Goal: Task Accomplishment & Management: Manage account settings

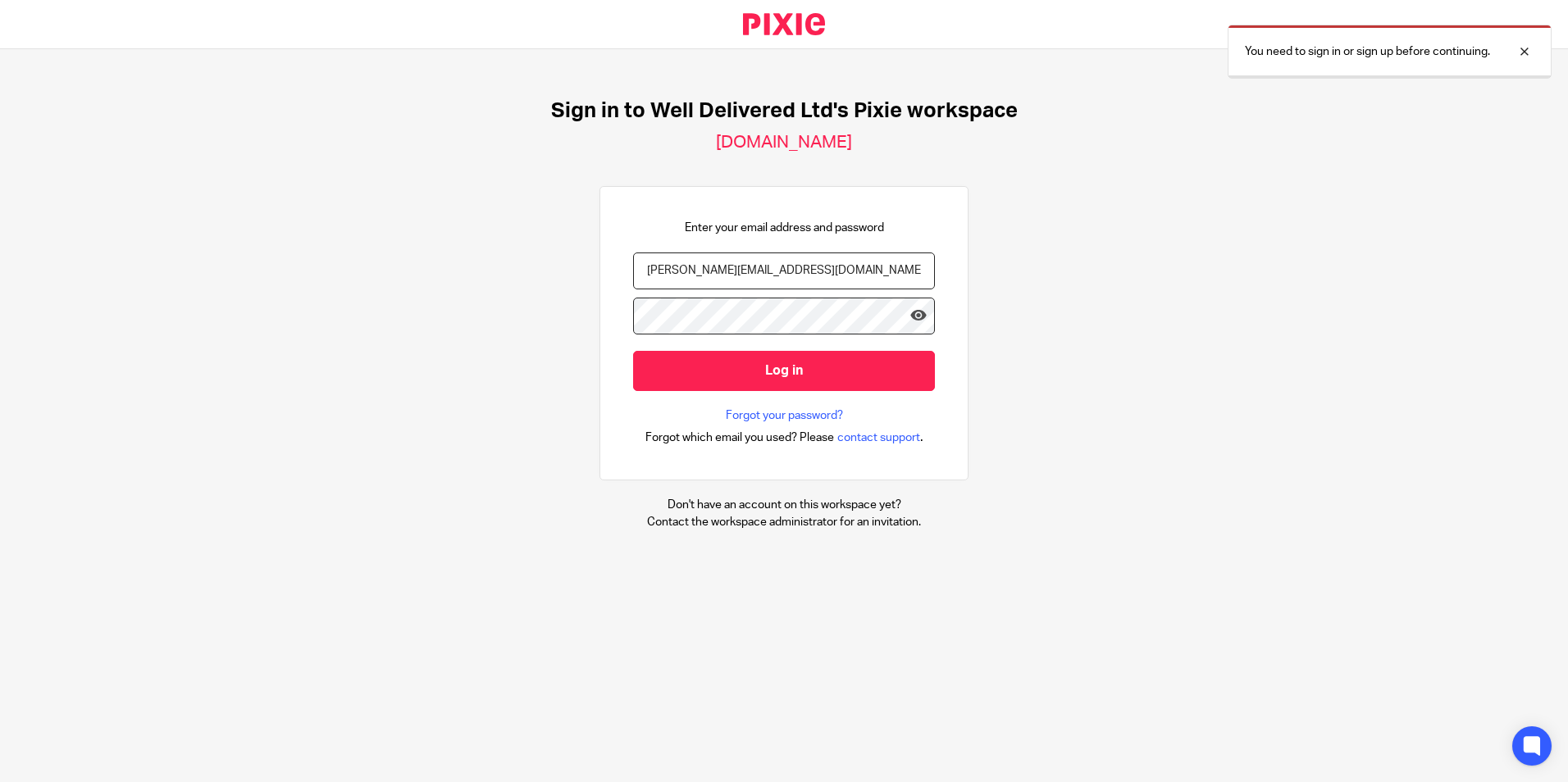
click at [661, 362] on input "Log in" at bounding box center [784, 371] width 302 height 40
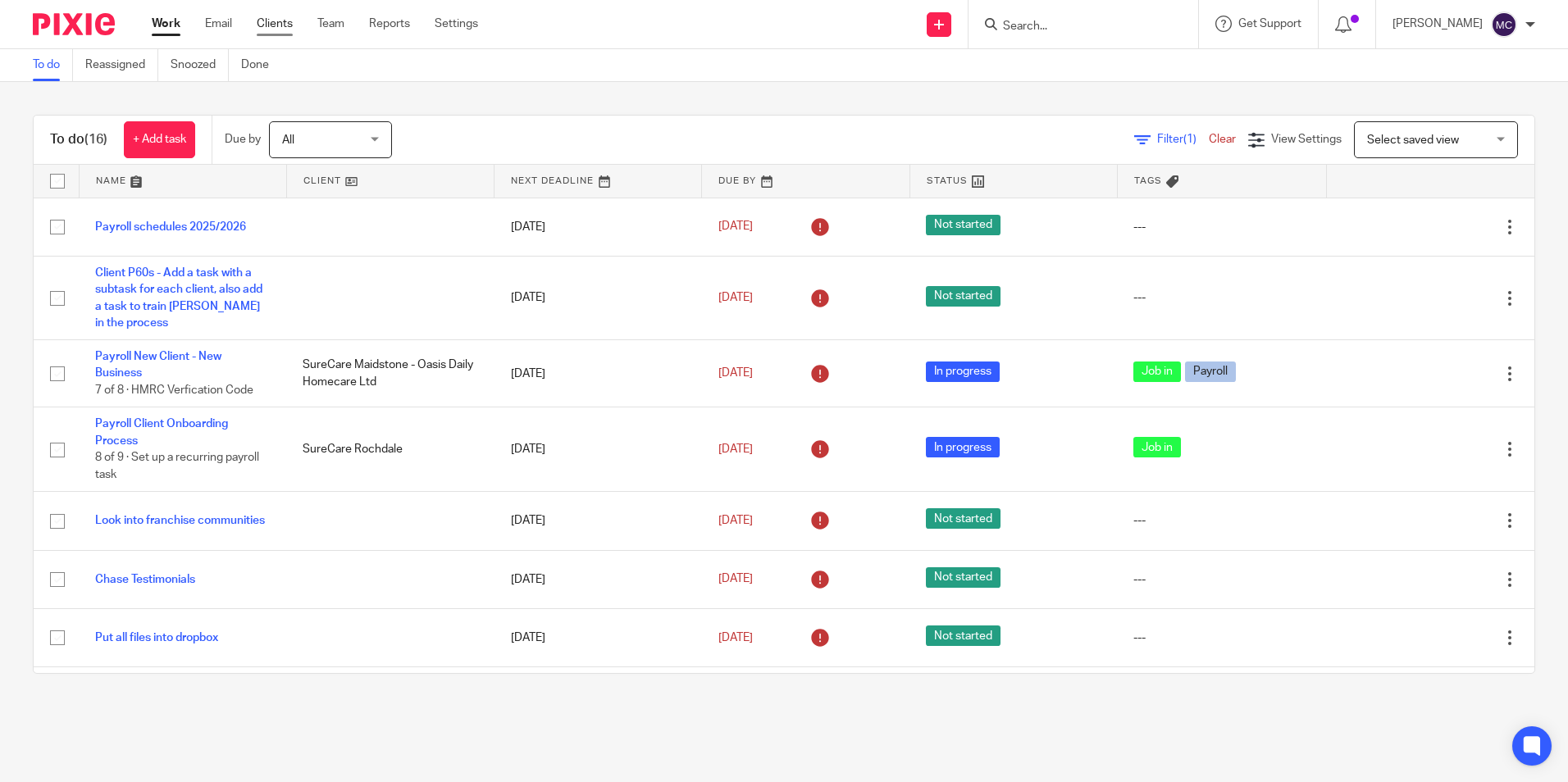
click at [268, 19] on link "Clients" at bounding box center [274, 24] width 36 height 17
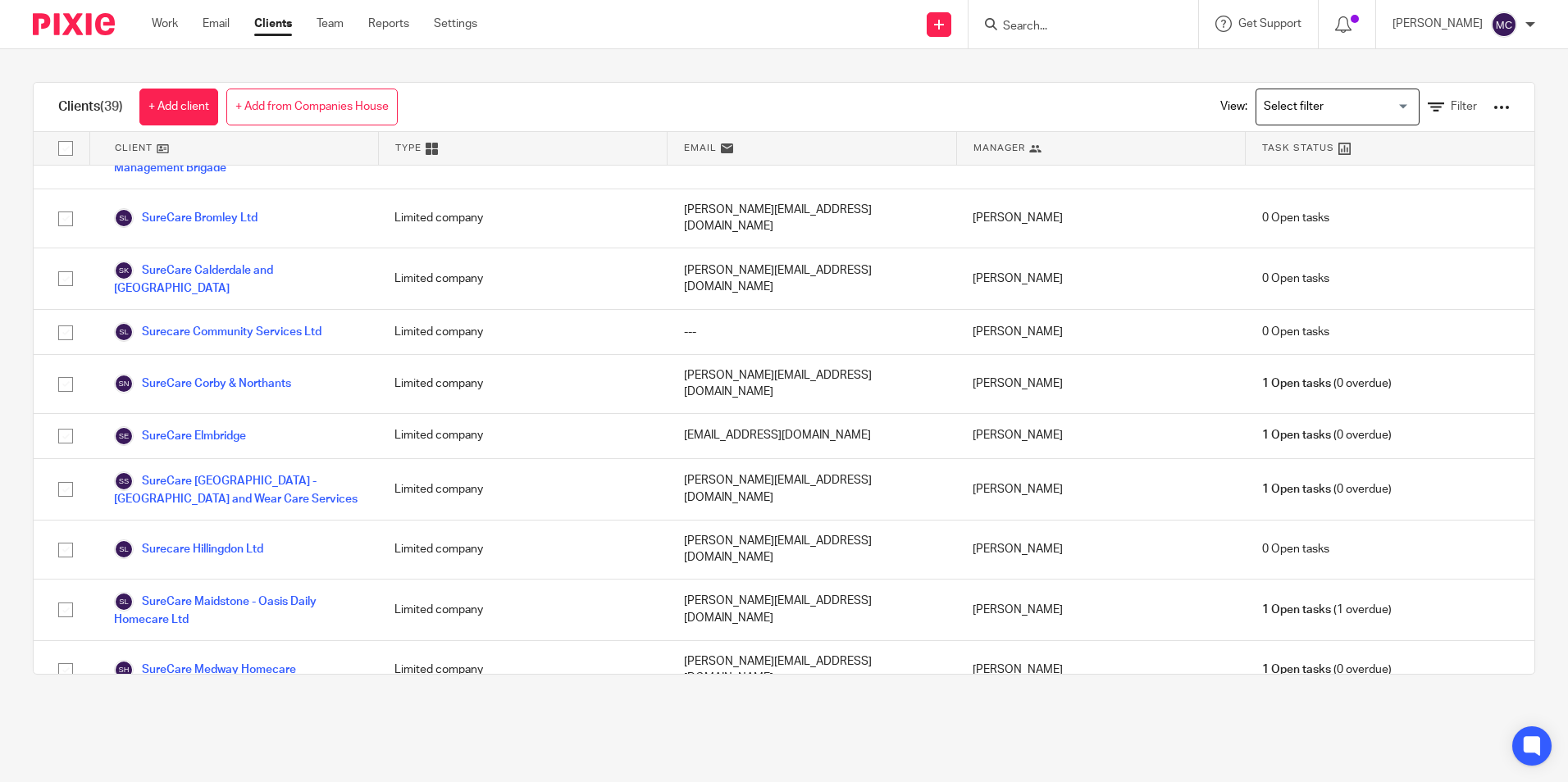
scroll to position [1138, 0]
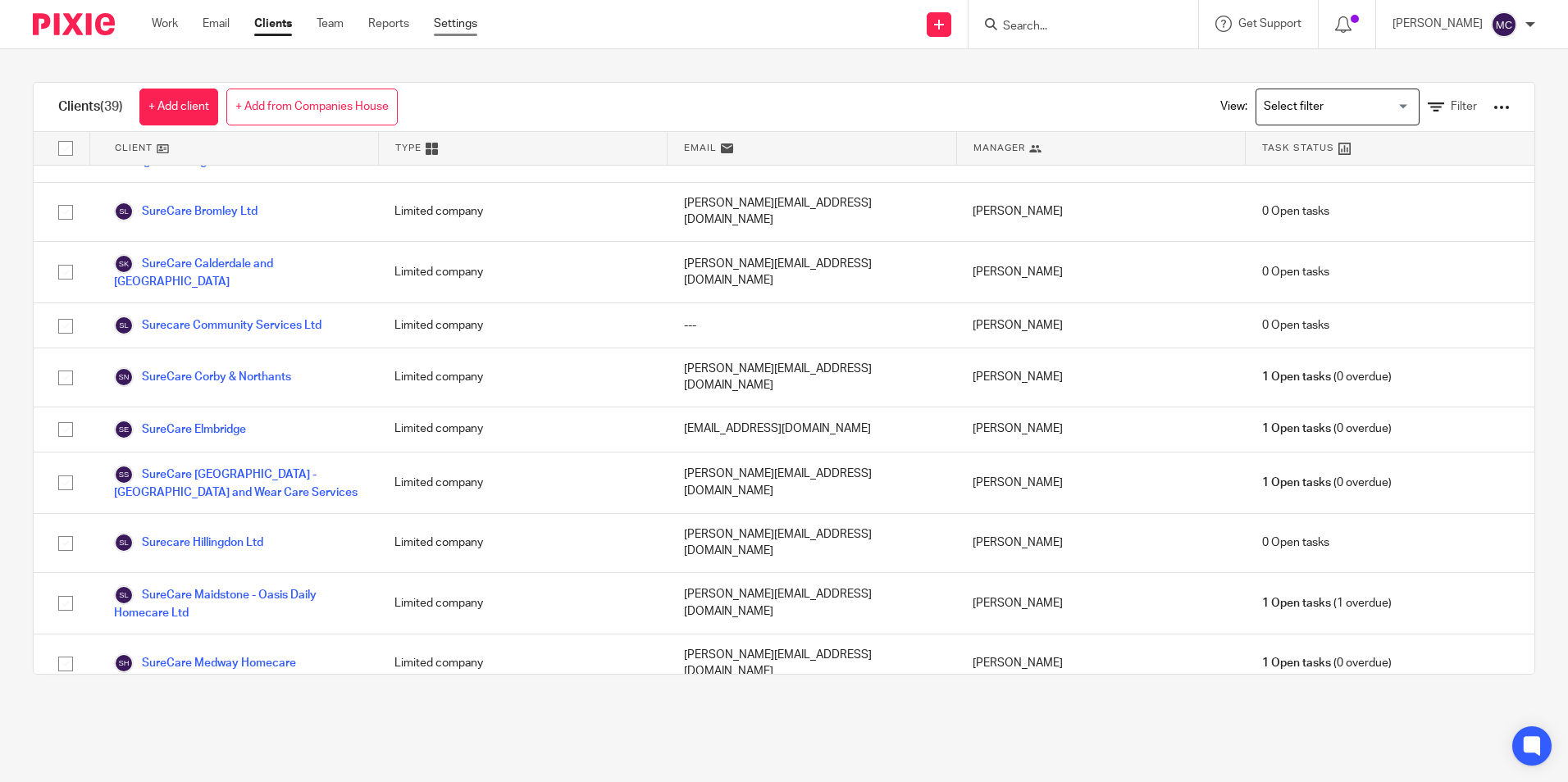
click at [448, 23] on link "Settings" at bounding box center [456, 24] width 43 height 17
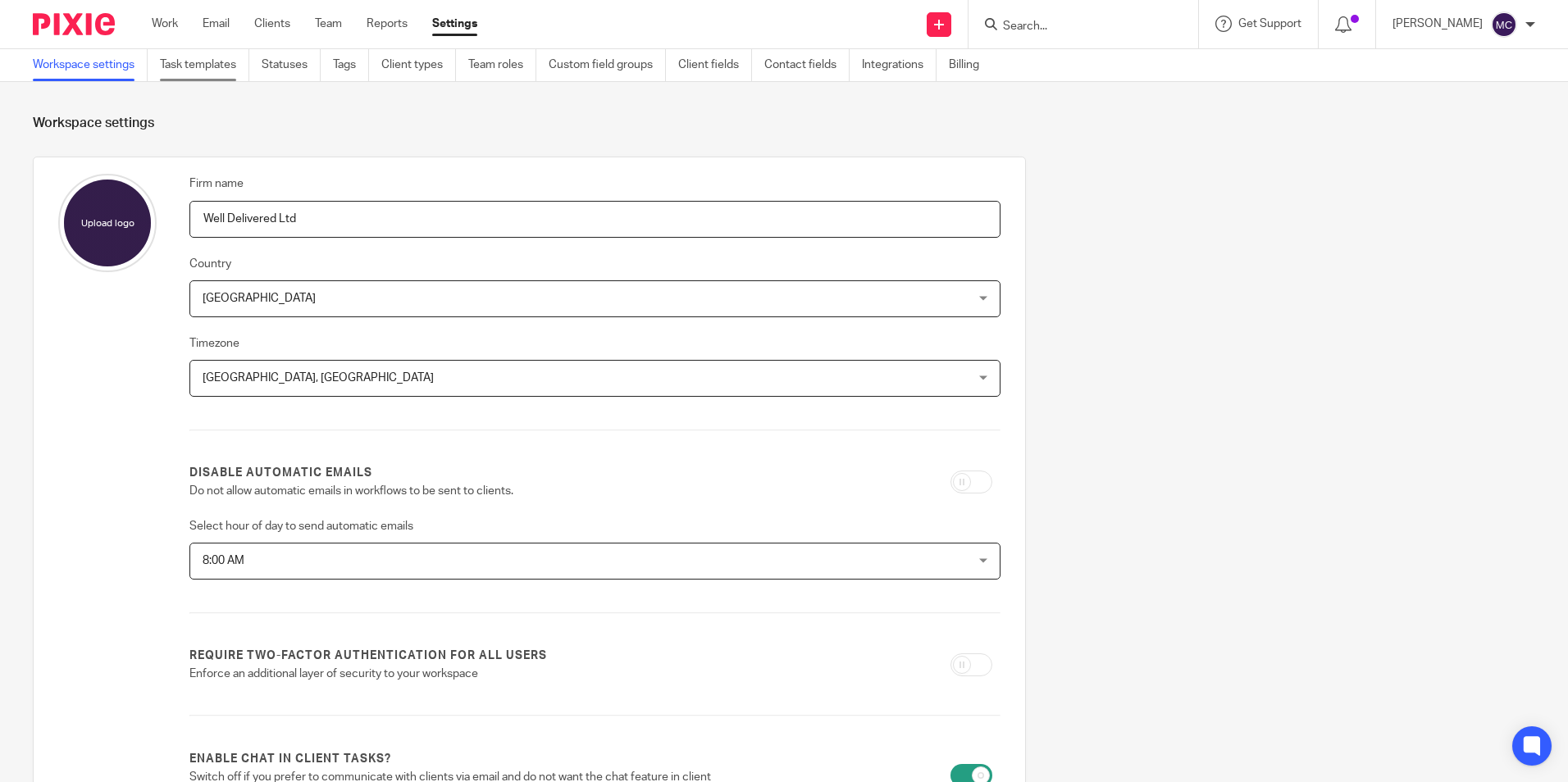
click at [209, 64] on link "Task templates" at bounding box center [204, 65] width 90 height 32
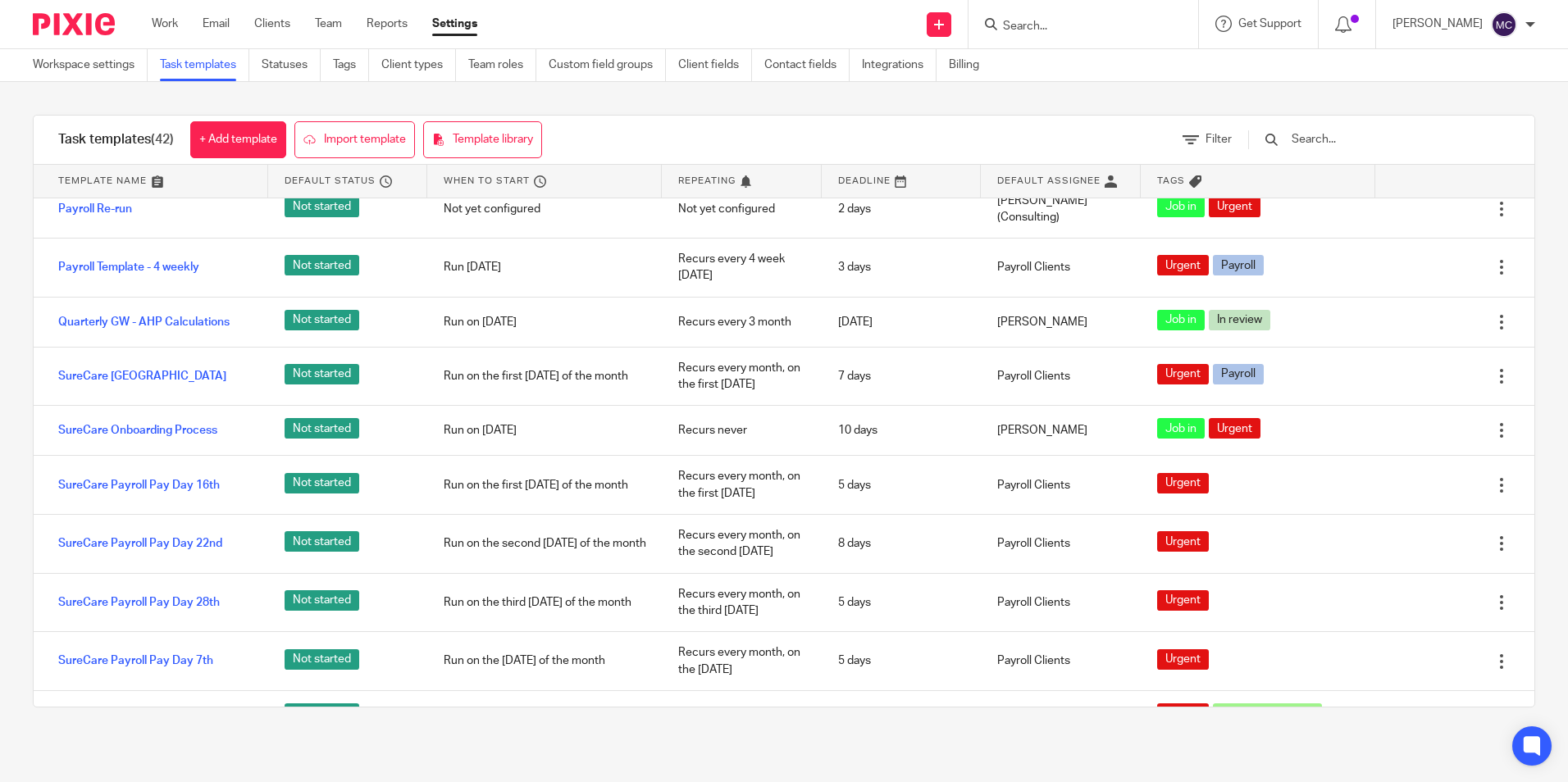
scroll to position [1756, 0]
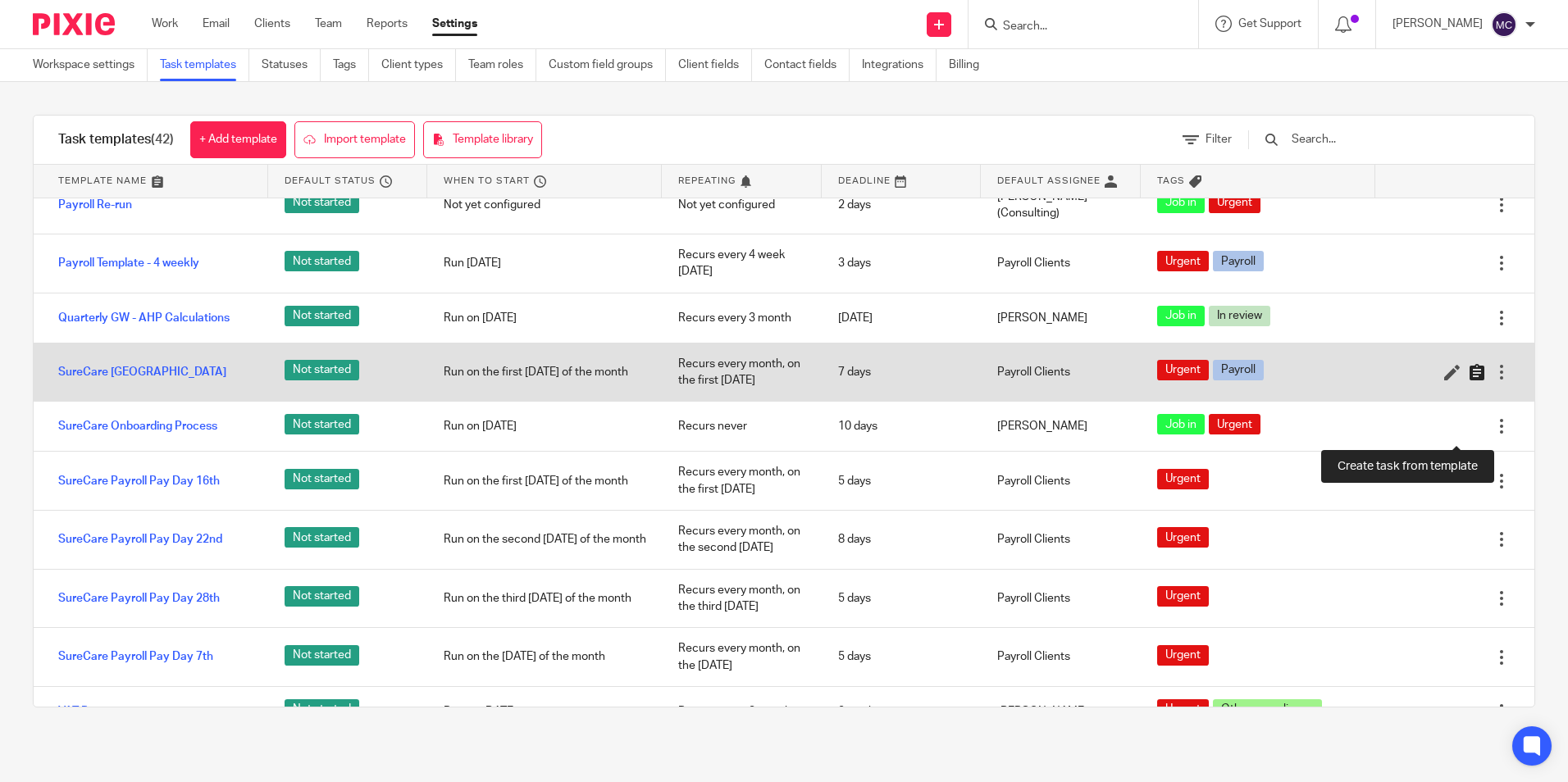
click at [1468, 381] on icon at bounding box center [1476, 372] width 17 height 17
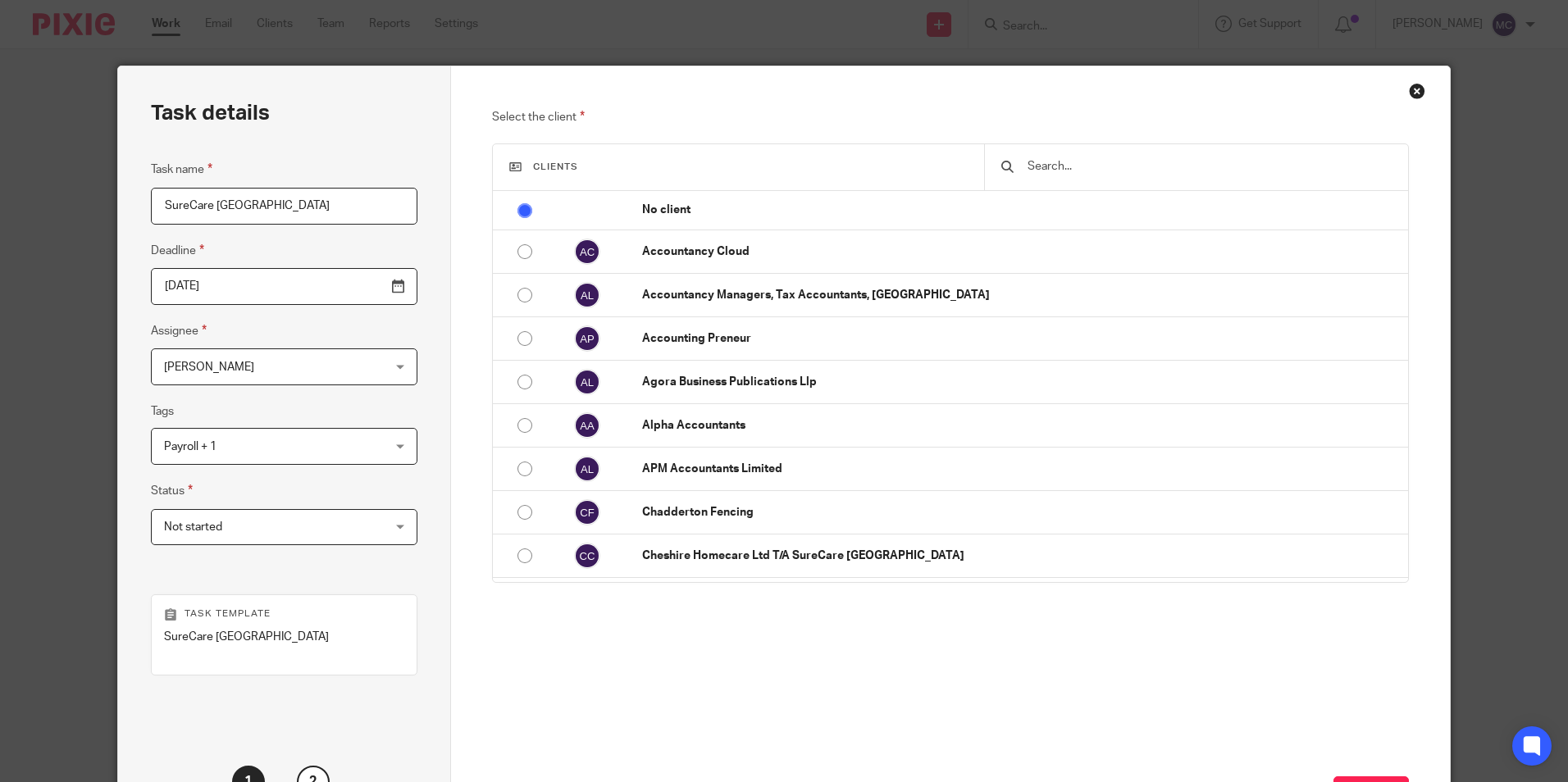
drag, startPoint x: 312, startPoint y: 201, endPoint x: 212, endPoint y: 207, distance: 100.2
click at [212, 207] on input "SureCare [GEOGRAPHIC_DATA]" at bounding box center [284, 205] width 266 height 36
type input "SureCare Maidstone"
click at [362, 288] on input "2025-08-22" at bounding box center [284, 286] width 266 height 36
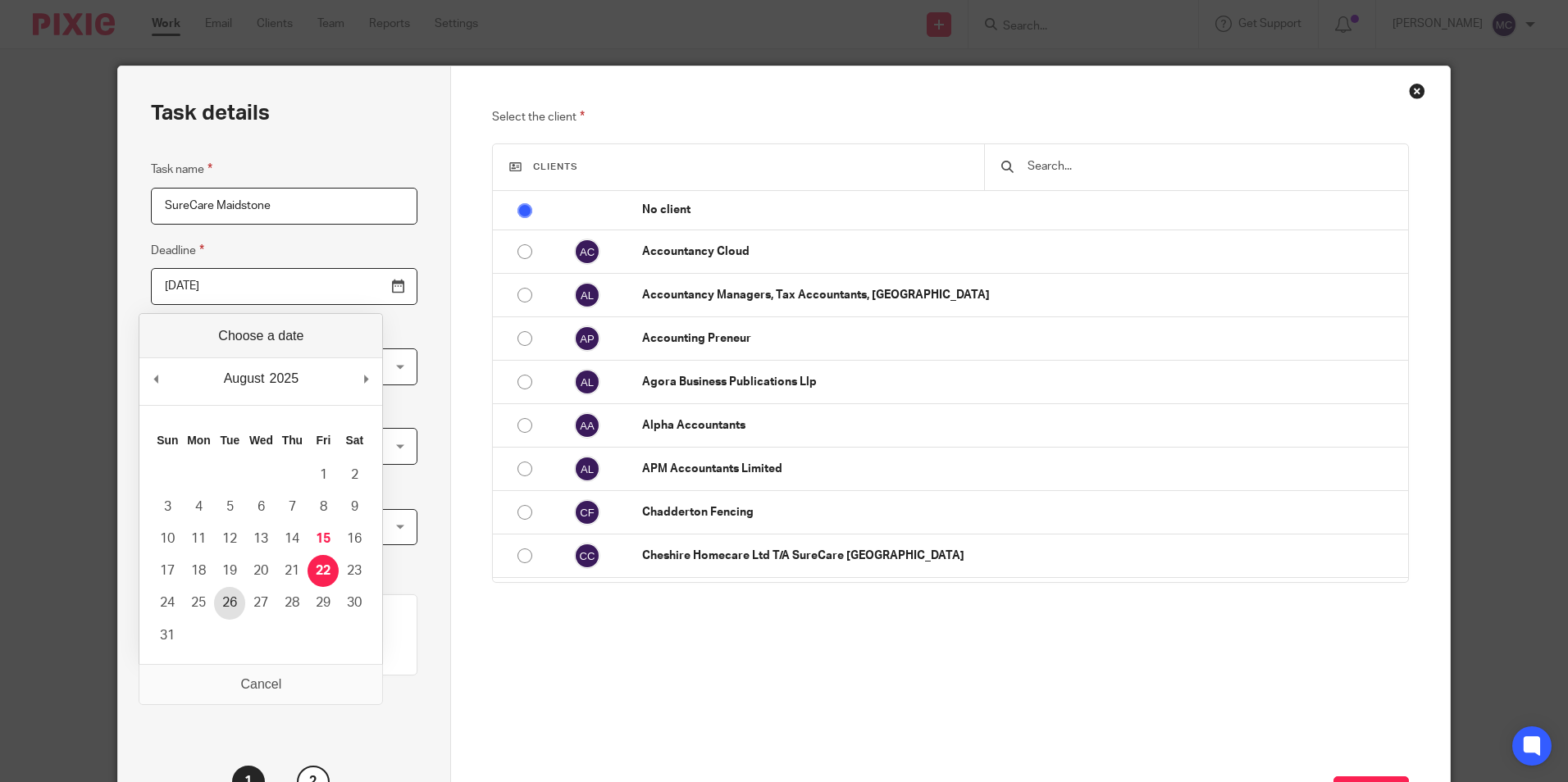
type input "2025-08-26"
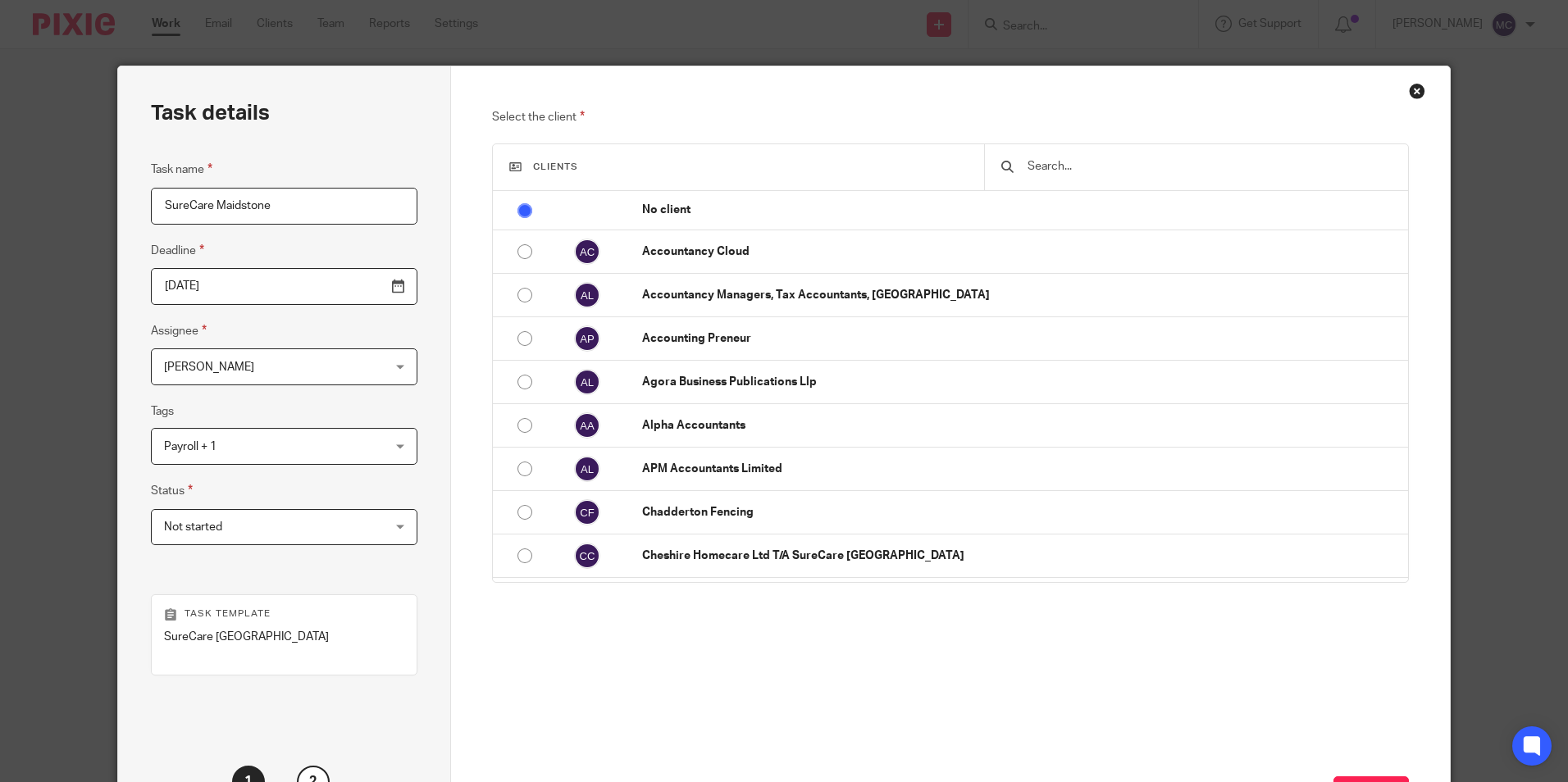
click at [278, 373] on span "[PERSON_NAME]" at bounding box center [264, 366] width 202 height 35
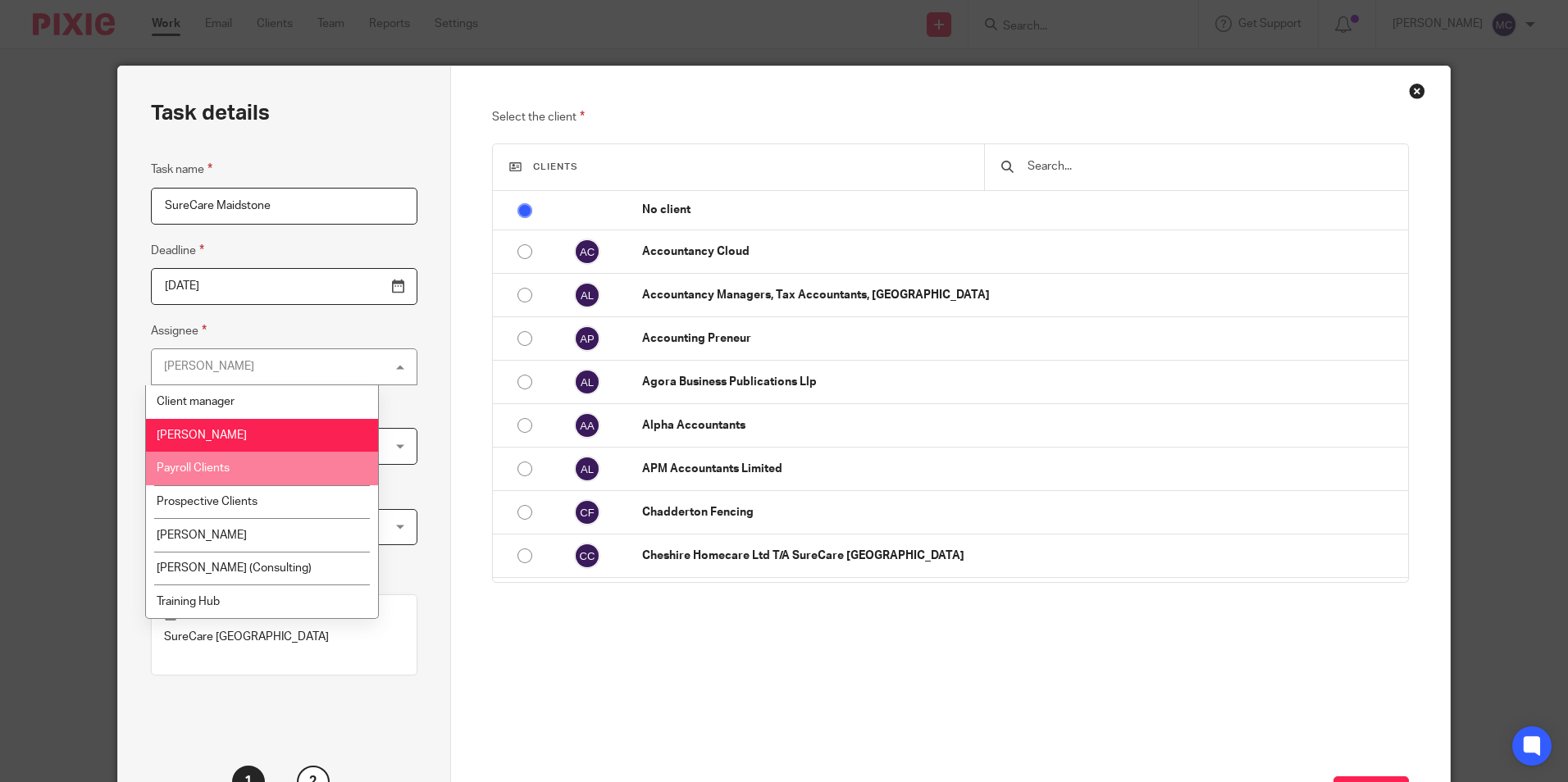
click at [258, 479] on li "Payroll Clients" at bounding box center [261, 468] width 232 height 34
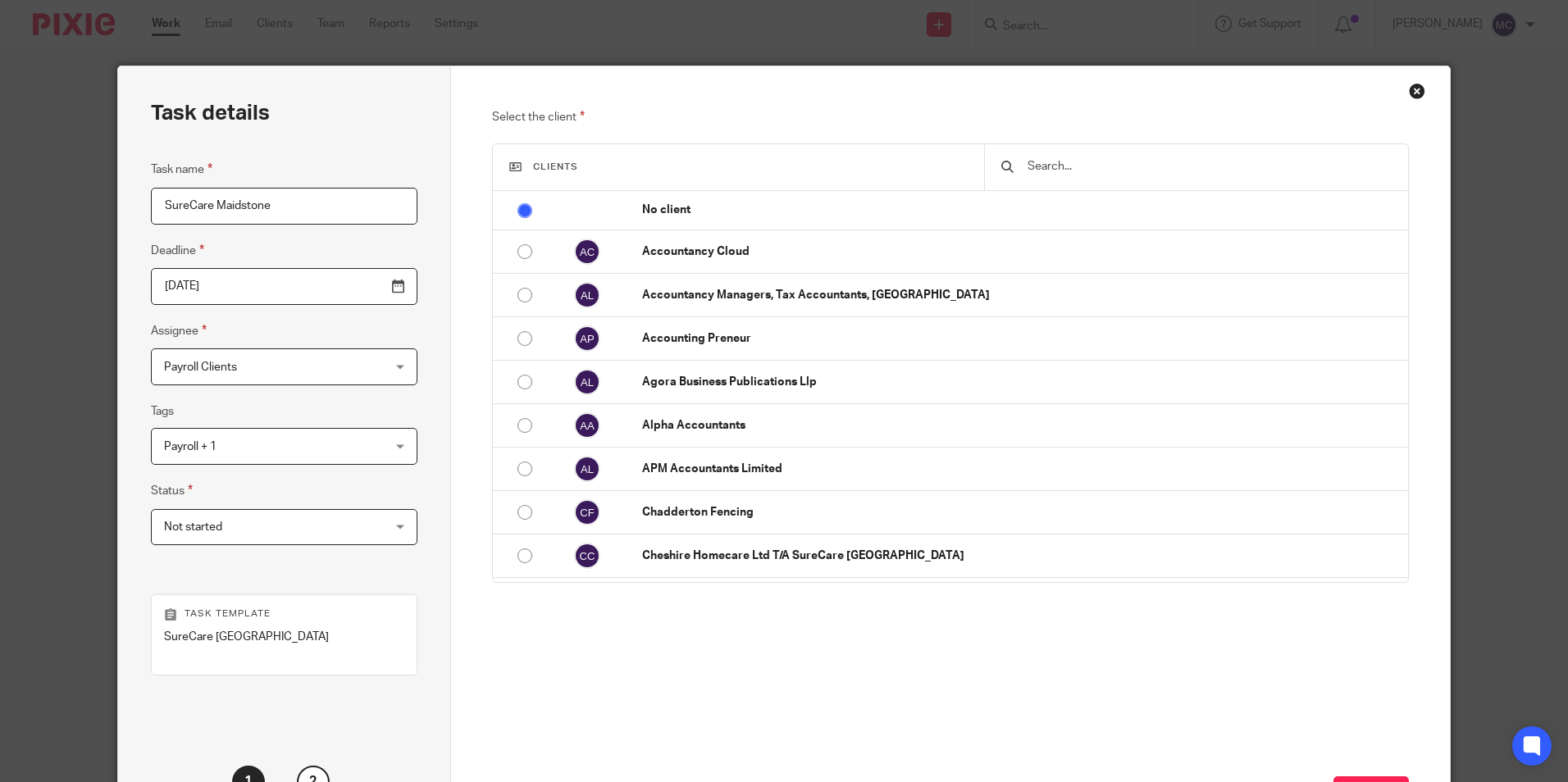
click at [295, 453] on span "Payroll + 1" at bounding box center [264, 446] width 202 height 35
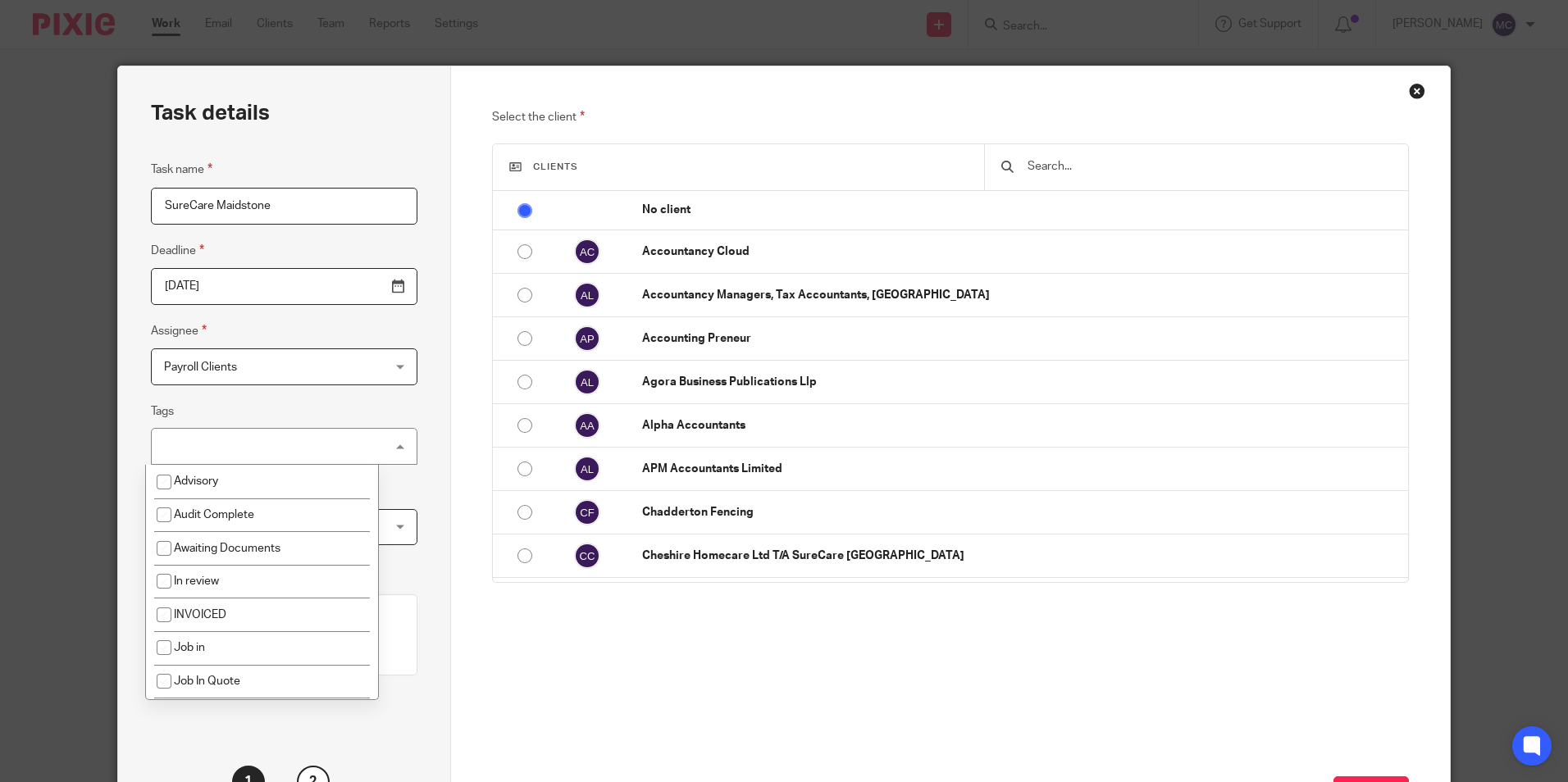
click at [295, 453] on div "Payroll + 1" at bounding box center [284, 446] width 266 height 36
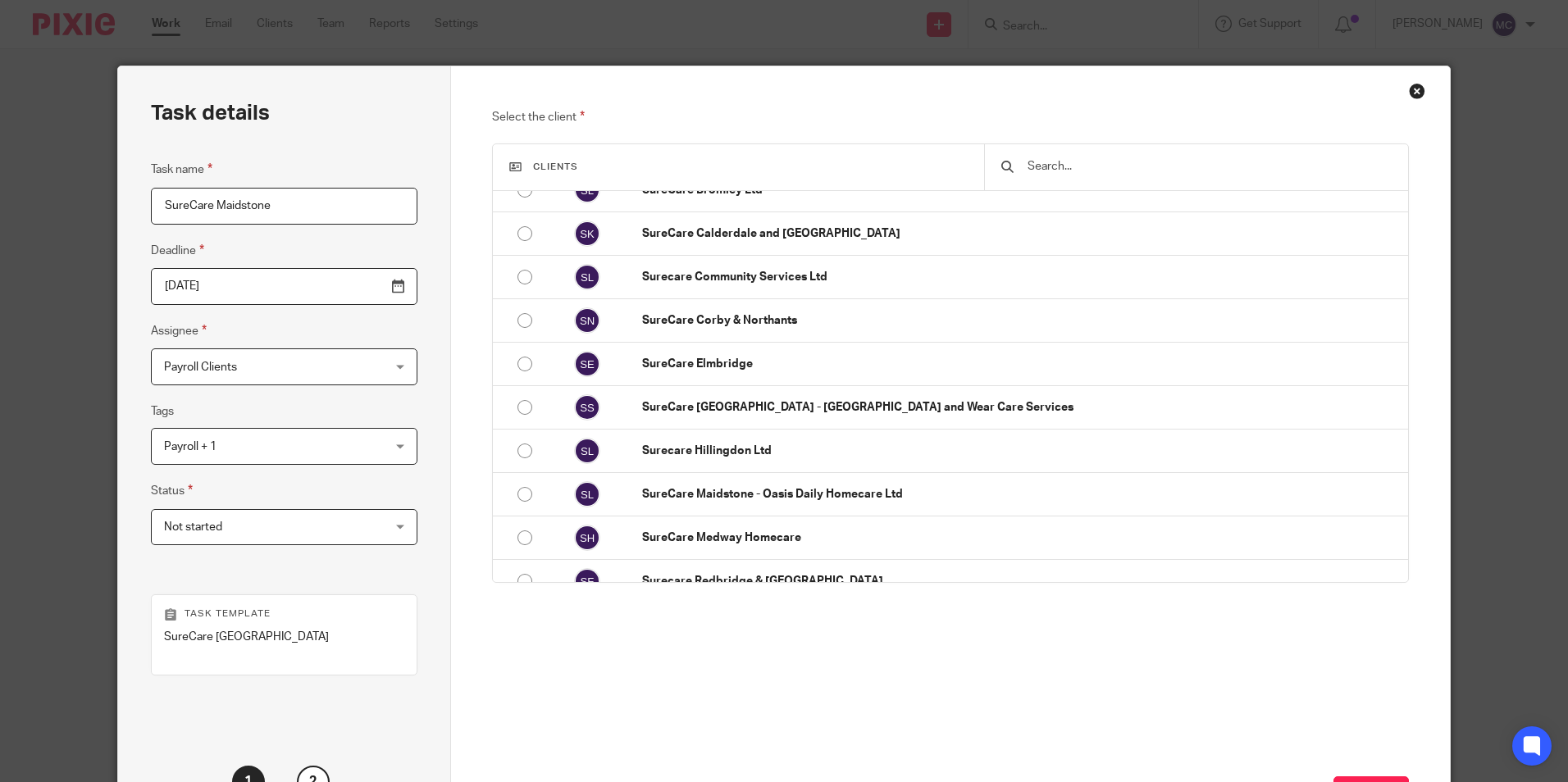
scroll to position [1089, 0]
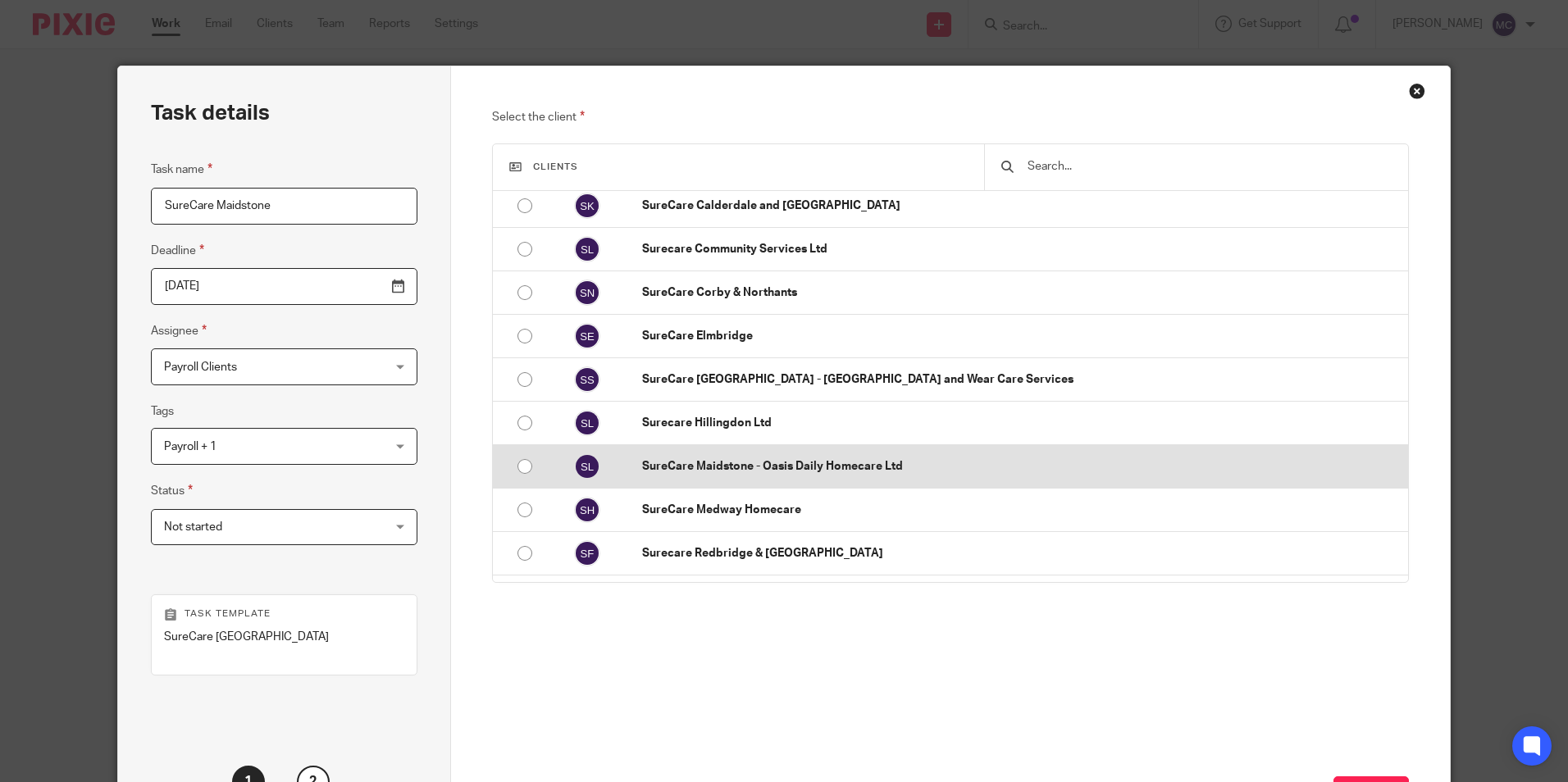
click at [518, 464] on input "radio" at bounding box center [525, 466] width 32 height 32
radio input "false"
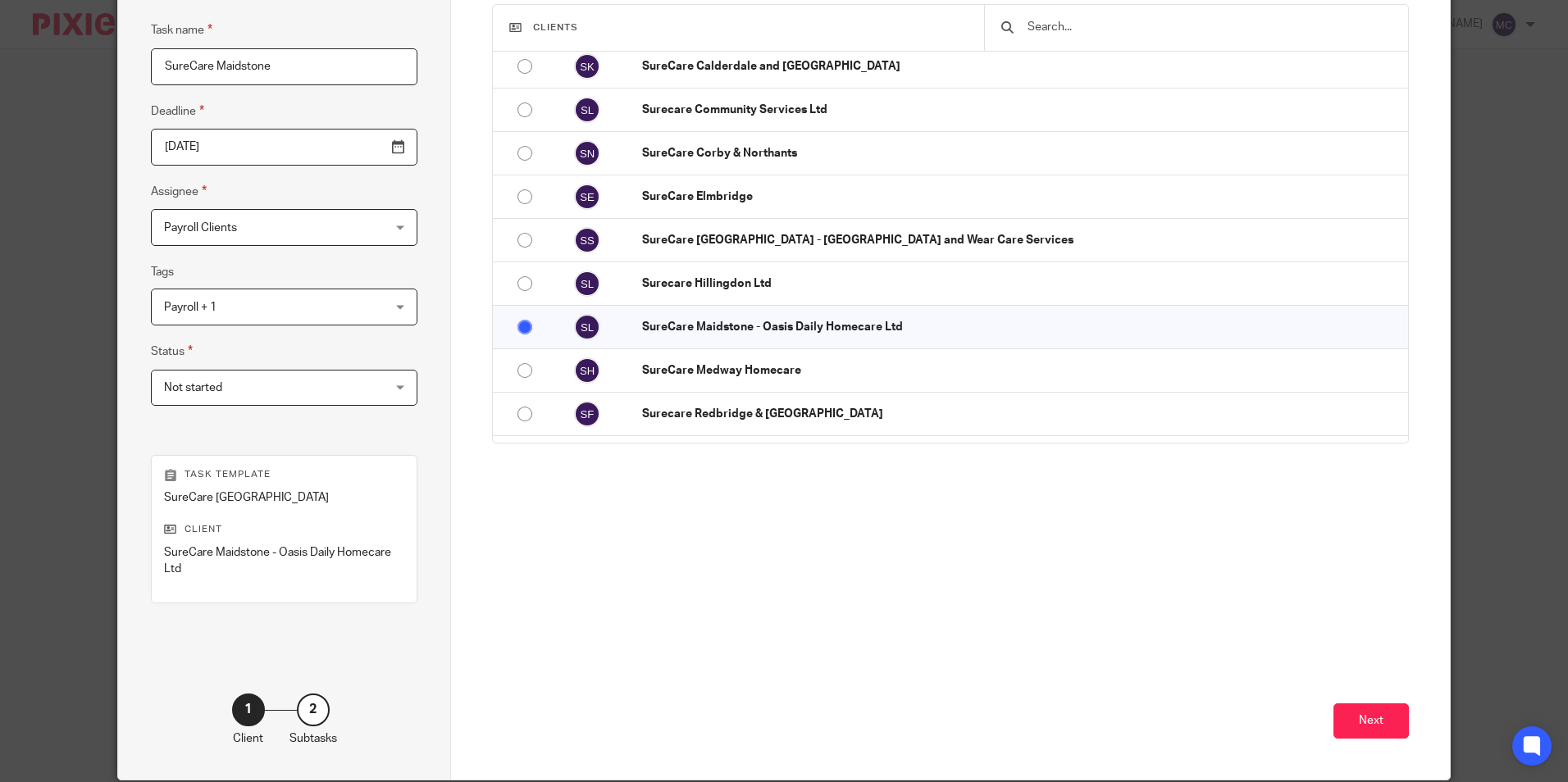
scroll to position [141, 0]
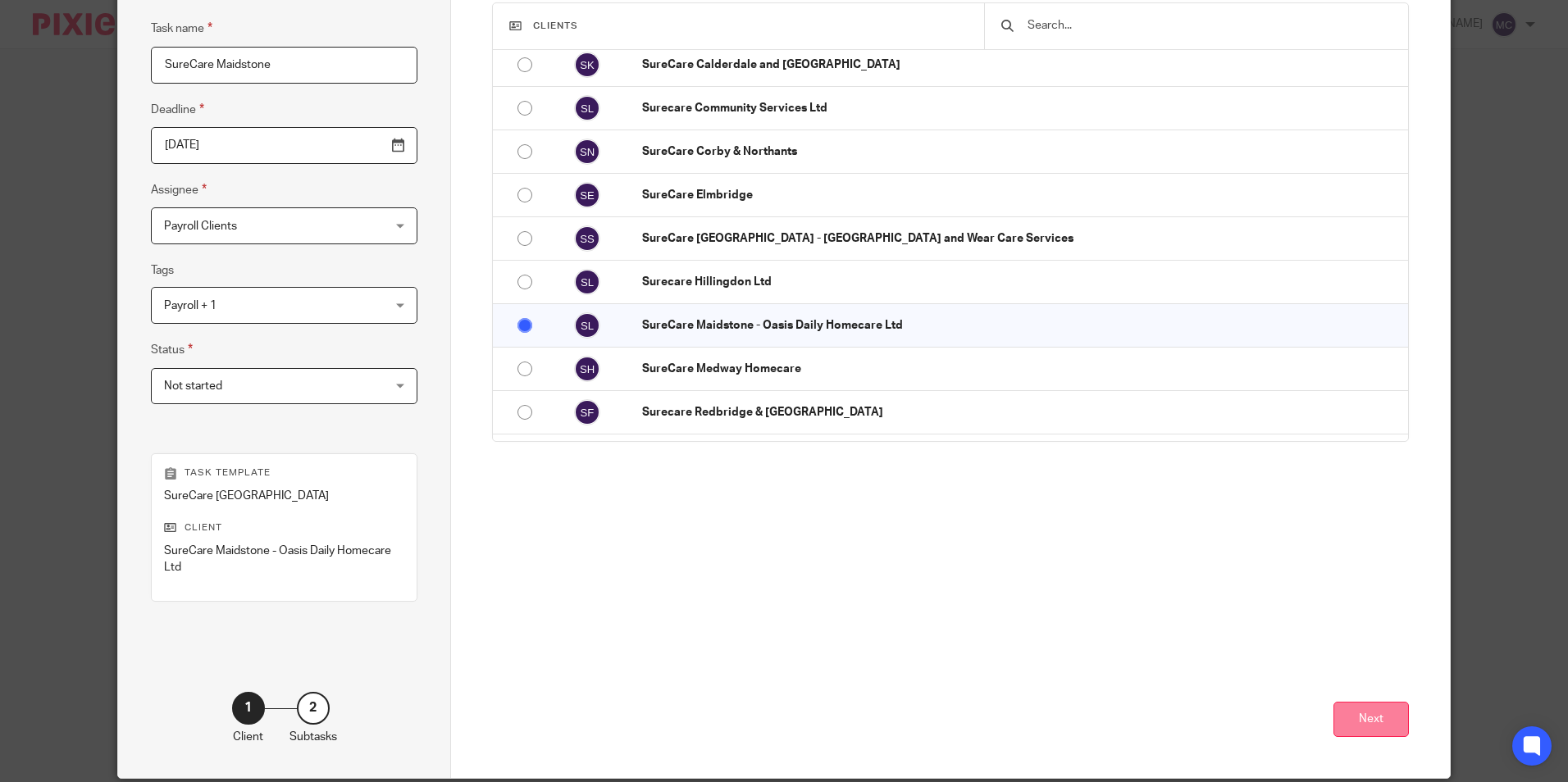
click at [1362, 728] on button "Next" at bounding box center [1371, 720] width 75 height 36
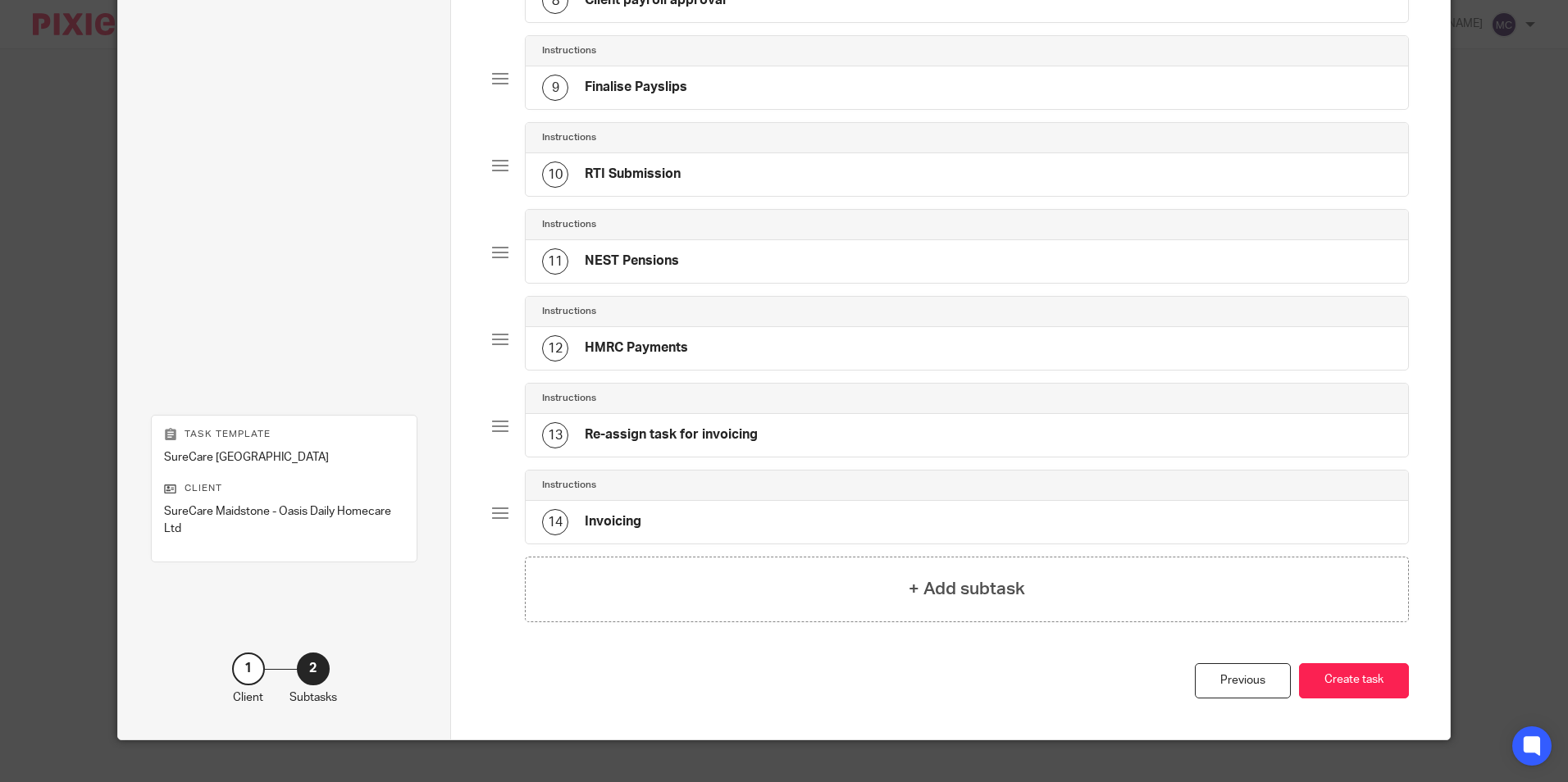
scroll to position [834, 0]
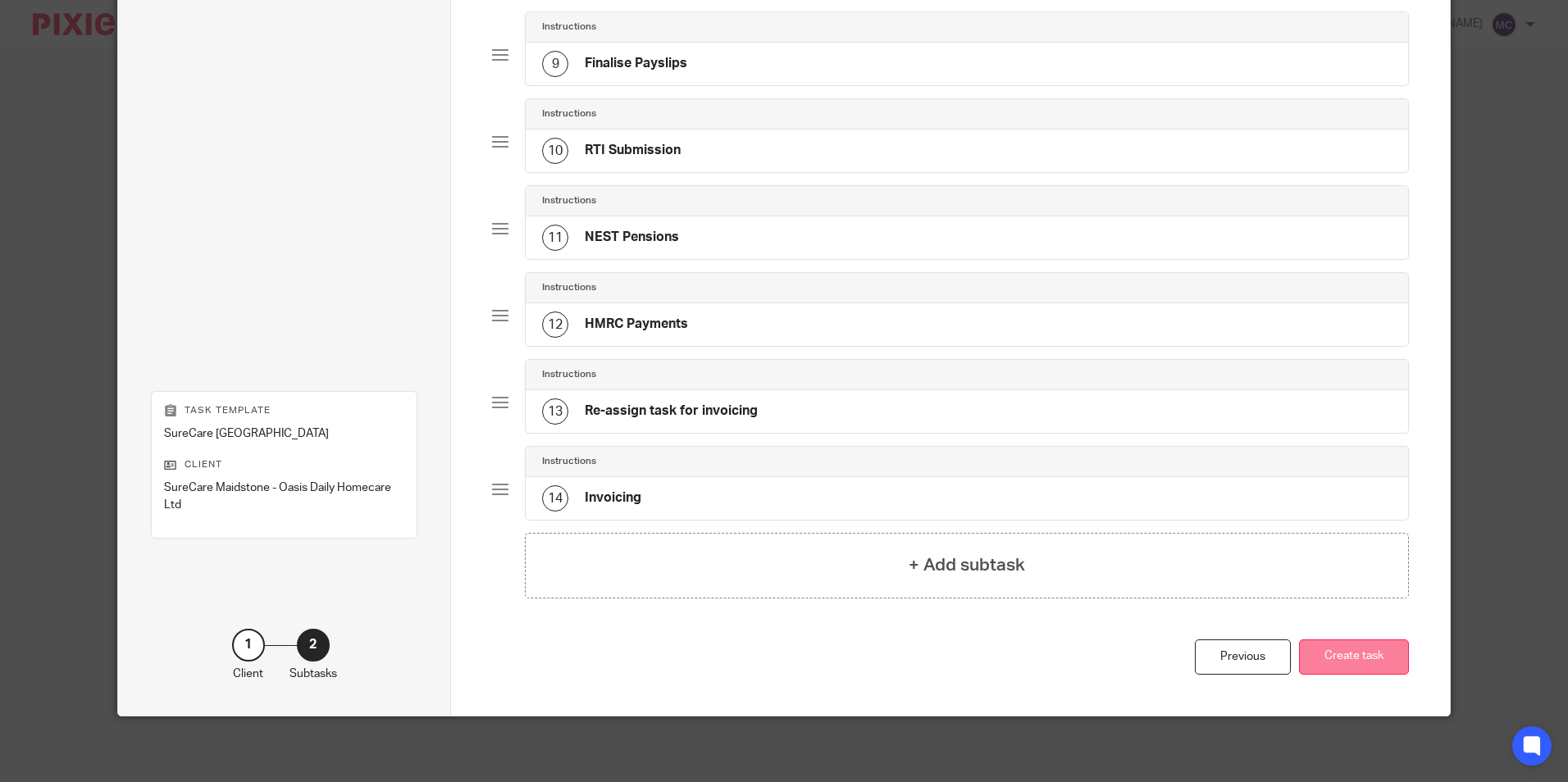
click at [1369, 668] on button "Create task" at bounding box center [1353, 658] width 109 height 36
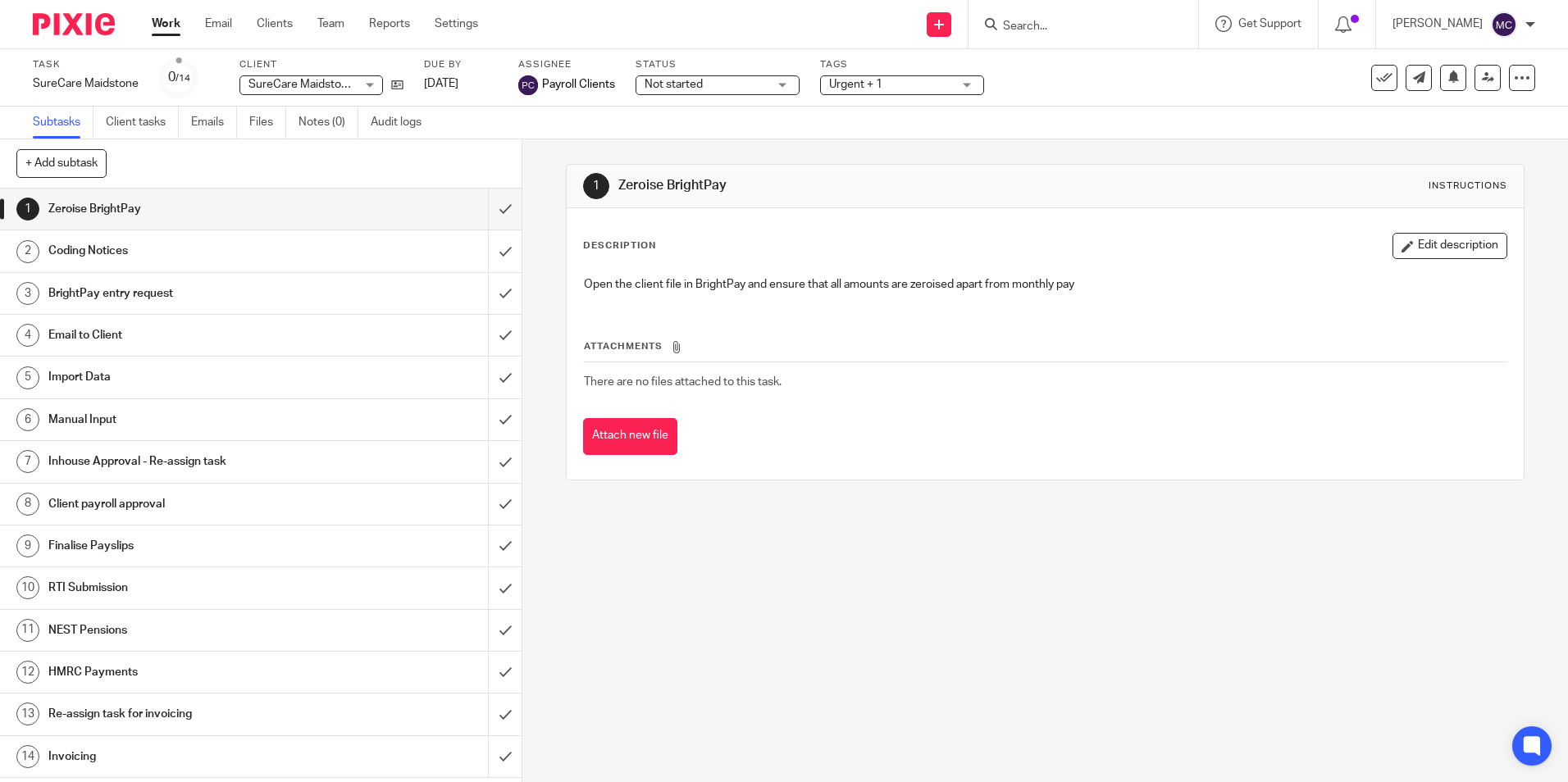
click at [366, 249] on div "Coding Notices" at bounding box center [260, 250] width 424 height 25
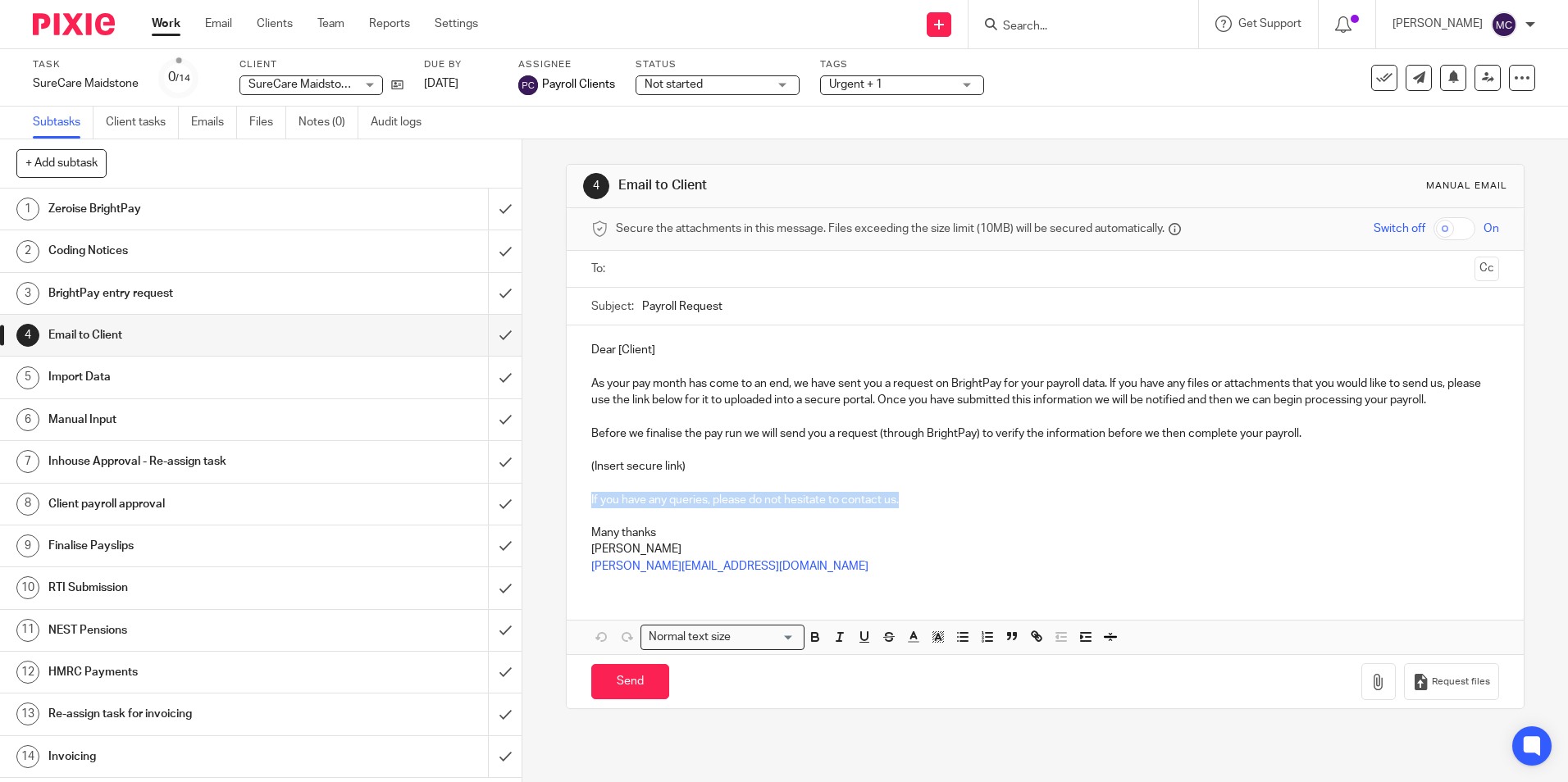
drag, startPoint x: 906, startPoint y: 500, endPoint x: 588, endPoint y: 505, distance: 318.0
click at [591, 505] on p "If you have any queries, please do not hesitate to contact us." at bounding box center [1044, 500] width 907 height 17
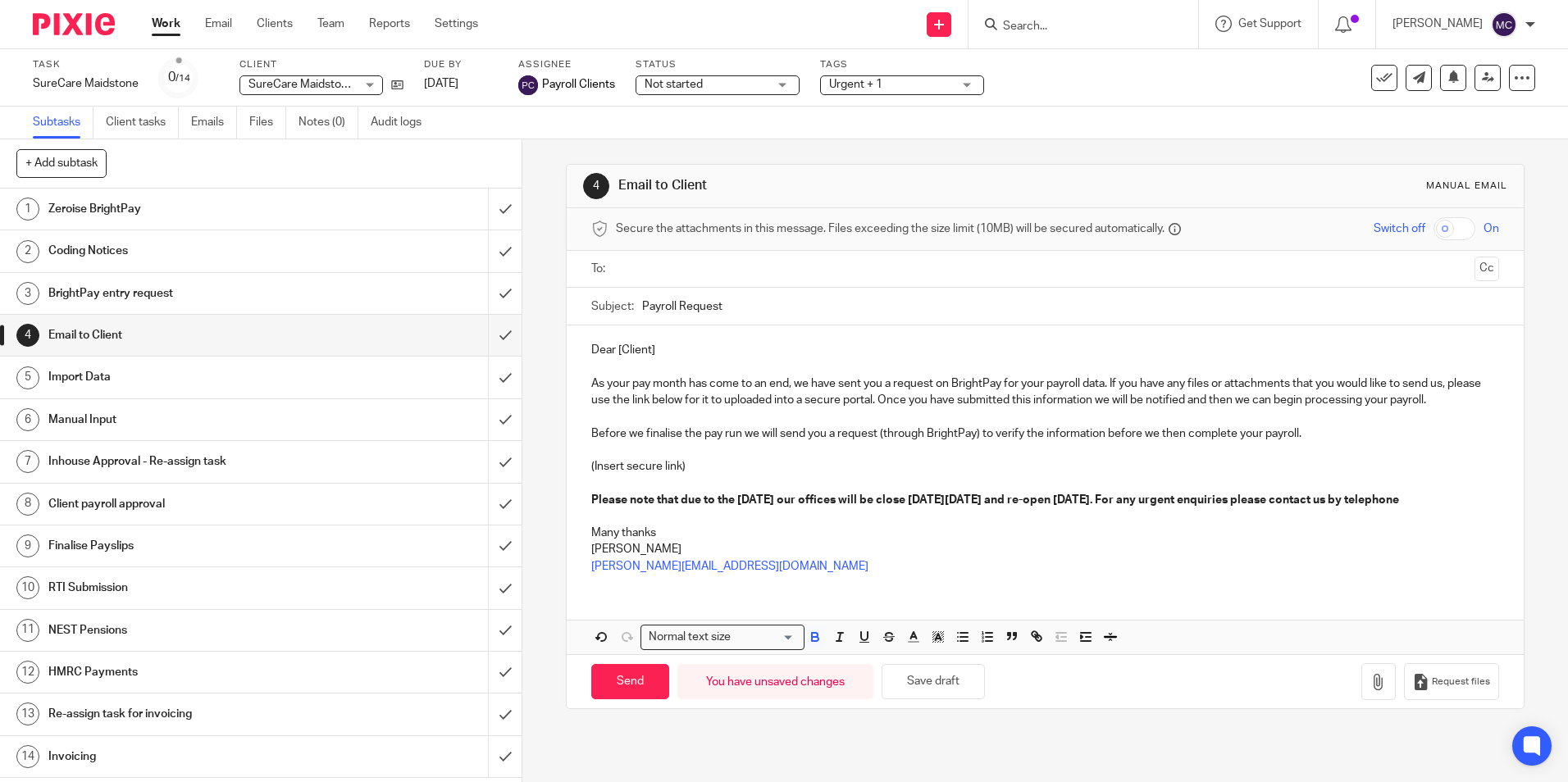
drag, startPoint x: 771, startPoint y: 519, endPoint x: 583, endPoint y: 500, distance: 189.0
click at [583, 500] on div "Dear [Client] As your pay month has come to an end, we have sent you a request …" at bounding box center [1044, 456] width 956 height 261
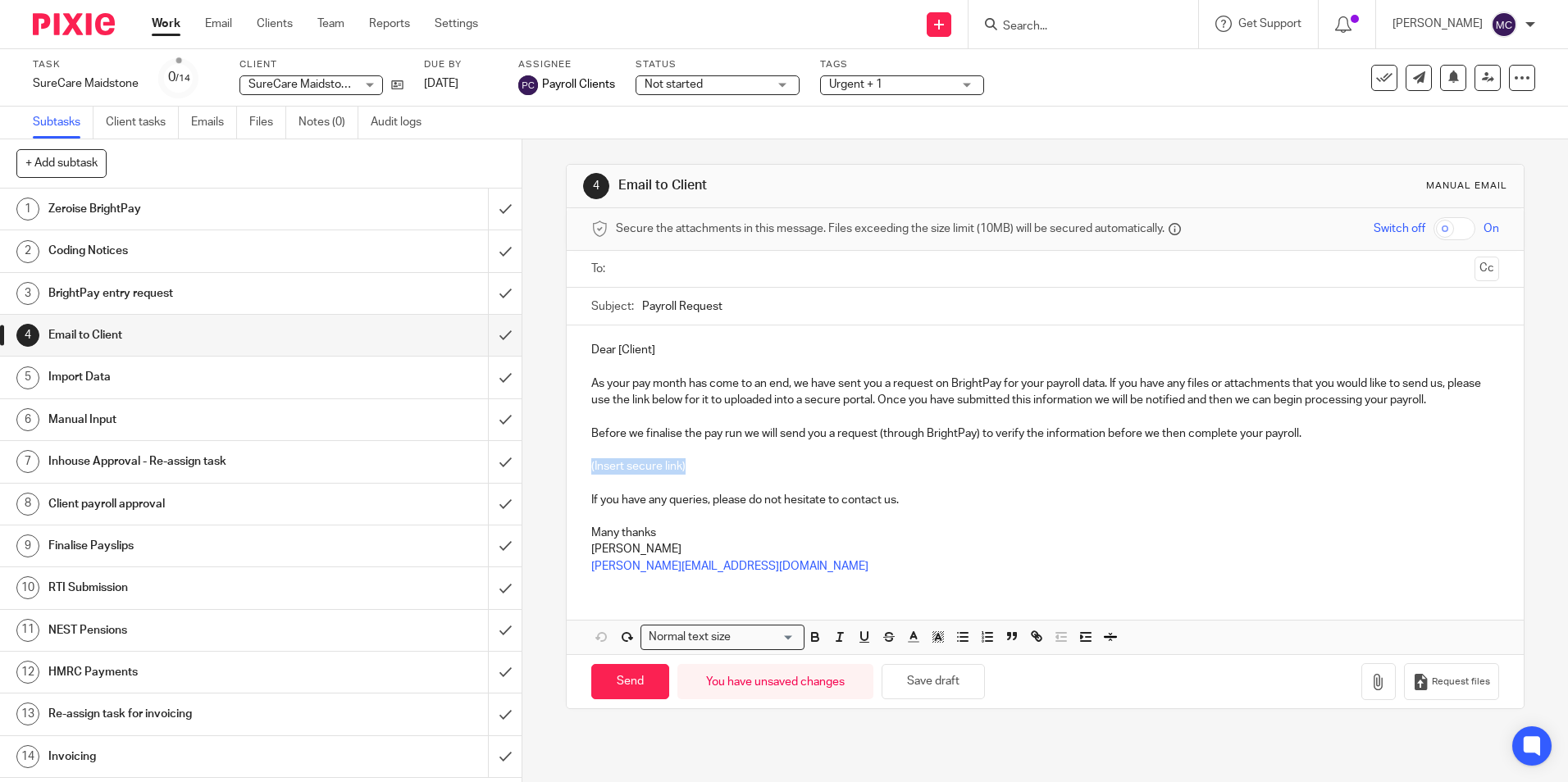
drag, startPoint x: 693, startPoint y: 462, endPoint x: 585, endPoint y: 472, distance: 108.5
click at [585, 472] on div "Dear [Client] As your pay month has come to an end, we have sent you a request …" at bounding box center [1044, 456] width 956 height 261
click at [1403, 673] on button "Request files" at bounding box center [1451, 681] width 95 height 36
drag, startPoint x: 654, startPoint y: 352, endPoint x: 614, endPoint y: 354, distance: 40.0
click at [614, 354] on p "Dear [Client]" at bounding box center [1044, 350] width 907 height 17
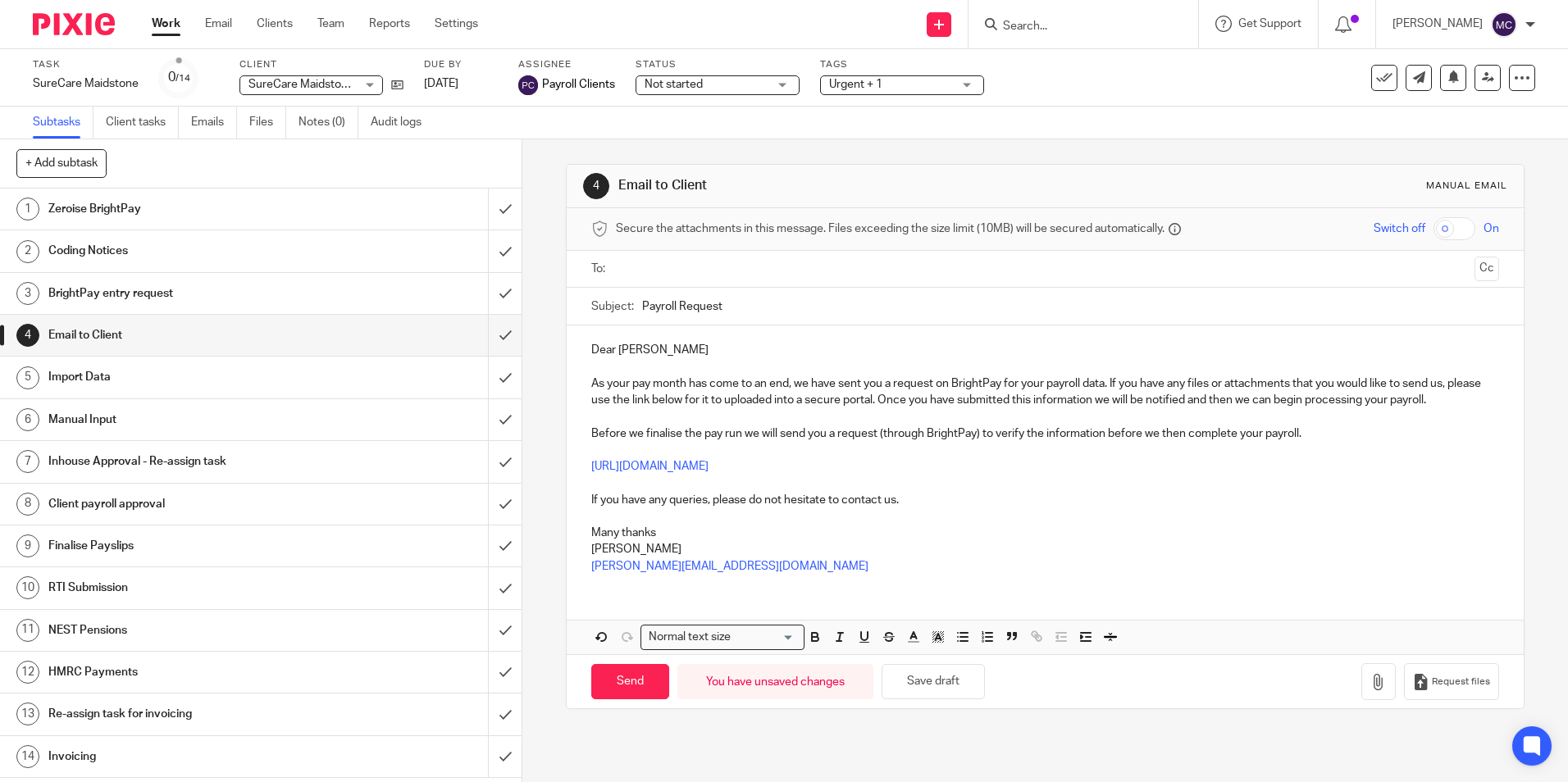
click at [656, 266] on input "text" at bounding box center [1043, 269] width 845 height 19
click at [758, 320] on input "Payroll Request" at bounding box center [1070, 310] width 856 height 36
click at [625, 742] on div "4 Email to Client Manual email Secure the attachments in this message. Files ex…" at bounding box center [1045, 461] width 1045 height 643
click at [629, 713] on div "4 Email to Client Manual email Secure the attachments in this message. Files ex…" at bounding box center [1044, 438] width 958 height 598
click at [831, 430] on p "Before we finalise the pay run we will send you a request (through BrightPay) t…" at bounding box center [1044, 437] width 907 height 17
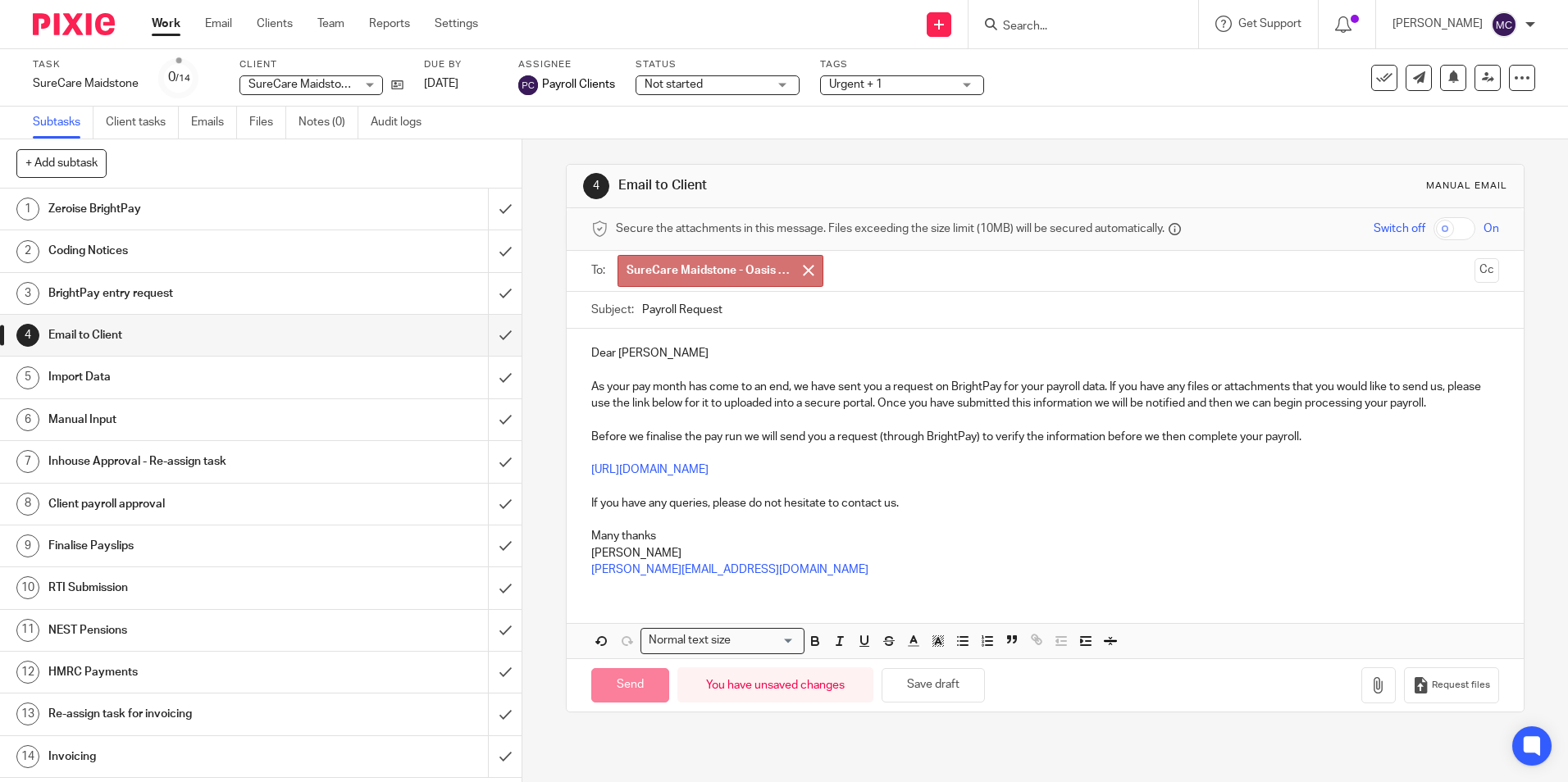
click at [735, 481] on p at bounding box center [1044, 487] width 907 height 17
click at [489, 209] on input "submit" at bounding box center [260, 209] width 522 height 41
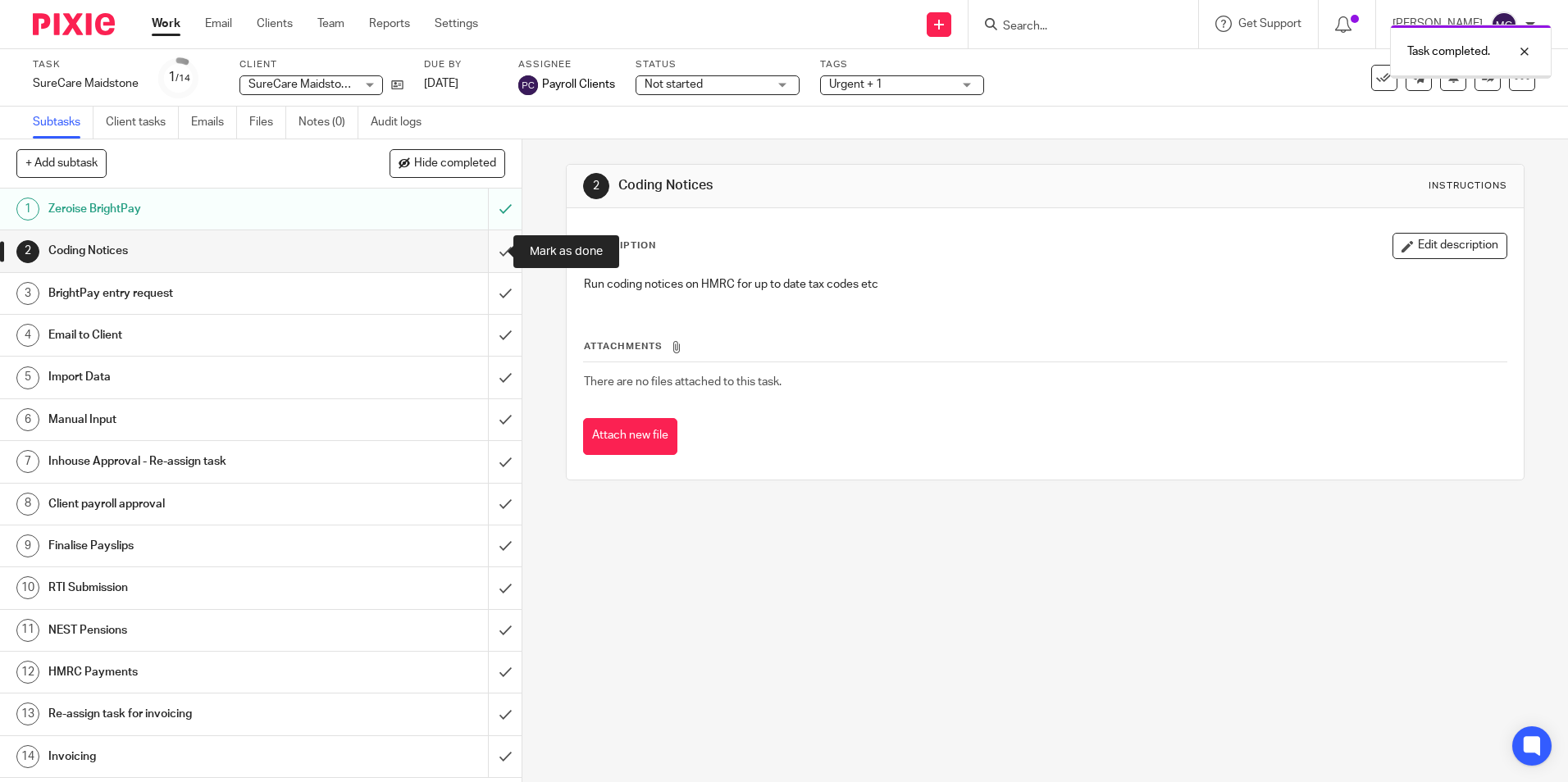
click at [489, 250] on input "submit" at bounding box center [260, 251] width 522 height 41
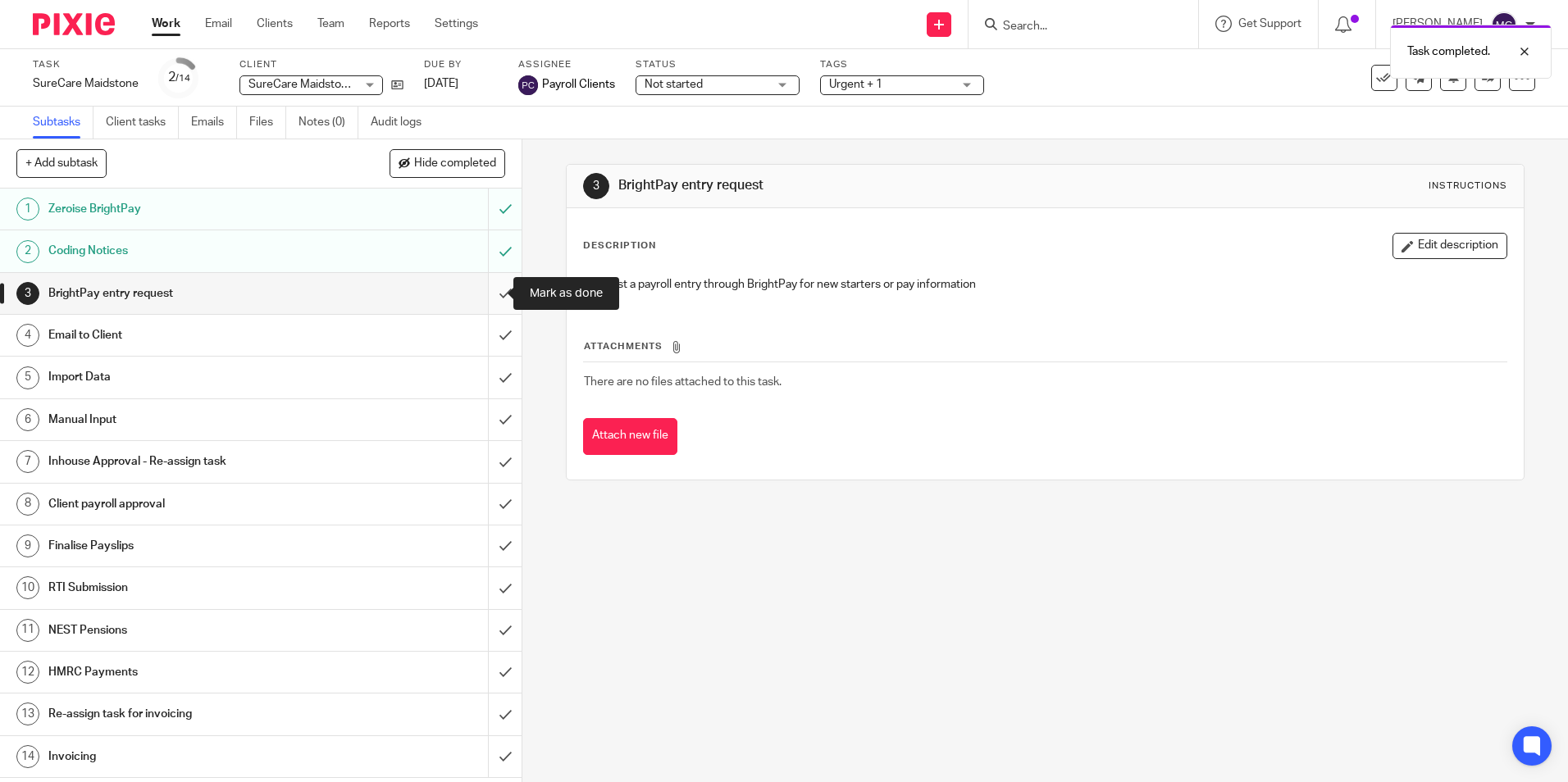
click at [488, 293] on input "submit" at bounding box center [260, 294] width 522 height 41
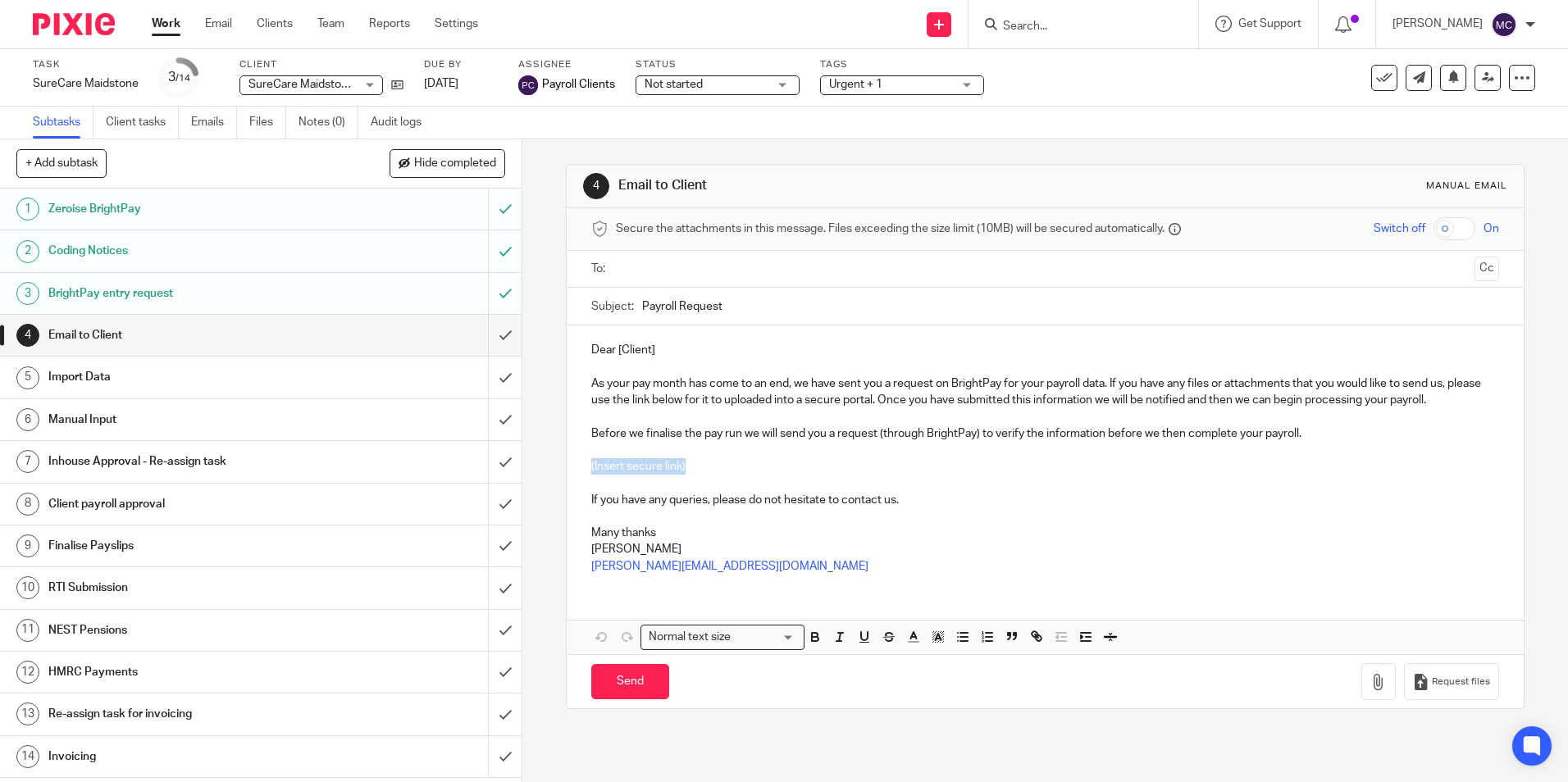
drag, startPoint x: 687, startPoint y: 469, endPoint x: 580, endPoint y: 466, distance: 107.0
click at [580, 466] on div "Dear [Client] As your pay month has come to an end, we have sent you a request …" at bounding box center [1044, 456] width 956 height 261
click at [1424, 696] on button "Request files" at bounding box center [1451, 681] width 95 height 36
drag, startPoint x: 660, startPoint y: 349, endPoint x: 612, endPoint y: 348, distance: 48.0
click at [612, 348] on p "Dear [Client]" at bounding box center [1044, 350] width 907 height 17
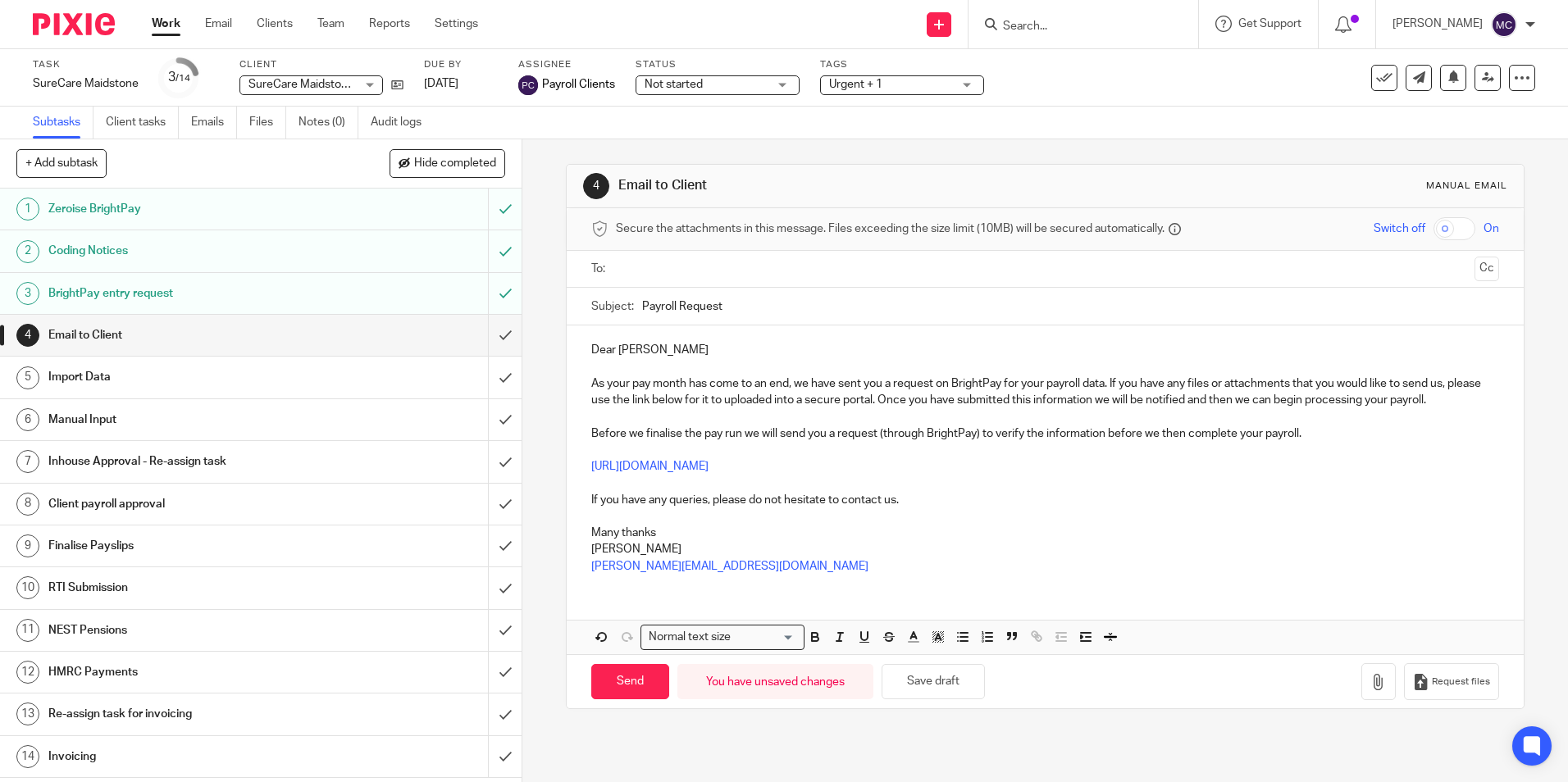
click at [630, 353] on p "Dear [PERSON_NAME]" at bounding box center [1044, 350] width 907 height 17
click at [637, 264] on input "text" at bounding box center [1043, 269] width 845 height 19
click at [721, 345] on p "Dear Joyce" at bounding box center [1044, 353] width 907 height 17
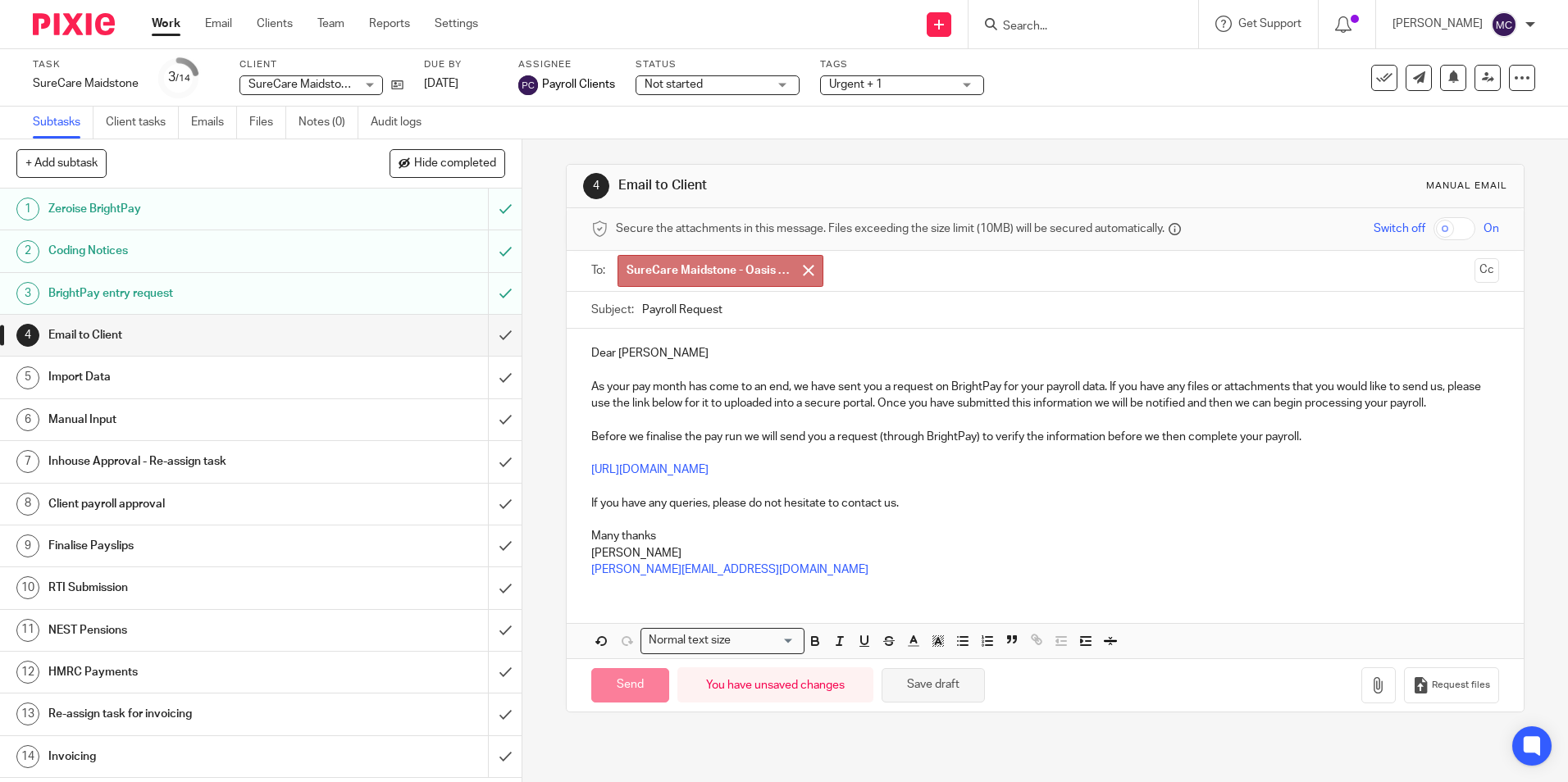
click at [905, 685] on button "Save draft" at bounding box center [933, 686] width 104 height 36
click at [891, 699] on button "Save draft" at bounding box center [933, 686] width 104 height 36
click at [672, 734] on div "4 Email to Client Manual email Secure the attachments in this message. Files ex…" at bounding box center [1044, 438] width 958 height 598
click at [177, 392] on link "5 Import Data" at bounding box center [244, 378] width 488 height 41
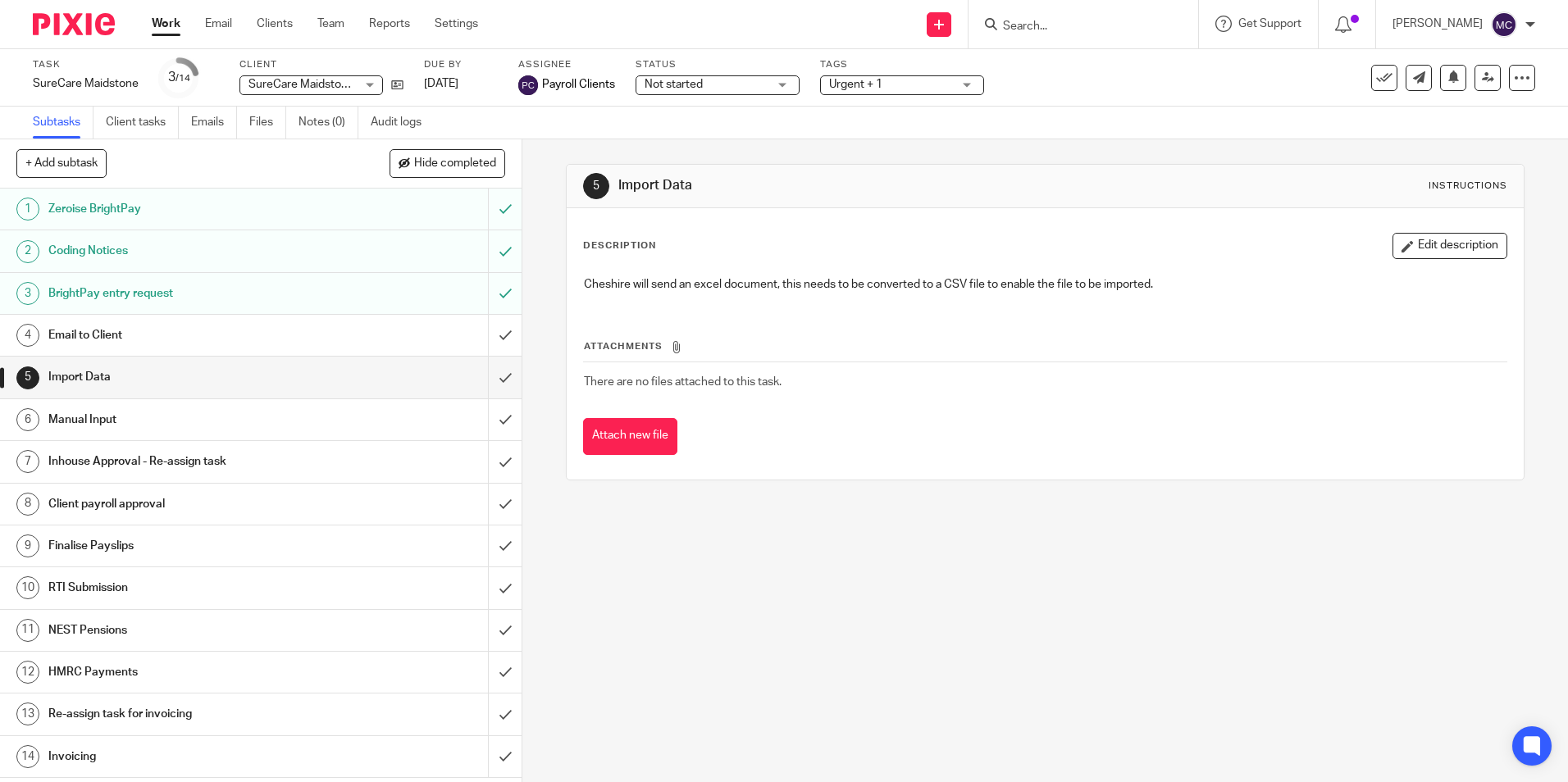
click at [178, 339] on h1 "Email to Client" at bounding box center [189, 335] width 282 height 25
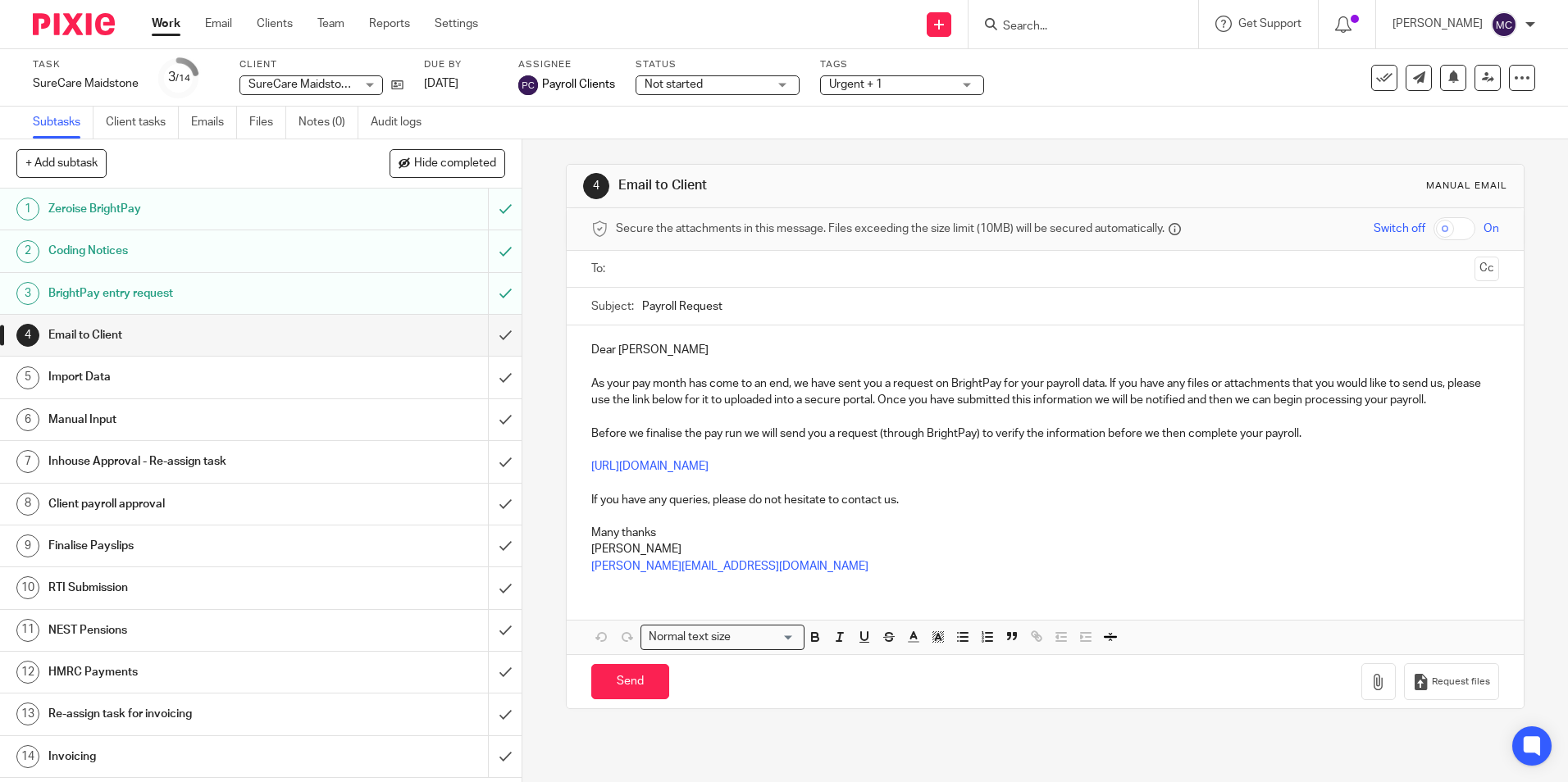
click at [740, 274] on input "text" at bounding box center [1043, 269] width 845 height 19
drag, startPoint x: 931, startPoint y: 503, endPoint x: 601, endPoint y: 515, distance: 330.2
click at [601, 515] on div "Dear Joyce As your pay month has come to an end, we have sent you a request on …" at bounding box center [1044, 459] width 956 height 261
click at [649, 596] on div "Dear Joyce As your pay month has come to an end, we have sent you a request on …" at bounding box center [1044, 492] width 956 height 328
click at [828, 576] on p "[PERSON_NAME][EMAIL_ADDRESS][DOMAIN_NAME]" at bounding box center [1044, 570] width 907 height 17
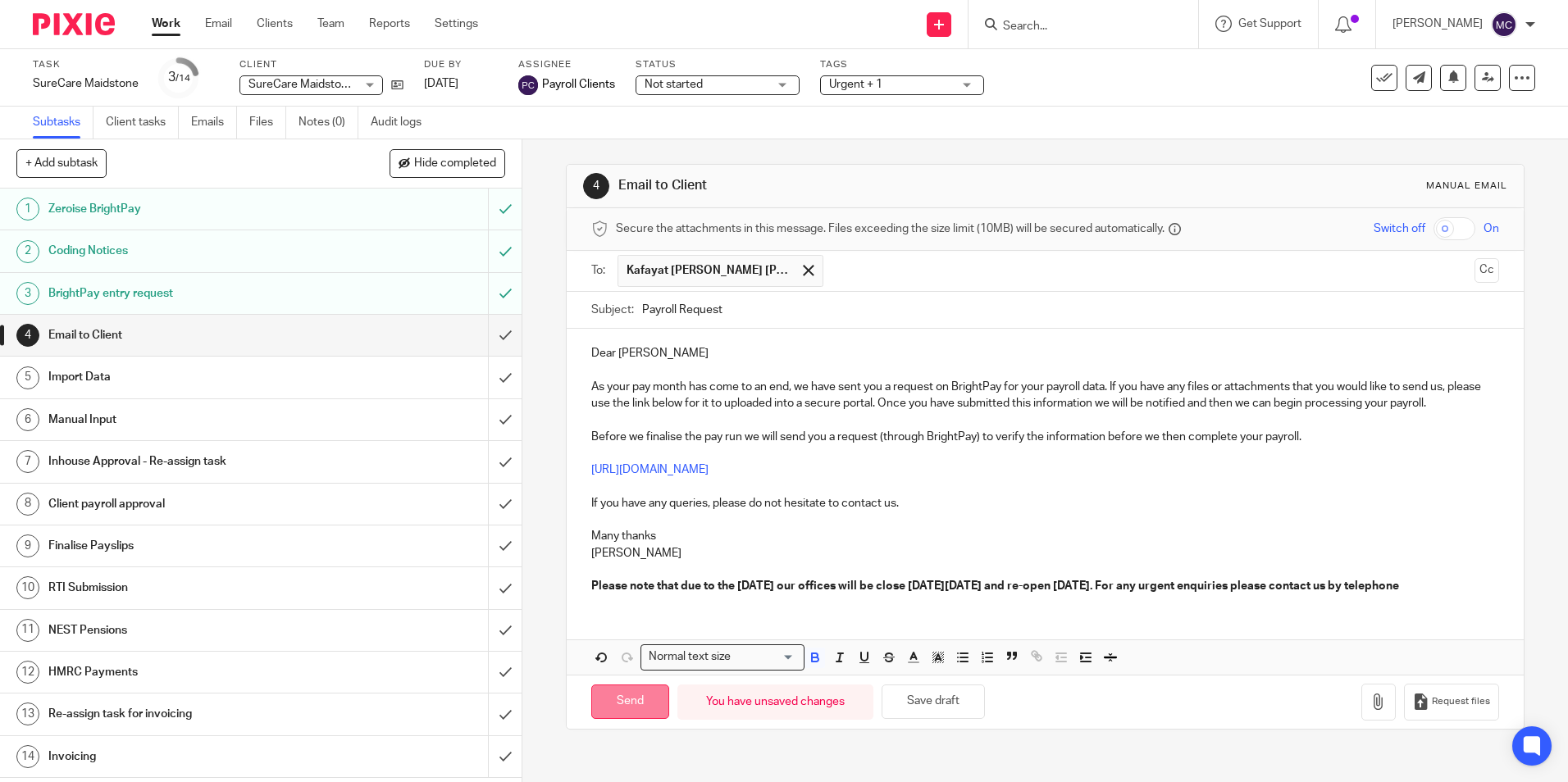
click at [631, 708] on input "Send" at bounding box center [629, 702] width 78 height 36
type input "Sent"
click at [1514, 78] on icon at bounding box center [1522, 78] width 17 height 17
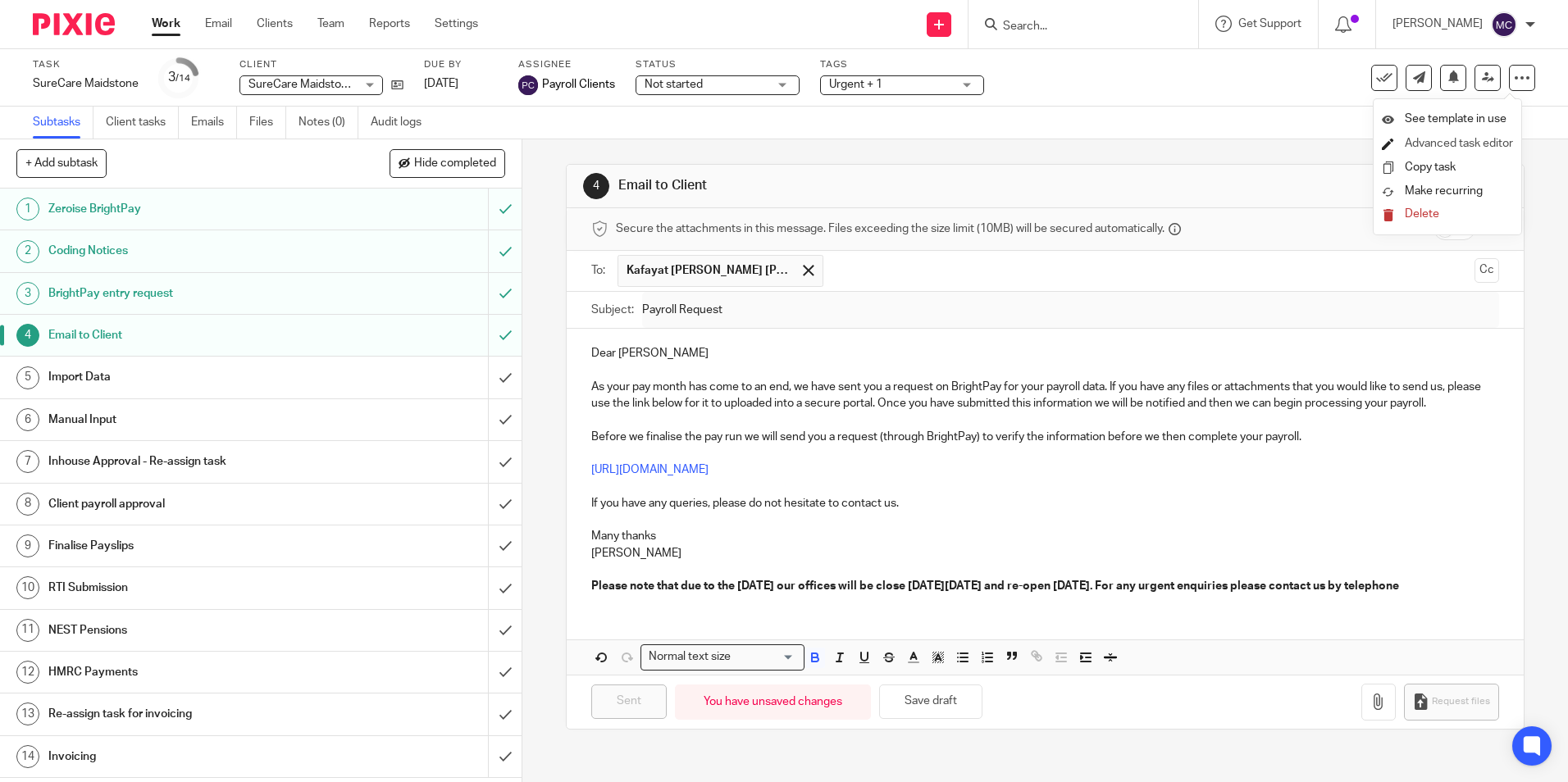
click at [1443, 138] on link "Advanced task editor" at bounding box center [1459, 144] width 108 height 12
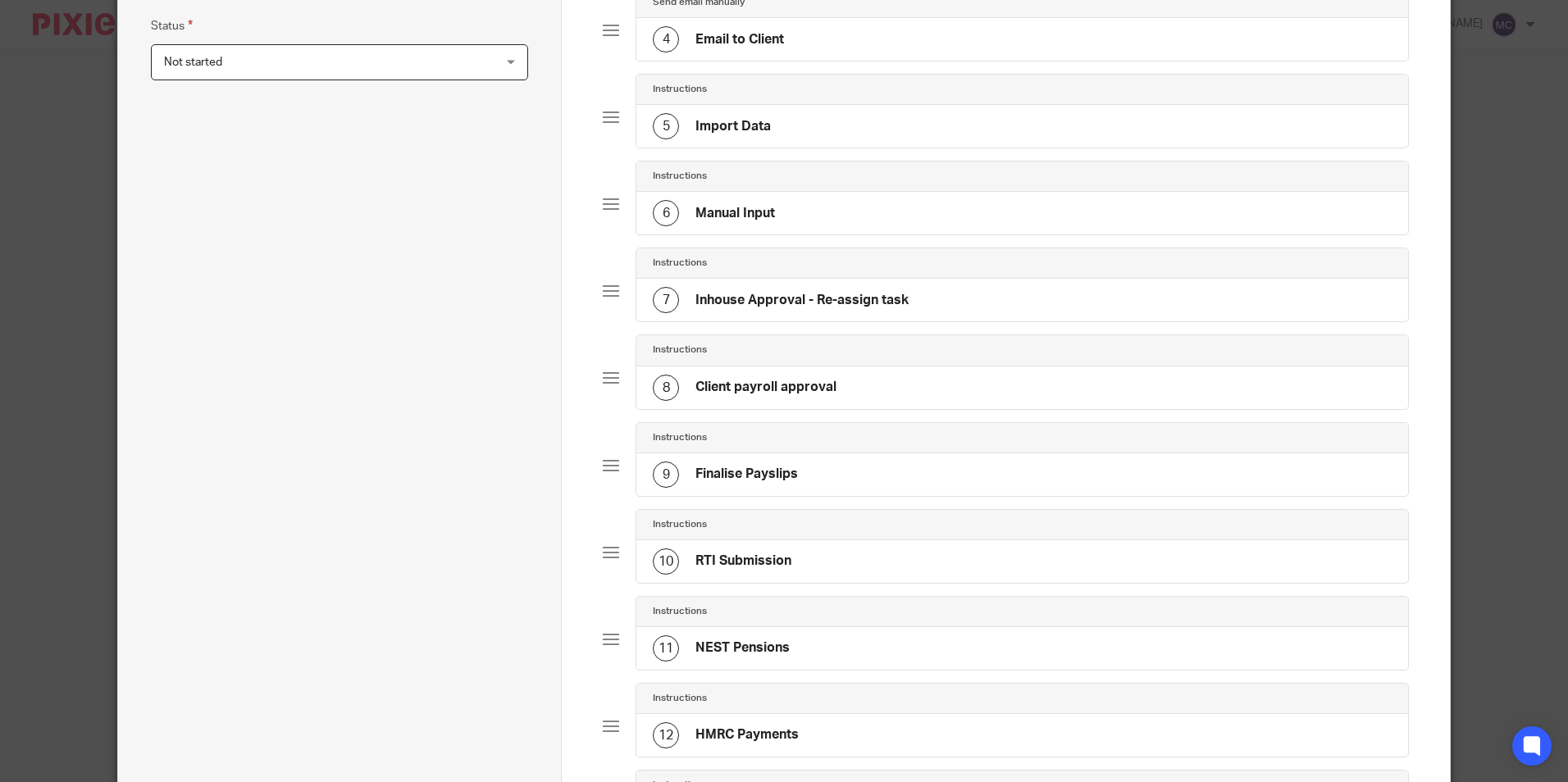
scroll to position [876, 0]
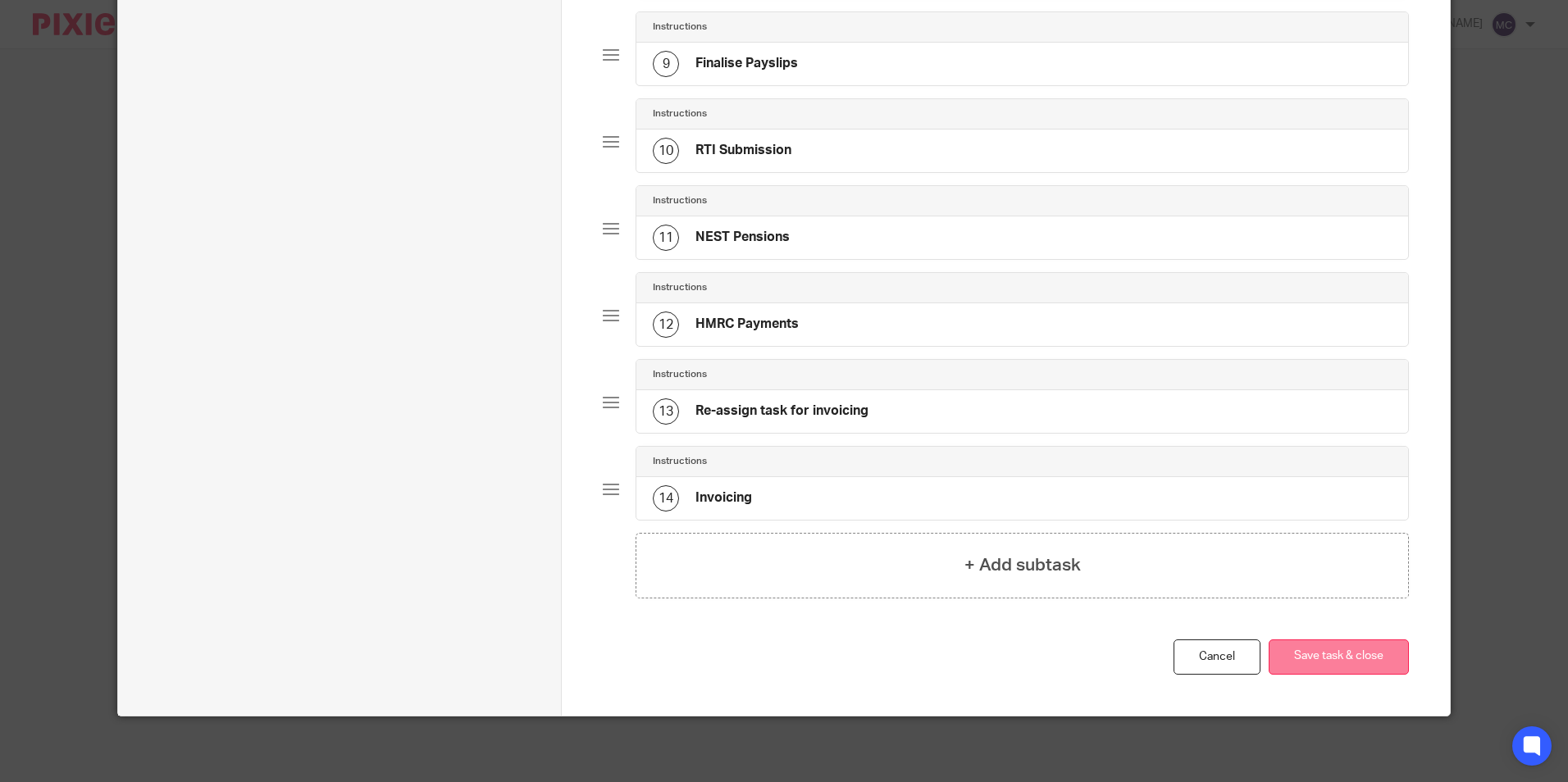
click at [1316, 670] on button "Save task & close" at bounding box center [1338, 658] width 140 height 36
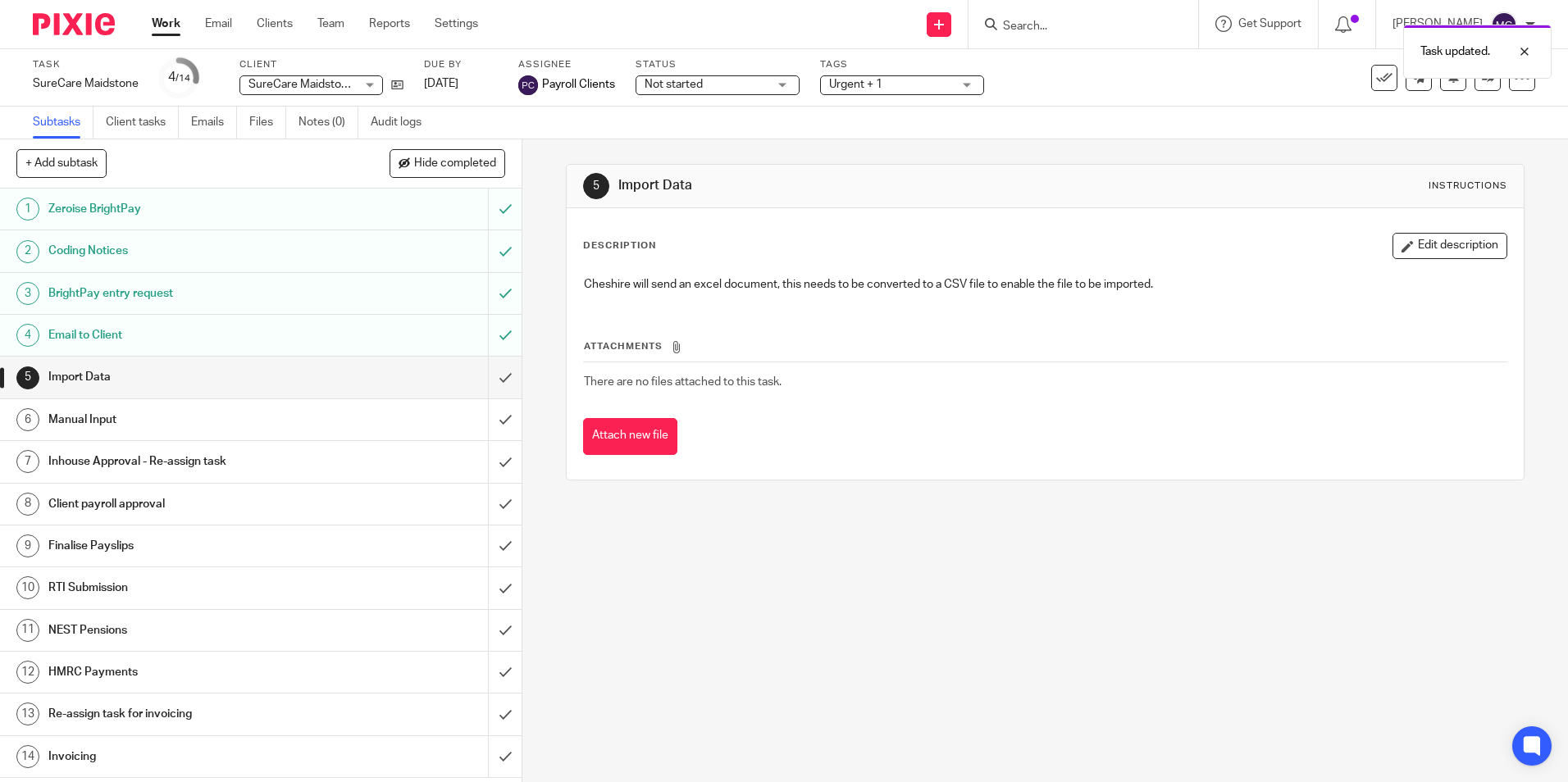
click at [319, 12] on div "Work Email Clients Team Reports Settings Work Email Clients Team Reports Settin…" at bounding box center [319, 24] width 367 height 48
click at [1515, 85] on icon at bounding box center [1522, 78] width 17 height 17
click at [1442, 180] on li "Make recurring" at bounding box center [1447, 191] width 131 height 25
click at [1457, 194] on span "Make recurring" at bounding box center [1443, 191] width 78 height 12
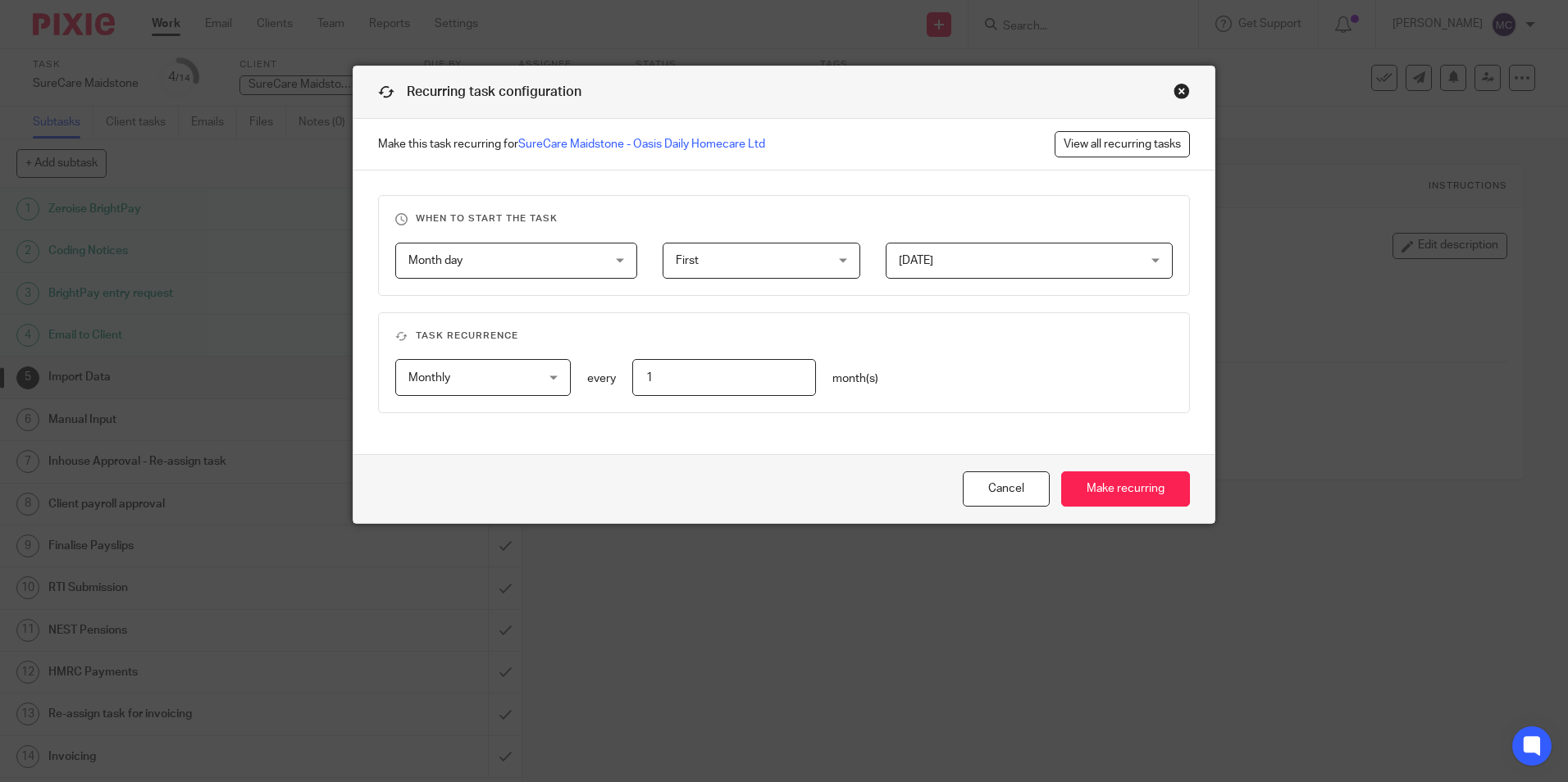
click at [596, 257] on div "Month day Month day" at bounding box center [516, 260] width 242 height 36
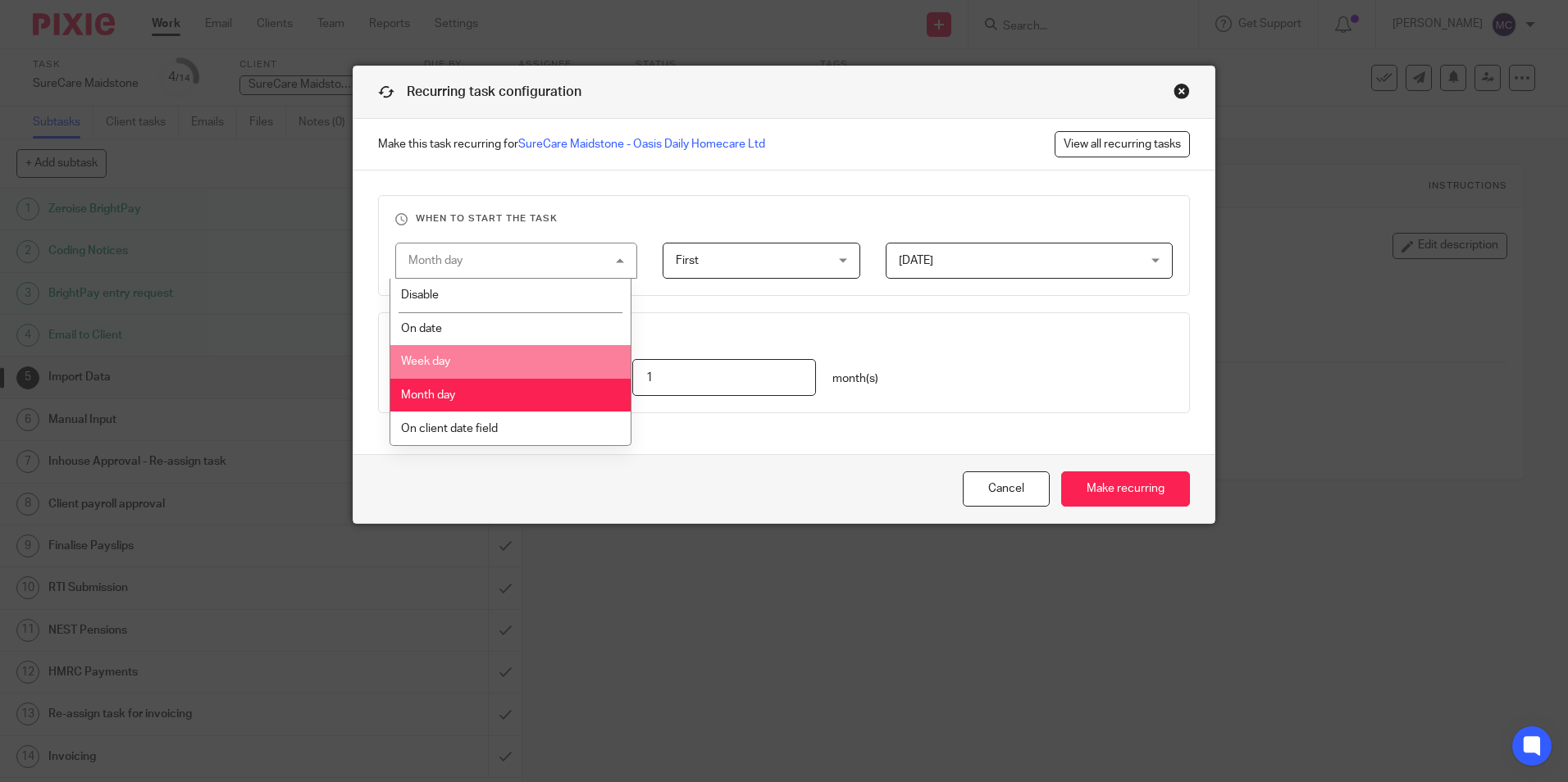
click at [737, 265] on span "First" at bounding box center [748, 260] width 147 height 35
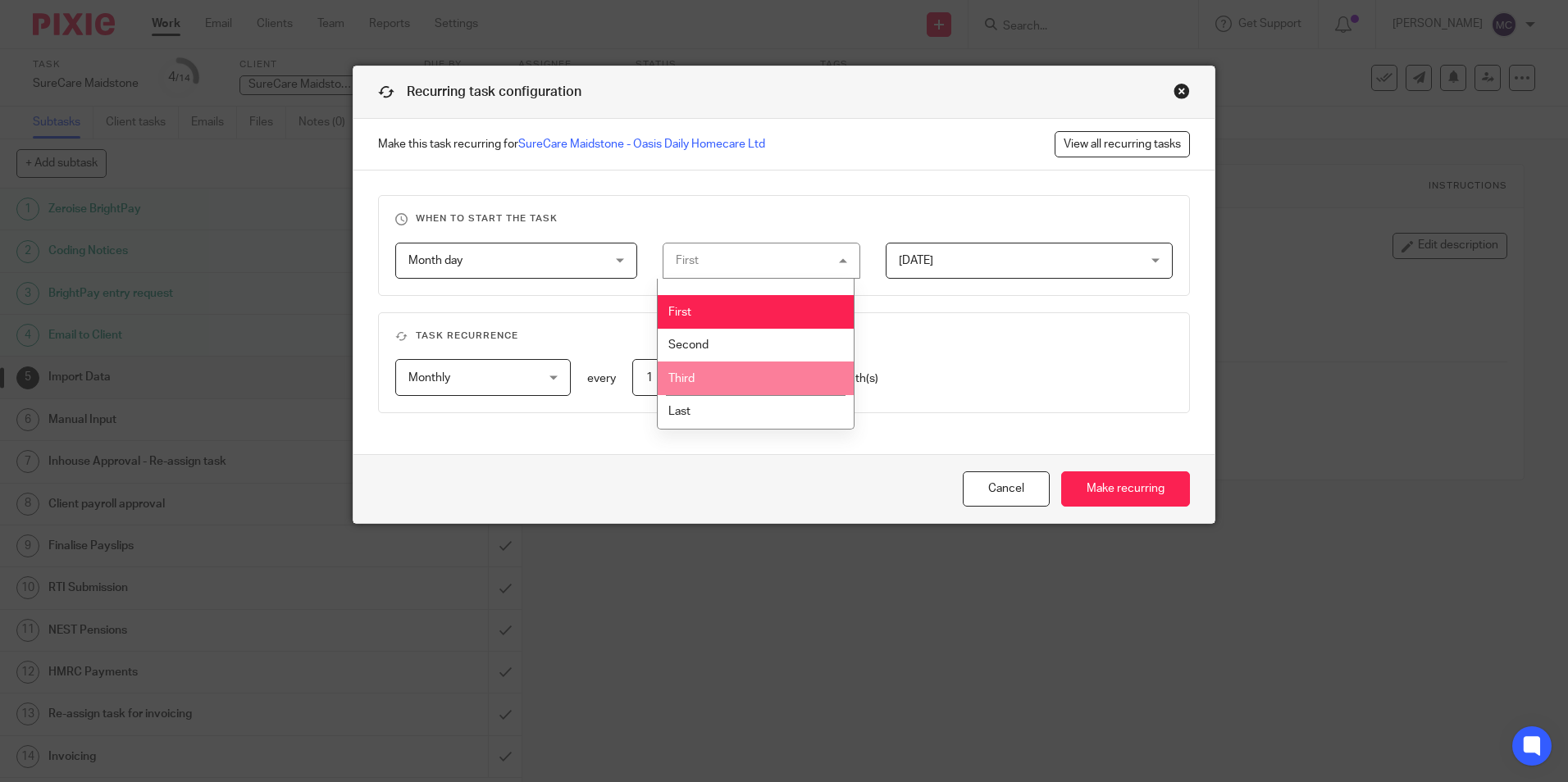
click at [726, 372] on li "Third" at bounding box center [755, 379] width 196 height 34
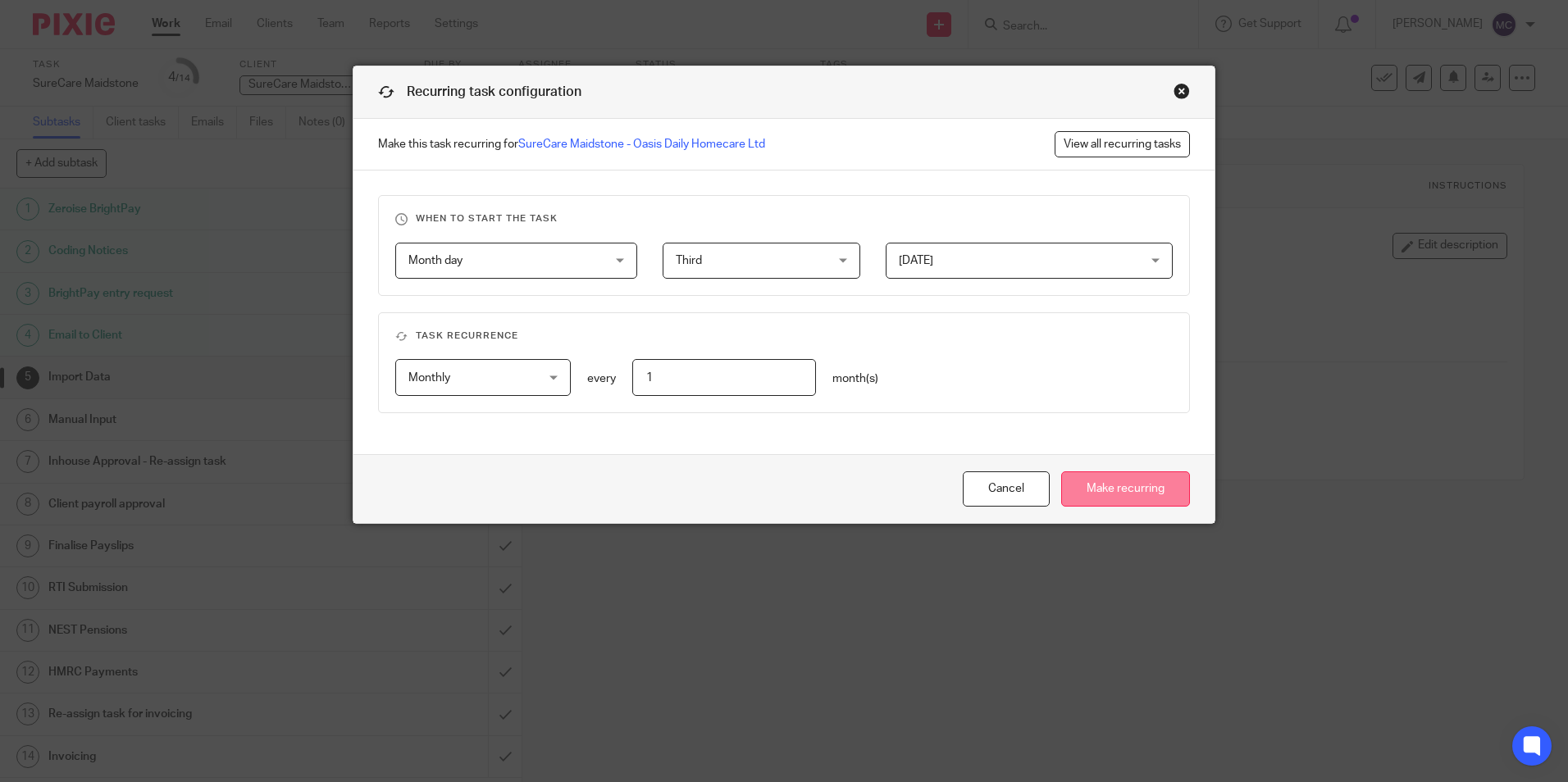
click at [1093, 485] on input "Make recurring" at bounding box center [1125, 489] width 129 height 36
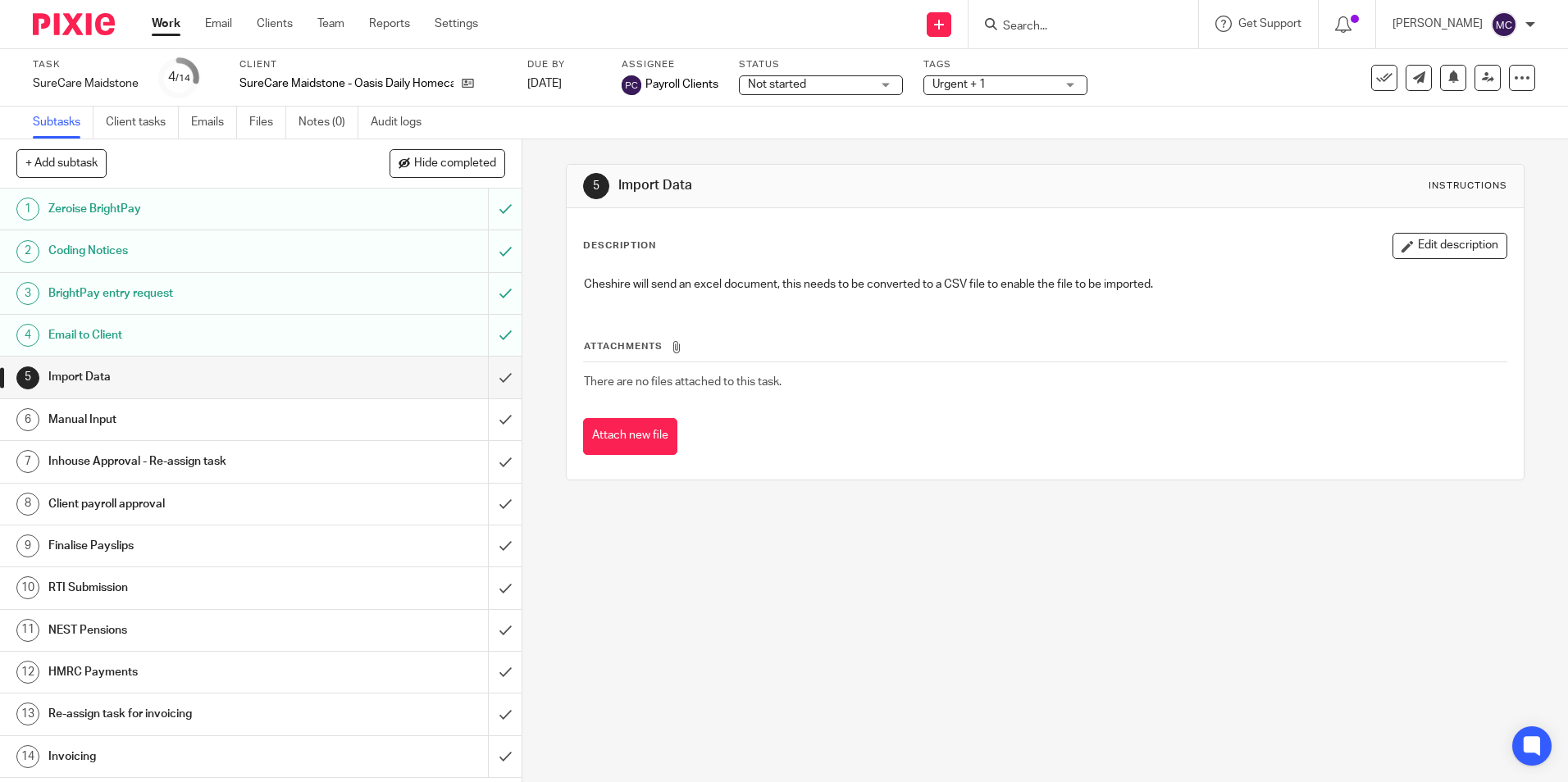
click at [1123, 612] on div "5 Import Data Instructions Description Edit description Cheshire will send an e…" at bounding box center [1045, 461] width 1045 height 643
click at [441, 22] on link "Settings" at bounding box center [457, 24] width 43 height 17
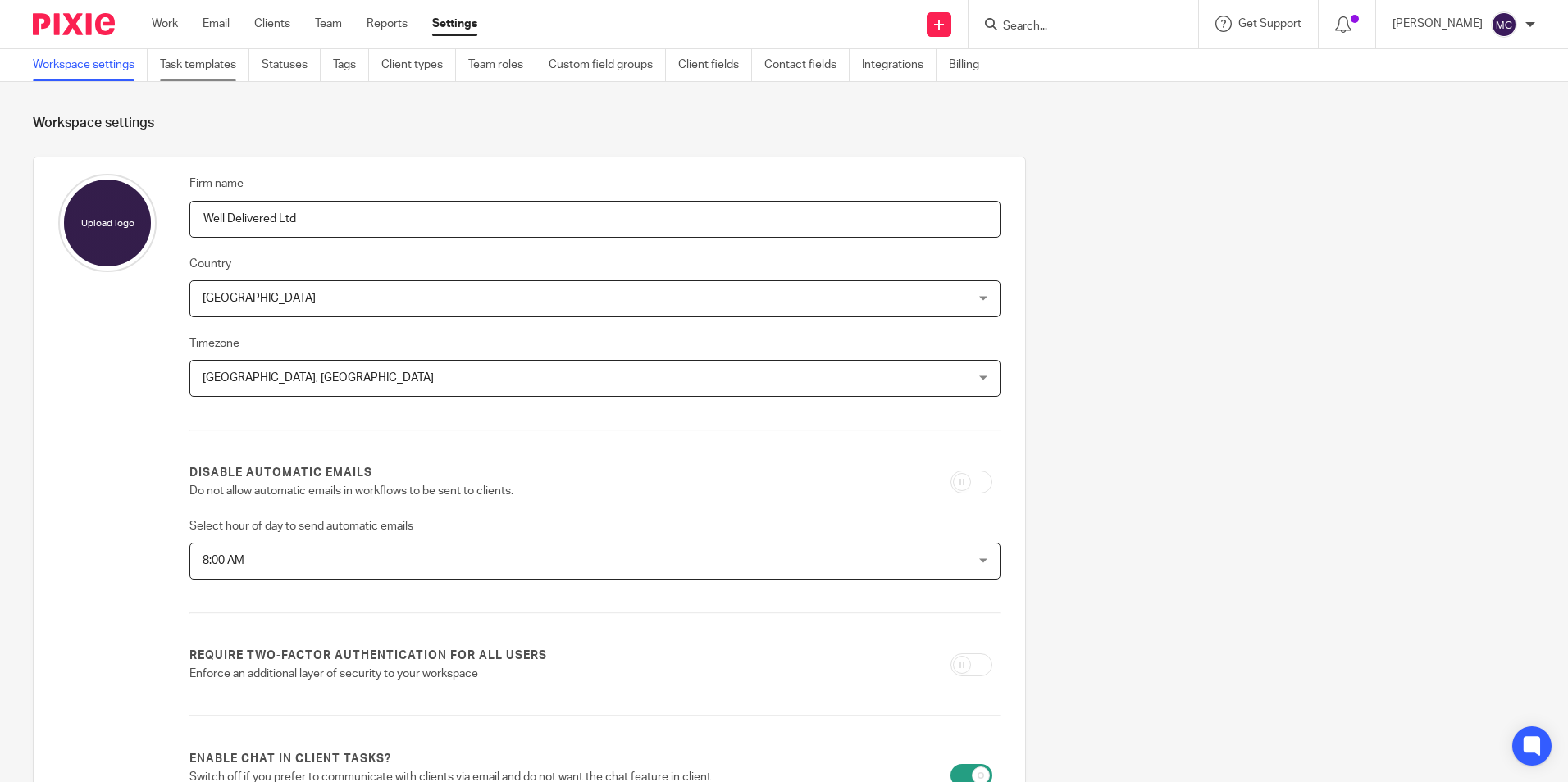
click at [211, 64] on link "Task templates" at bounding box center [204, 65] width 90 height 32
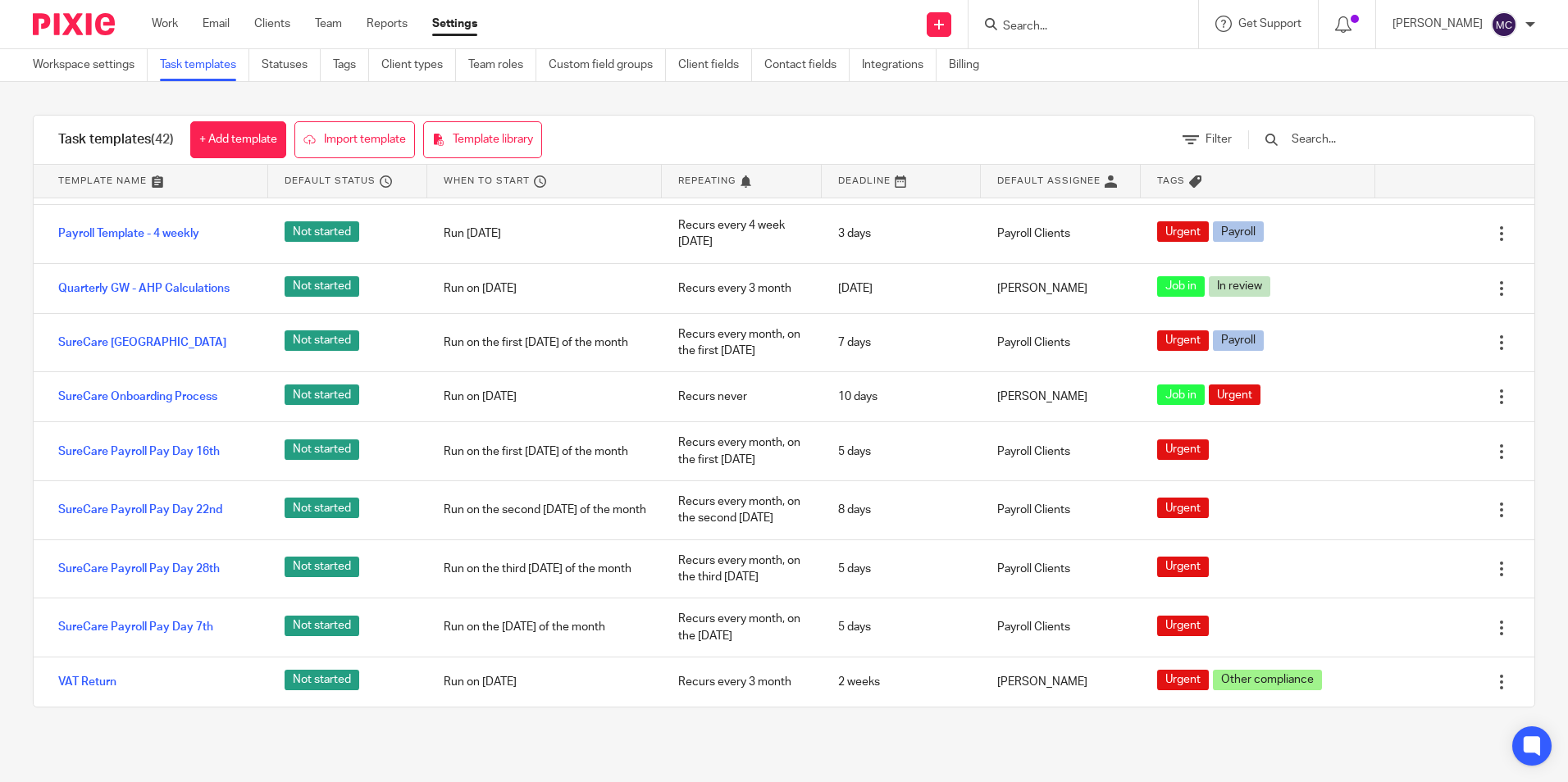
scroll to position [1846, 0]
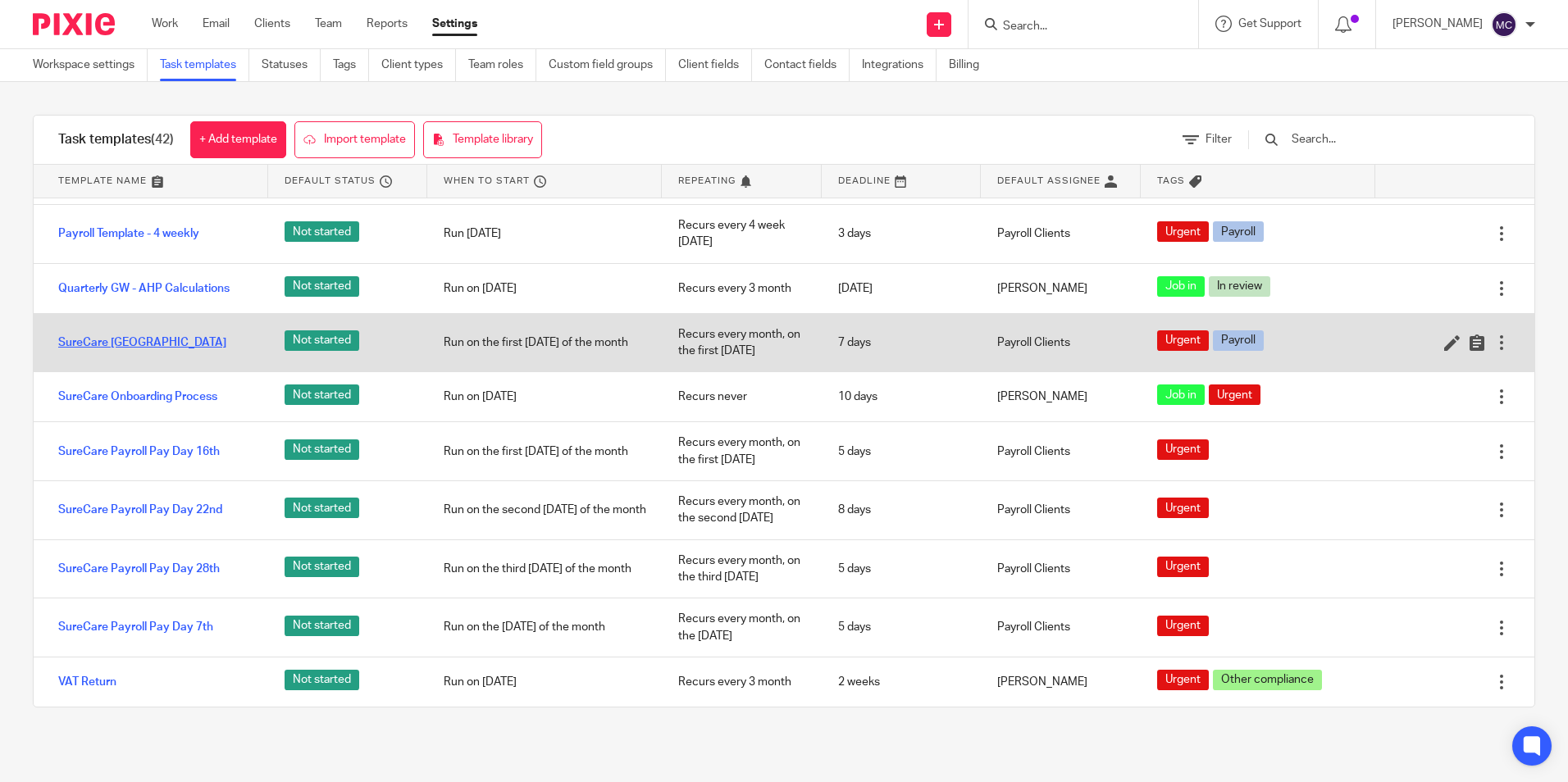
click at [178, 345] on link "SureCare [GEOGRAPHIC_DATA]" at bounding box center [142, 342] width 168 height 17
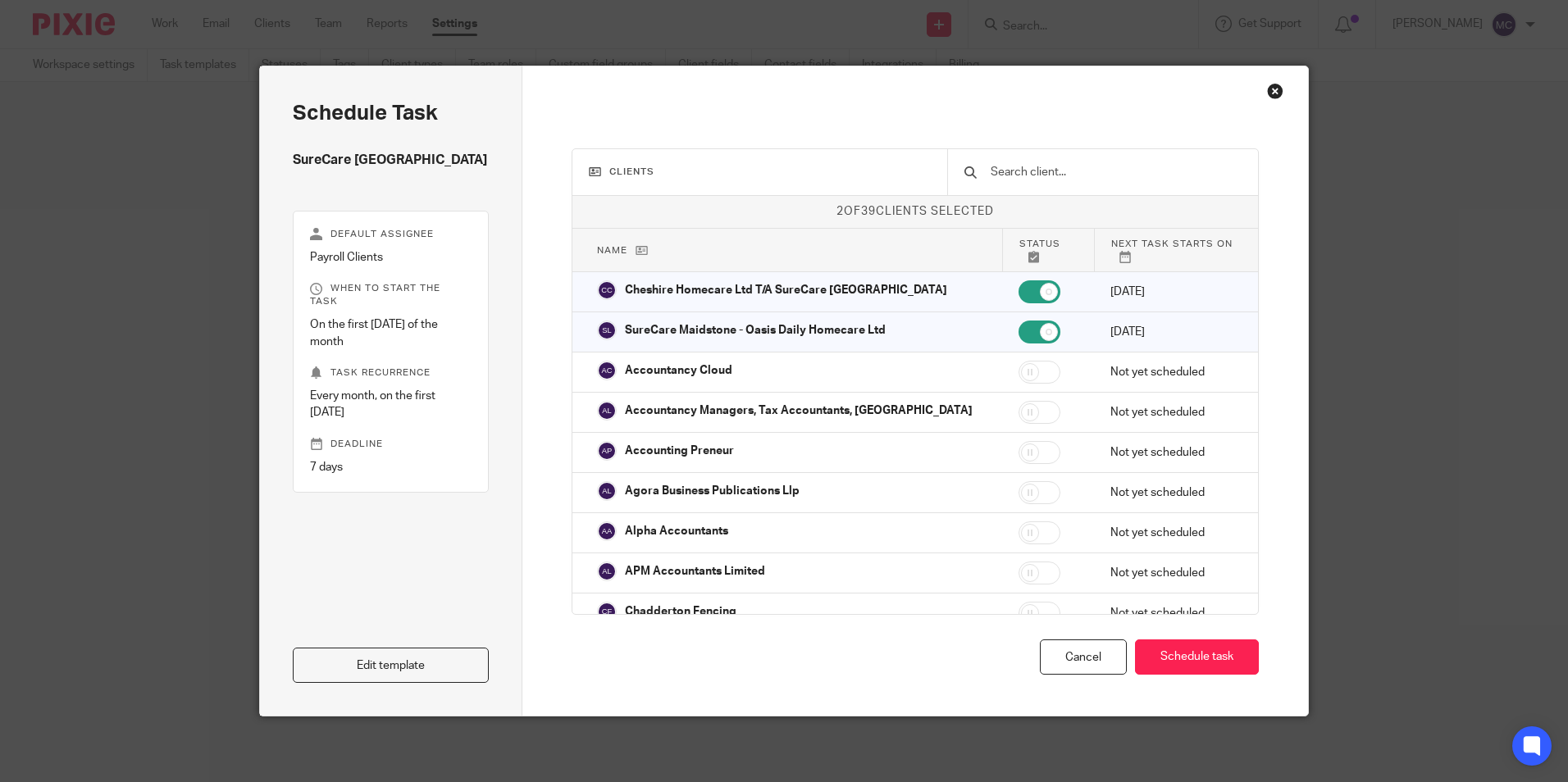
click at [1270, 92] on div "Close this dialog window" at bounding box center [1275, 91] width 17 height 17
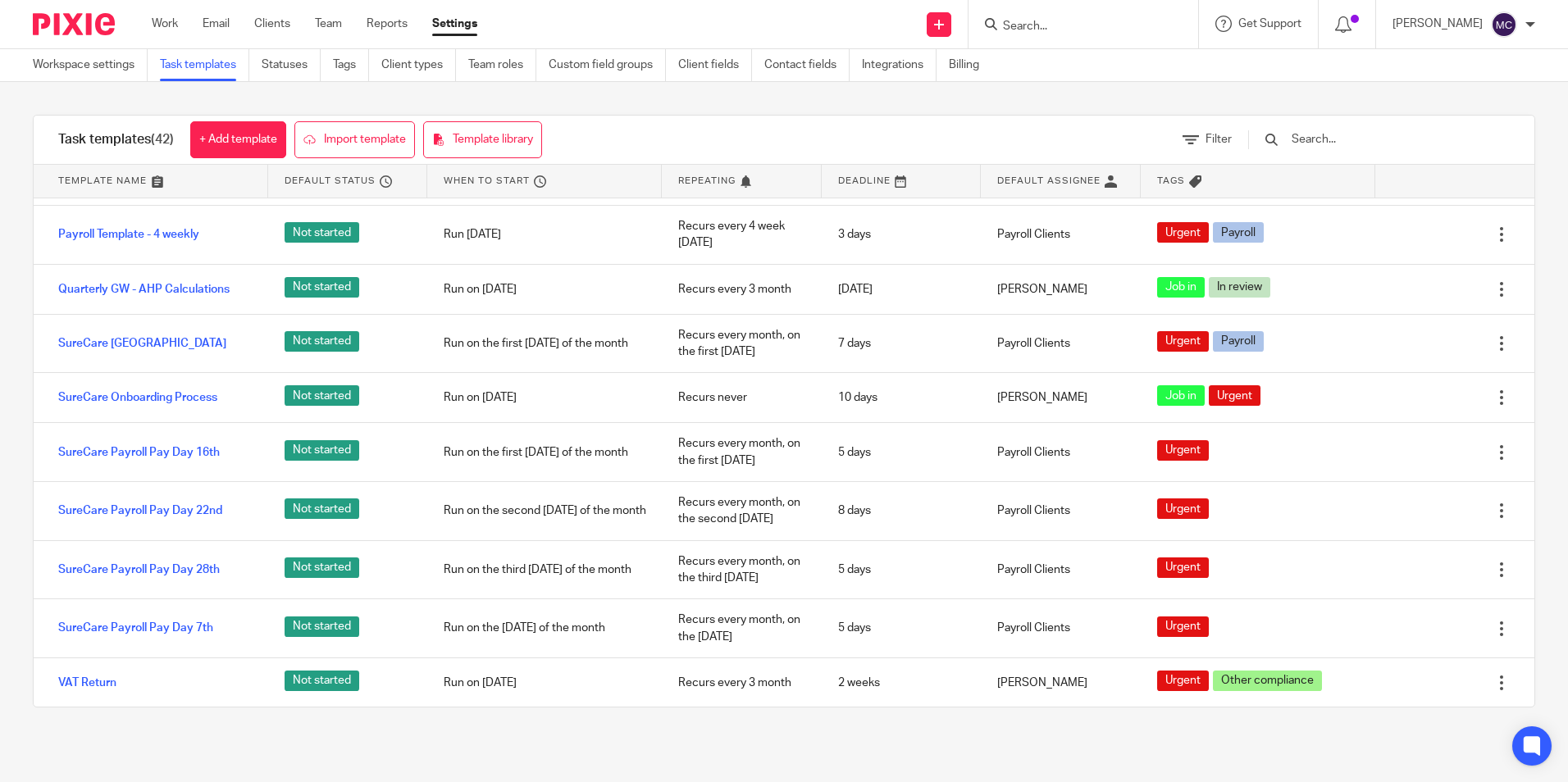
scroll to position [1846, 0]
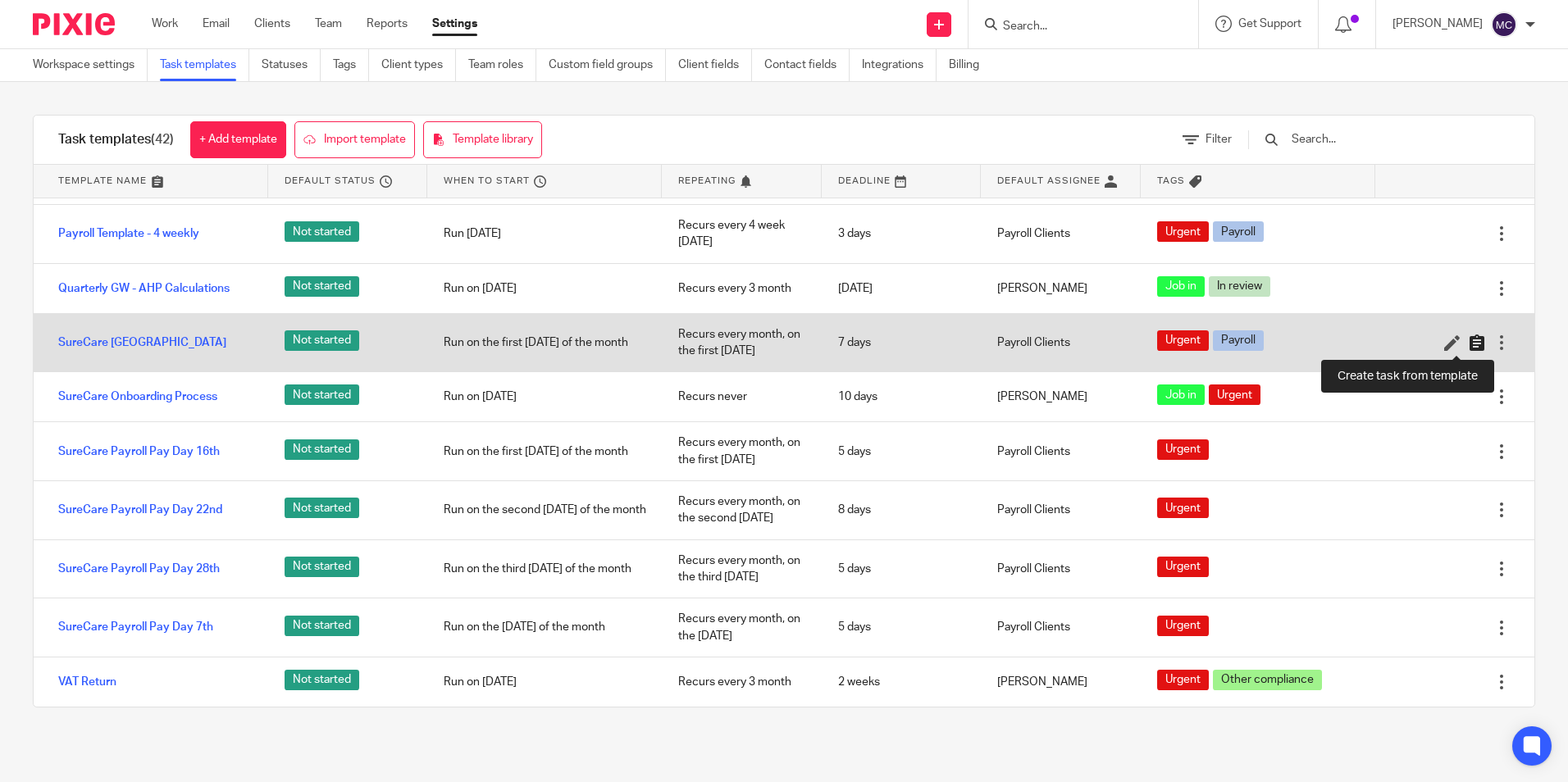
click at [1468, 343] on icon at bounding box center [1476, 342] width 17 height 17
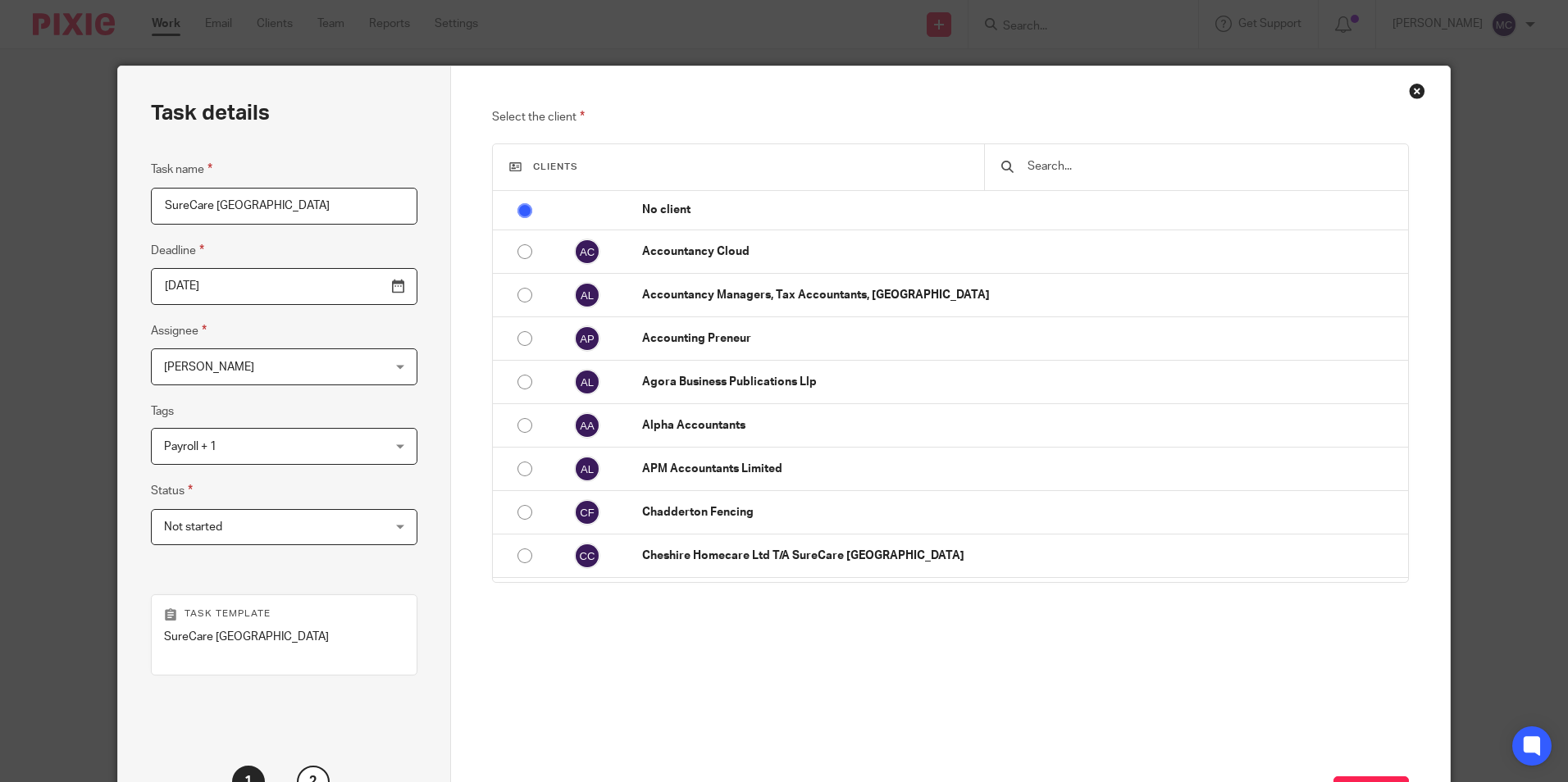
drag, startPoint x: 308, startPoint y: 211, endPoint x: 212, endPoint y: 202, distance: 96.4
click at [212, 202] on input "SureCare [GEOGRAPHIC_DATA]" at bounding box center [284, 205] width 266 height 36
type input "SureCare Rochdale"
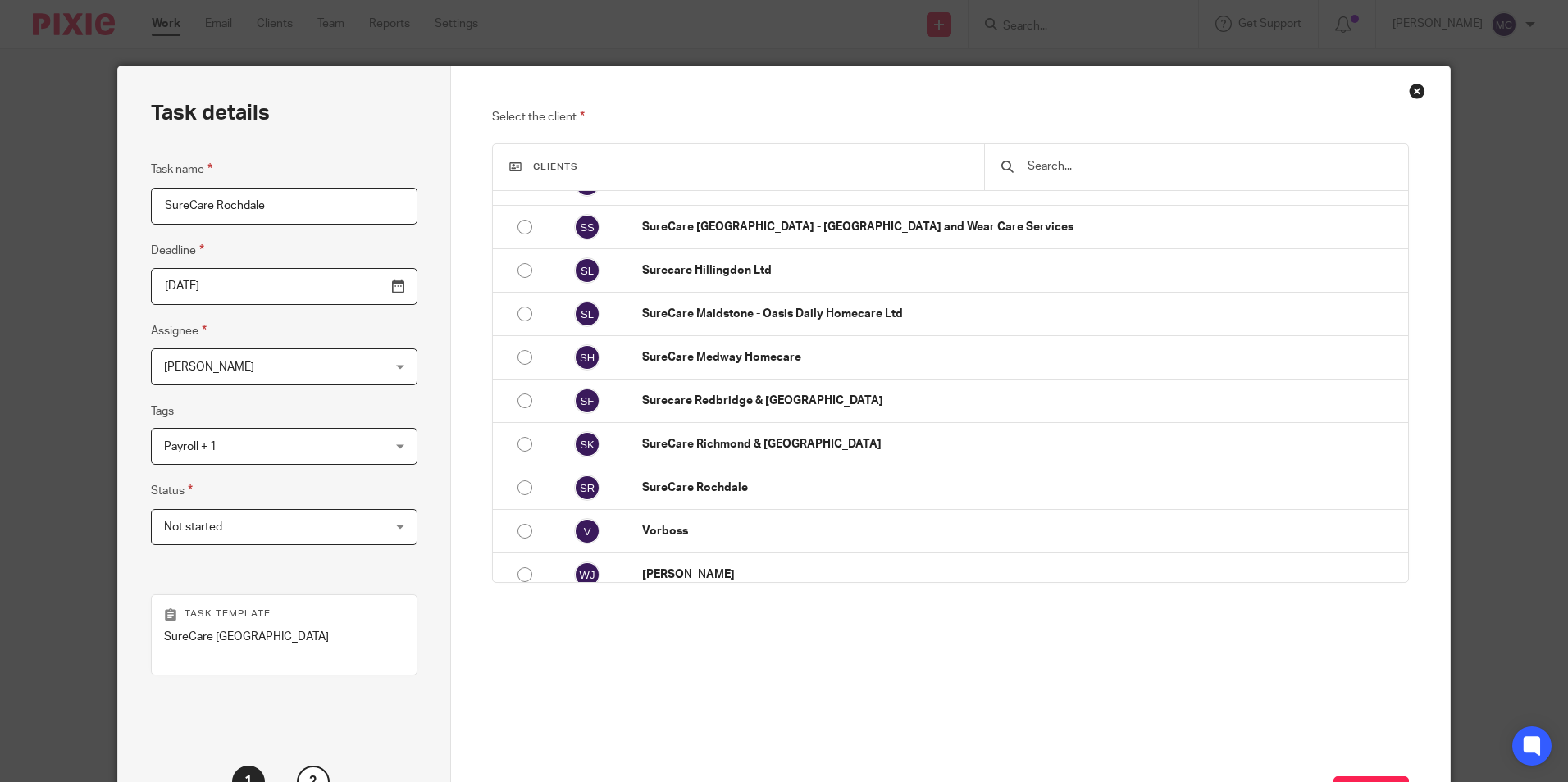
scroll to position [1262, 0]
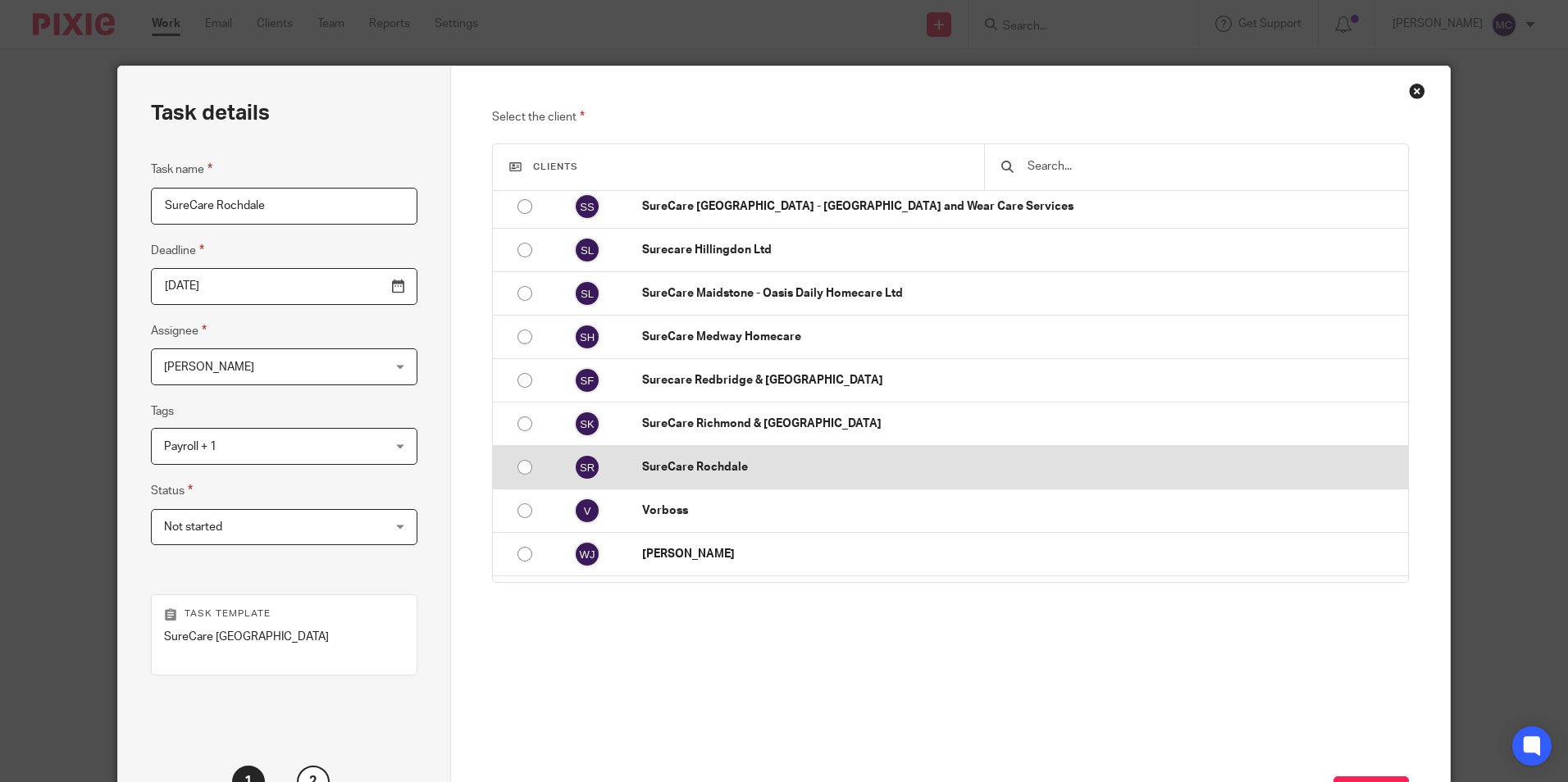
click at [526, 469] on input "radio" at bounding box center [525, 467] width 32 height 32
radio input "false"
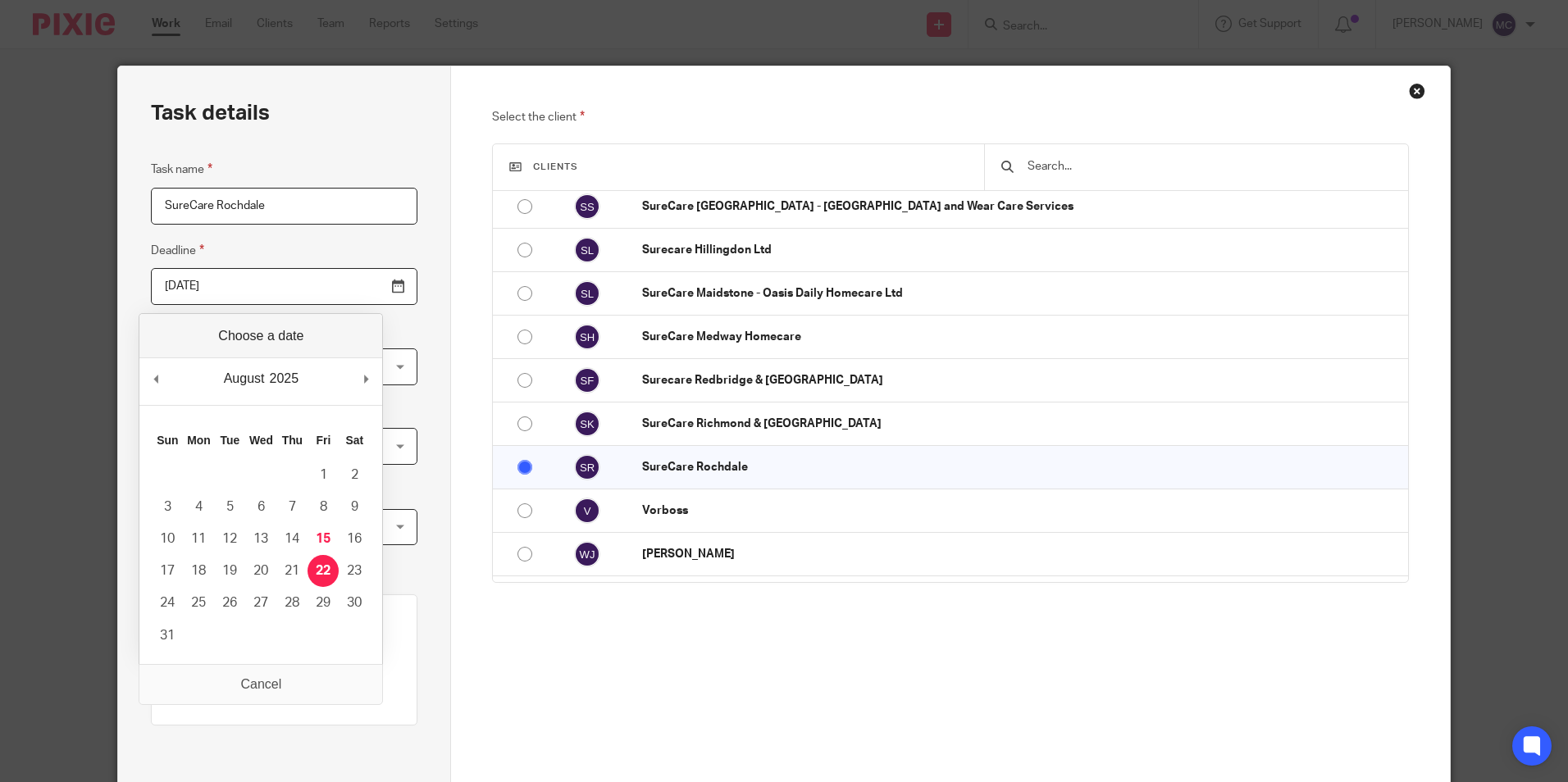
click at [360, 282] on input "[DATE]" at bounding box center [284, 286] width 266 height 36
type input "[DATE]"
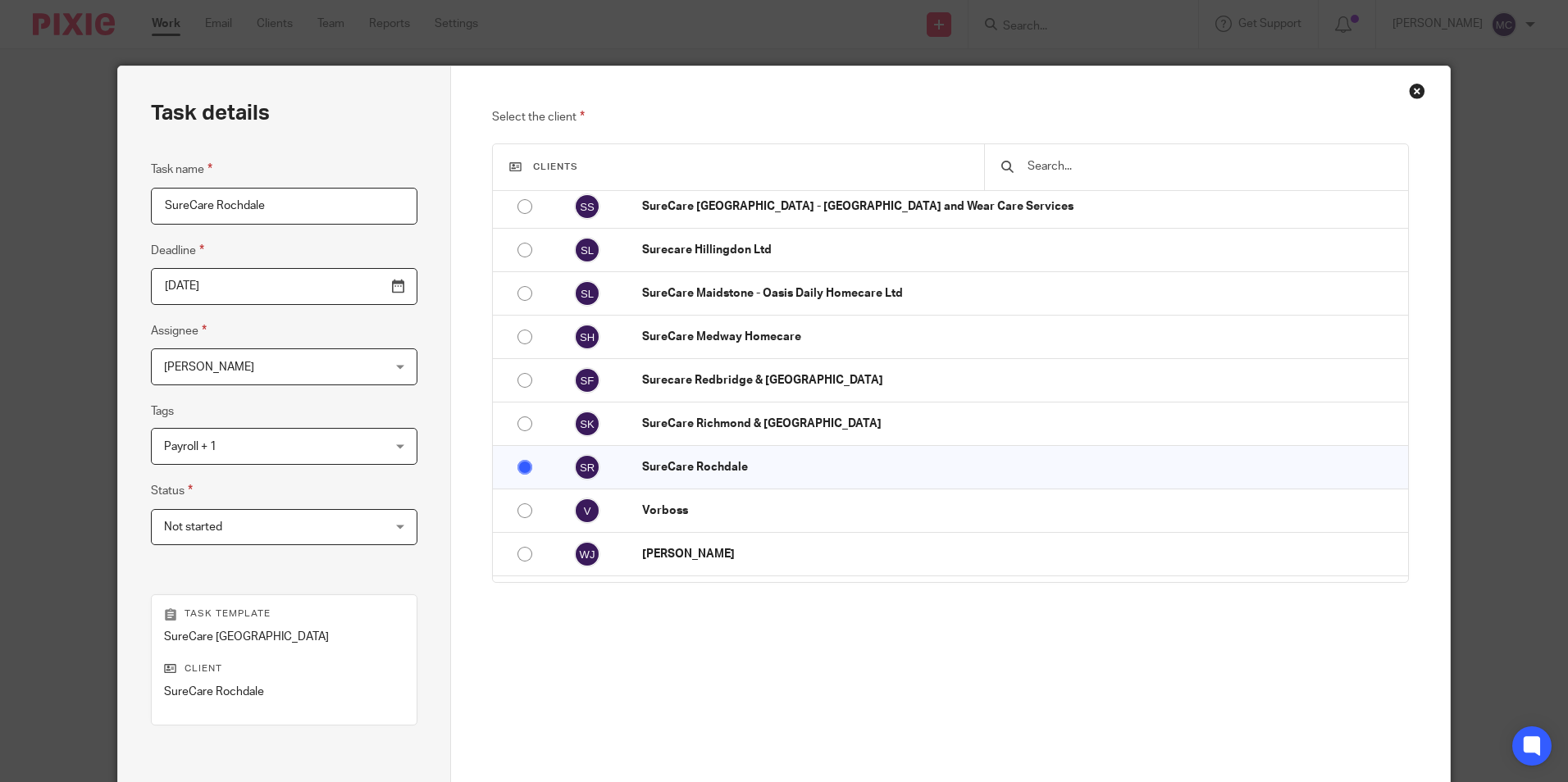
click at [324, 381] on span "[PERSON_NAME]" at bounding box center [264, 366] width 202 height 35
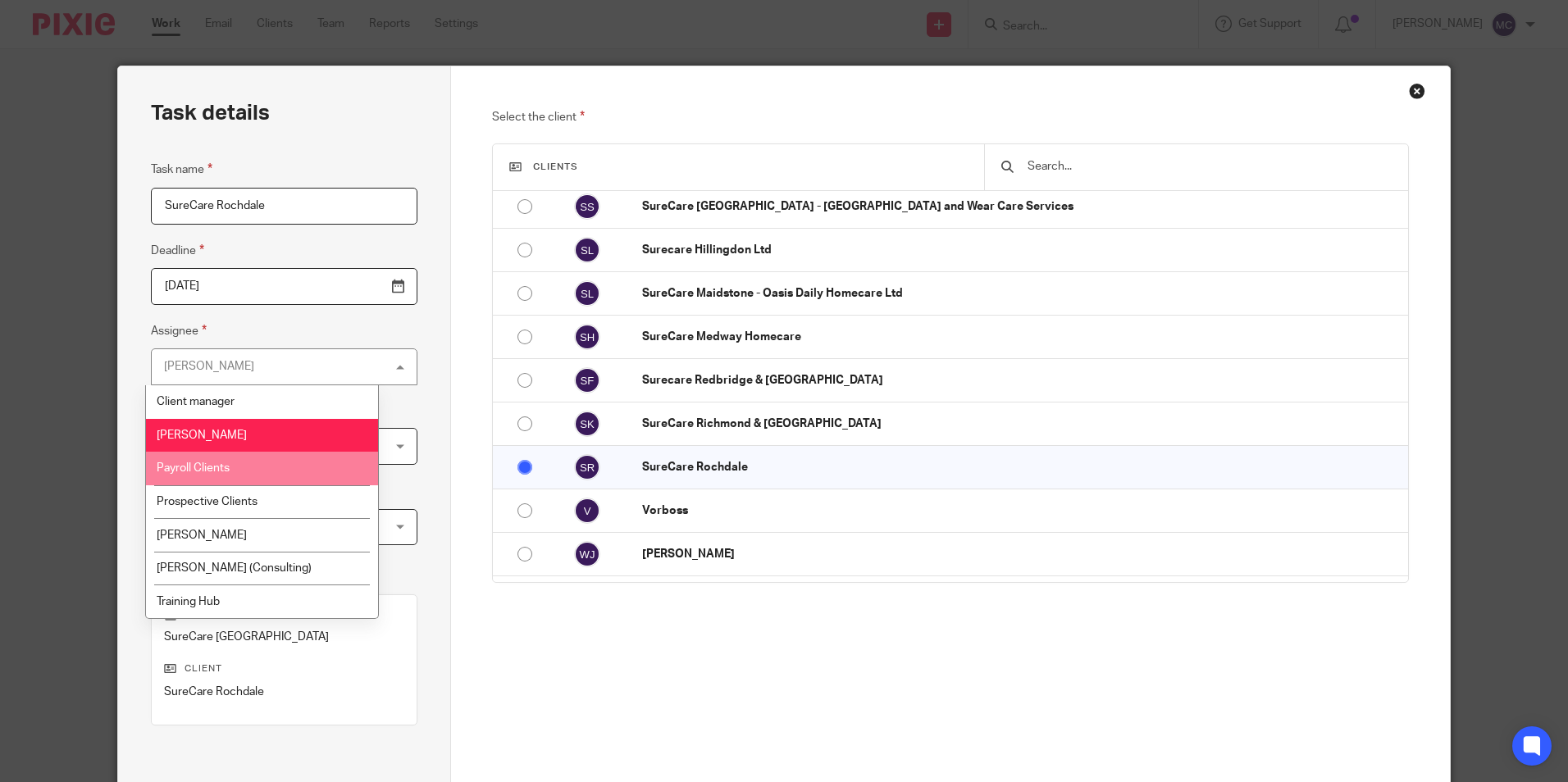
click at [273, 466] on li "Payroll Clients" at bounding box center [261, 468] width 232 height 34
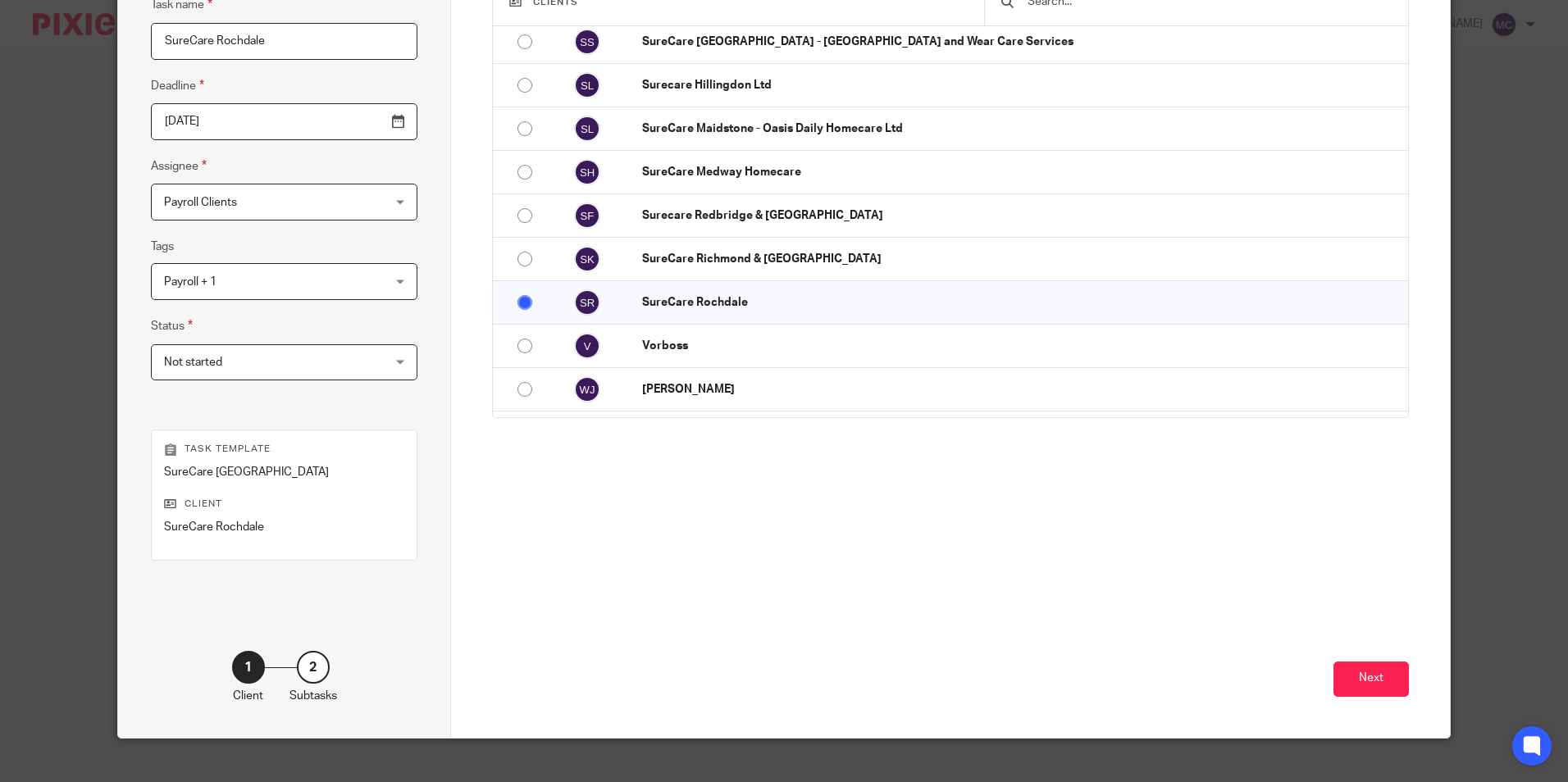
scroll to position [187, 0]
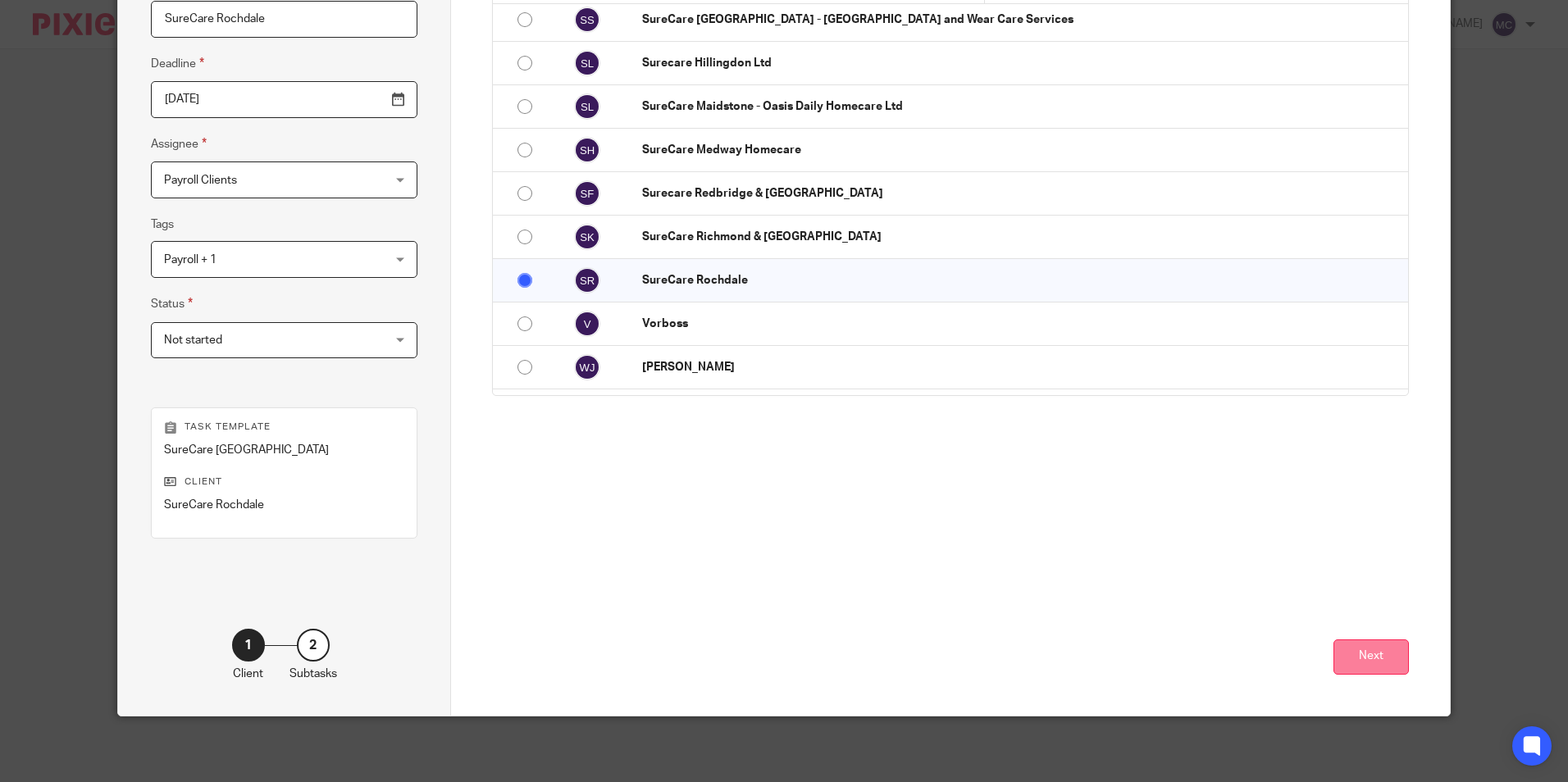
click at [1357, 644] on button "Next" at bounding box center [1371, 658] width 75 height 36
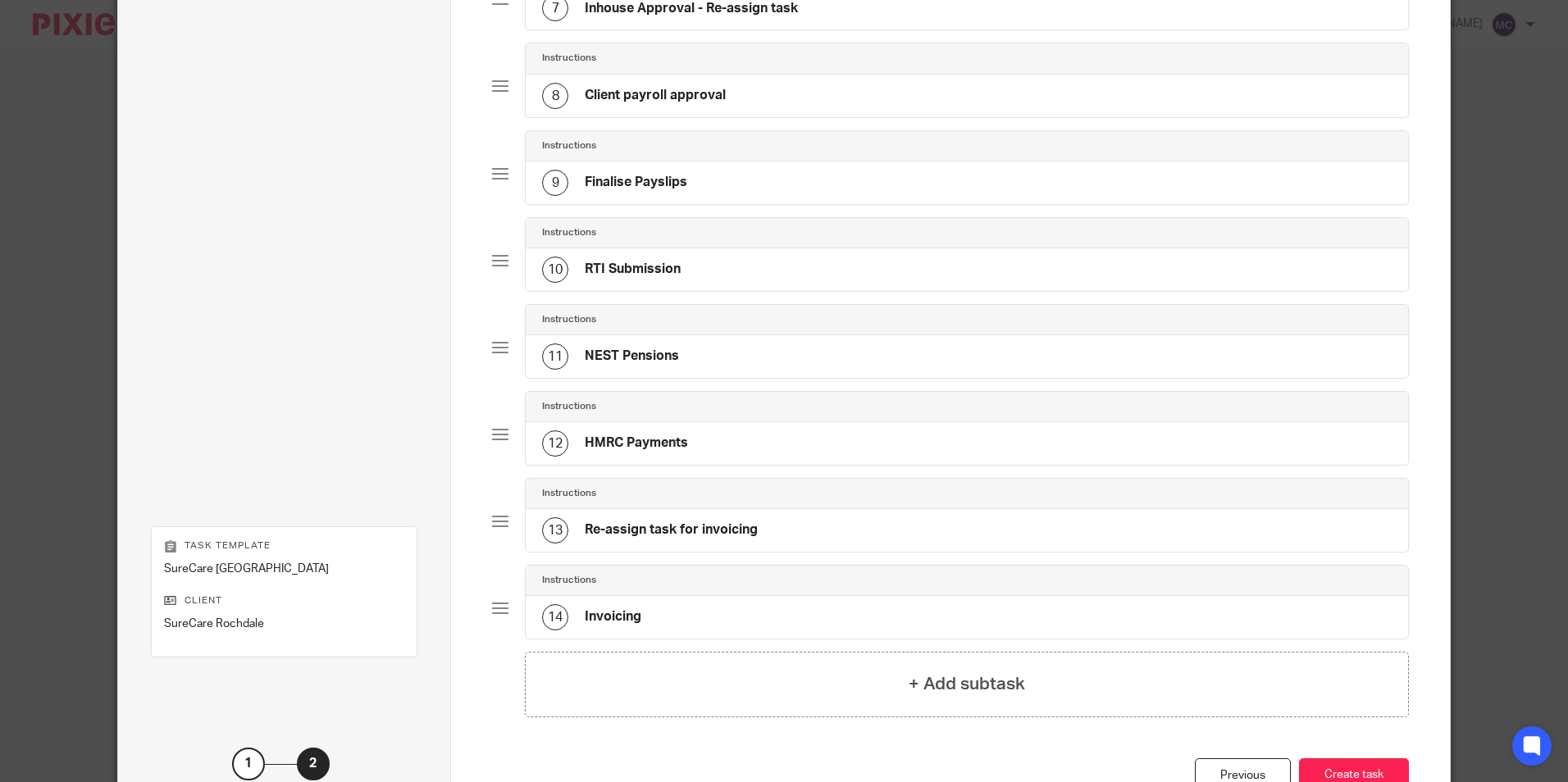
scroll to position [728, 0]
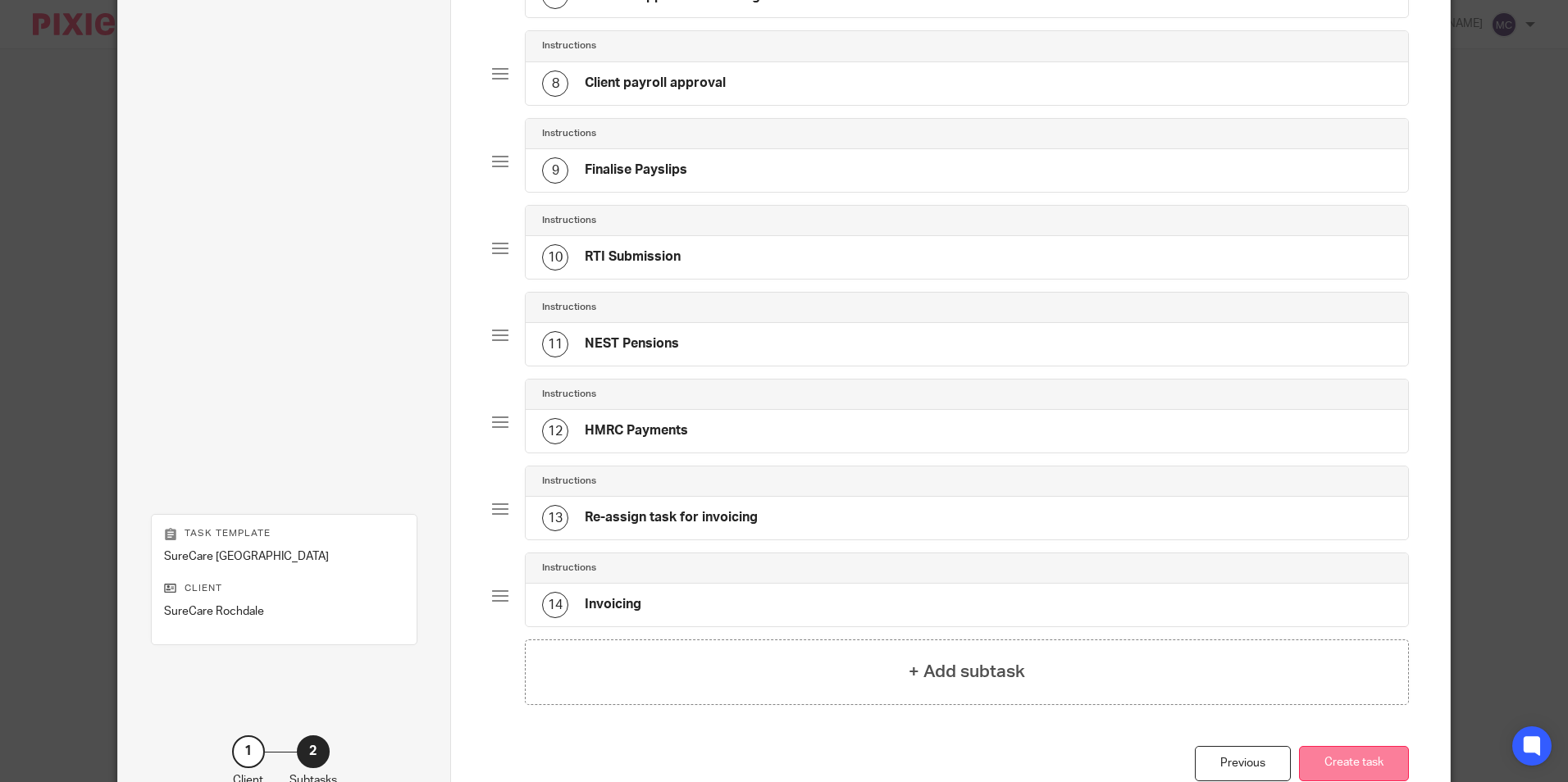
click at [1320, 771] on button "Create task" at bounding box center [1353, 764] width 109 height 36
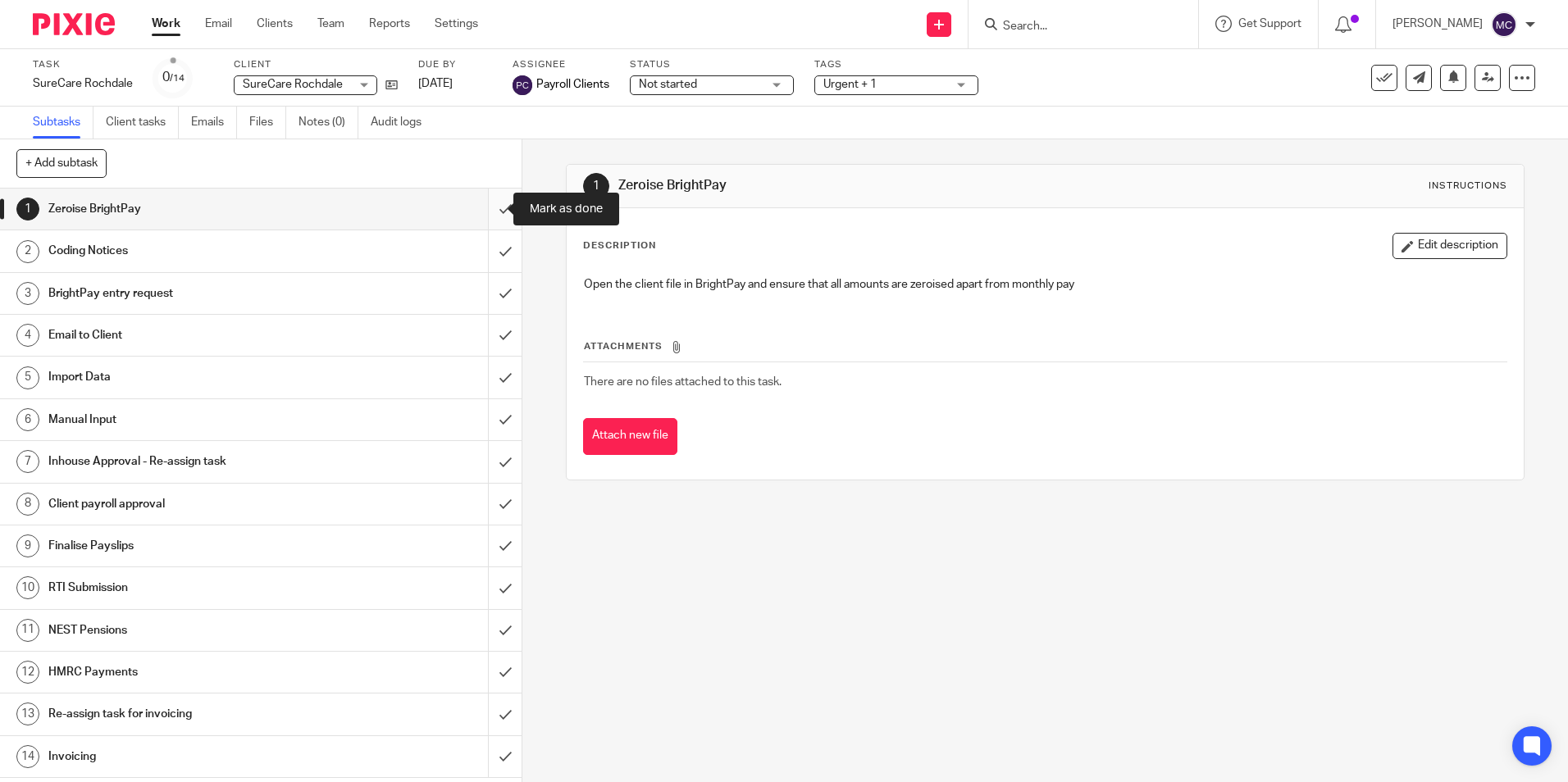
click at [492, 214] on input "submit" at bounding box center [260, 209] width 522 height 41
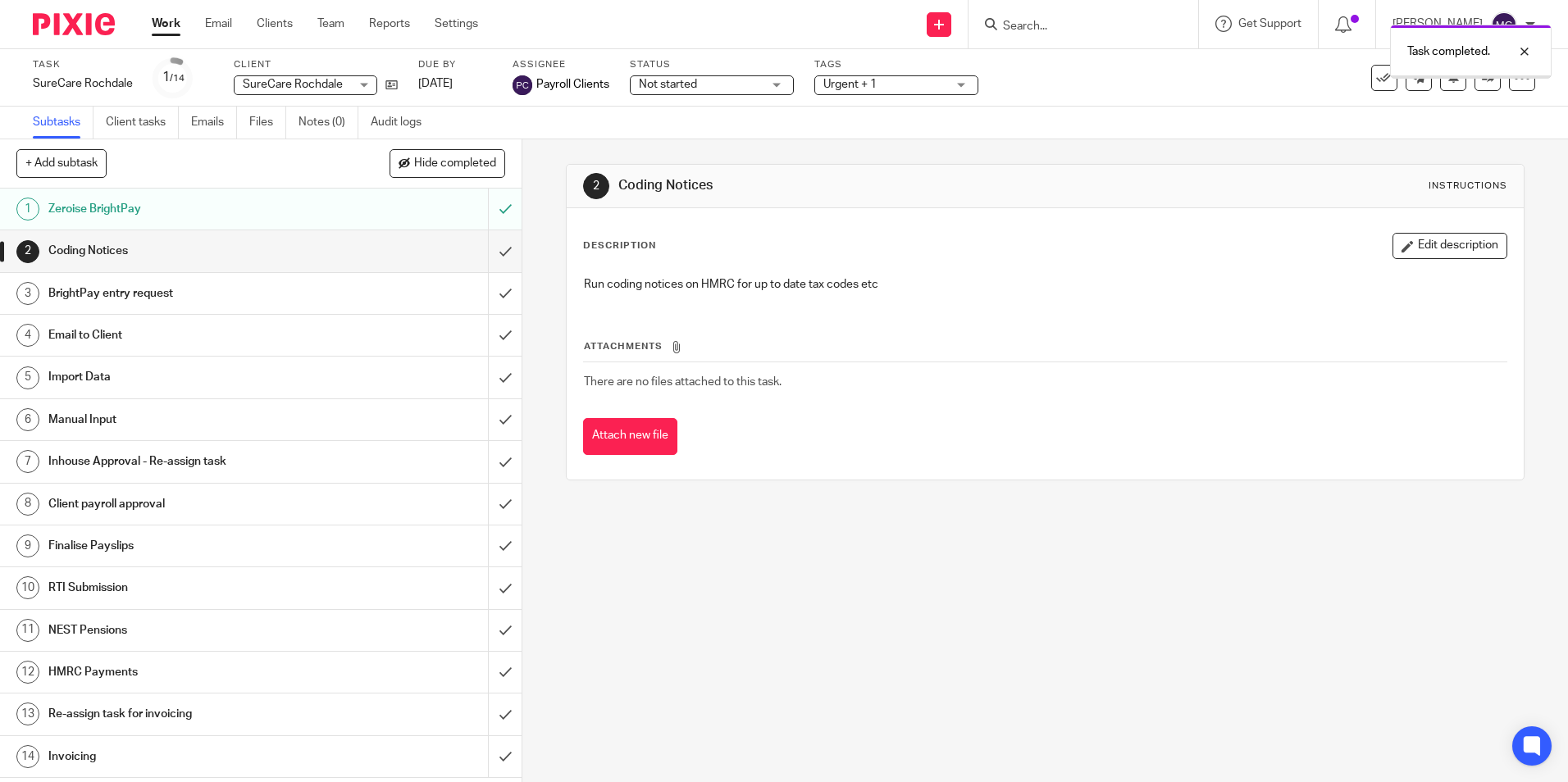
click at [491, 250] on input "submit" at bounding box center [260, 251] width 522 height 41
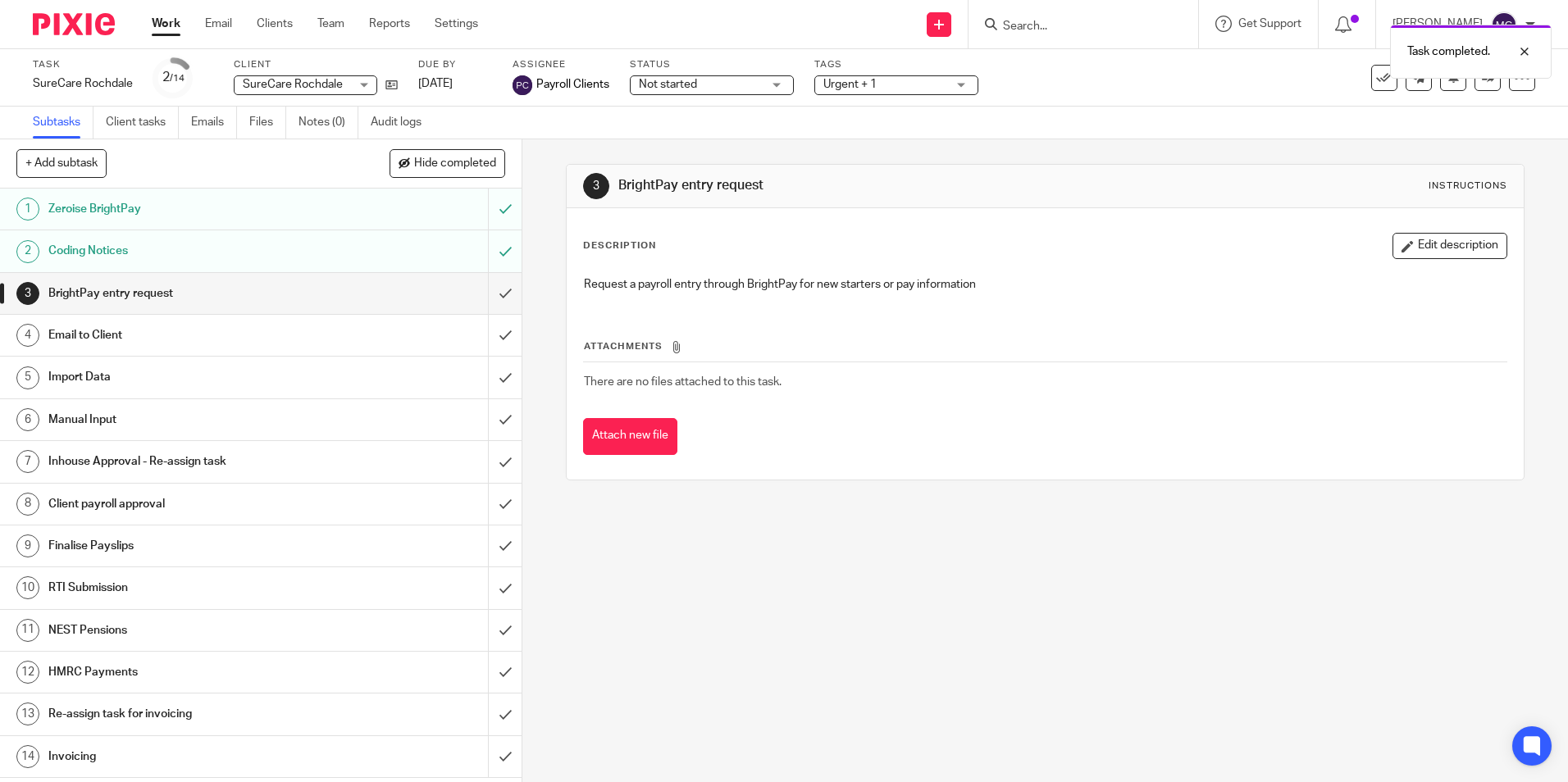
click at [494, 285] on input "submit" at bounding box center [260, 294] width 522 height 41
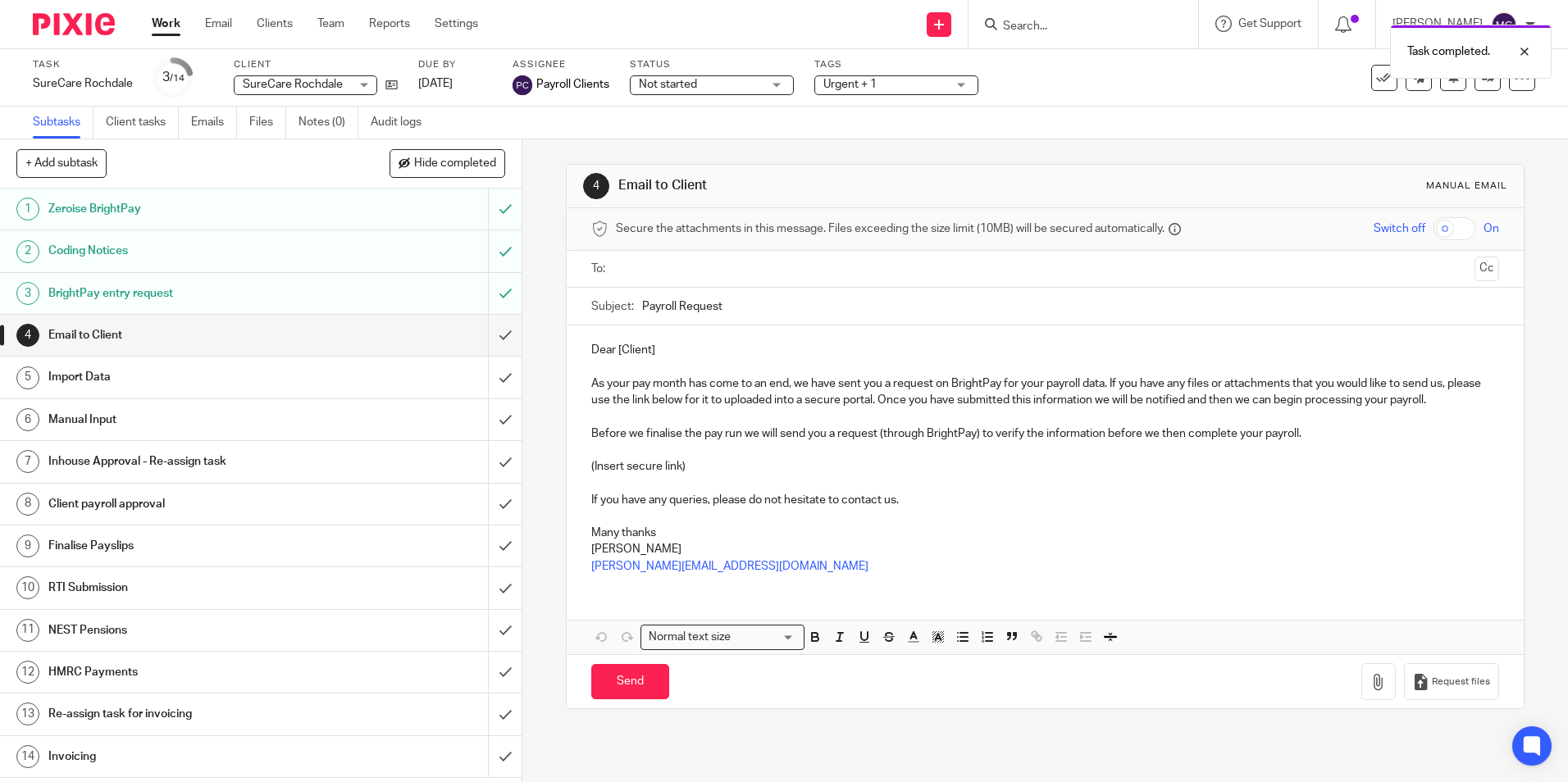
click at [649, 264] on input "text" at bounding box center [1043, 269] width 845 height 19
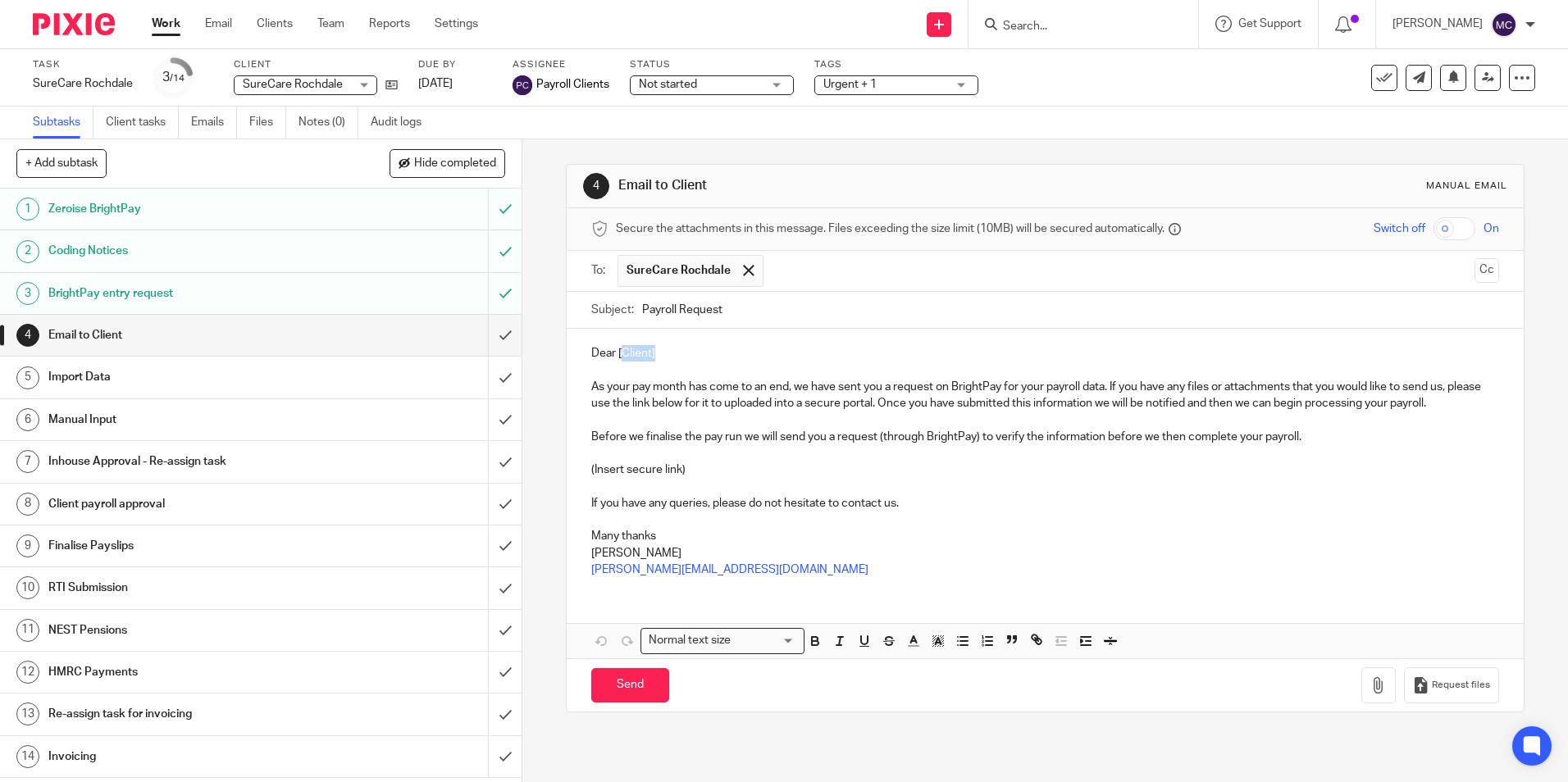
drag, startPoint x: 669, startPoint y: 347, endPoint x: 615, endPoint y: 352, distance: 54.2
click at [615, 352] on p "Dear [Client]" at bounding box center [1044, 353] width 907 height 17
drag, startPoint x: 683, startPoint y: 473, endPoint x: 587, endPoint y: 474, distance: 96.0
click at [591, 474] on p "(Insert secure link)" at bounding box center [1044, 469] width 907 height 17
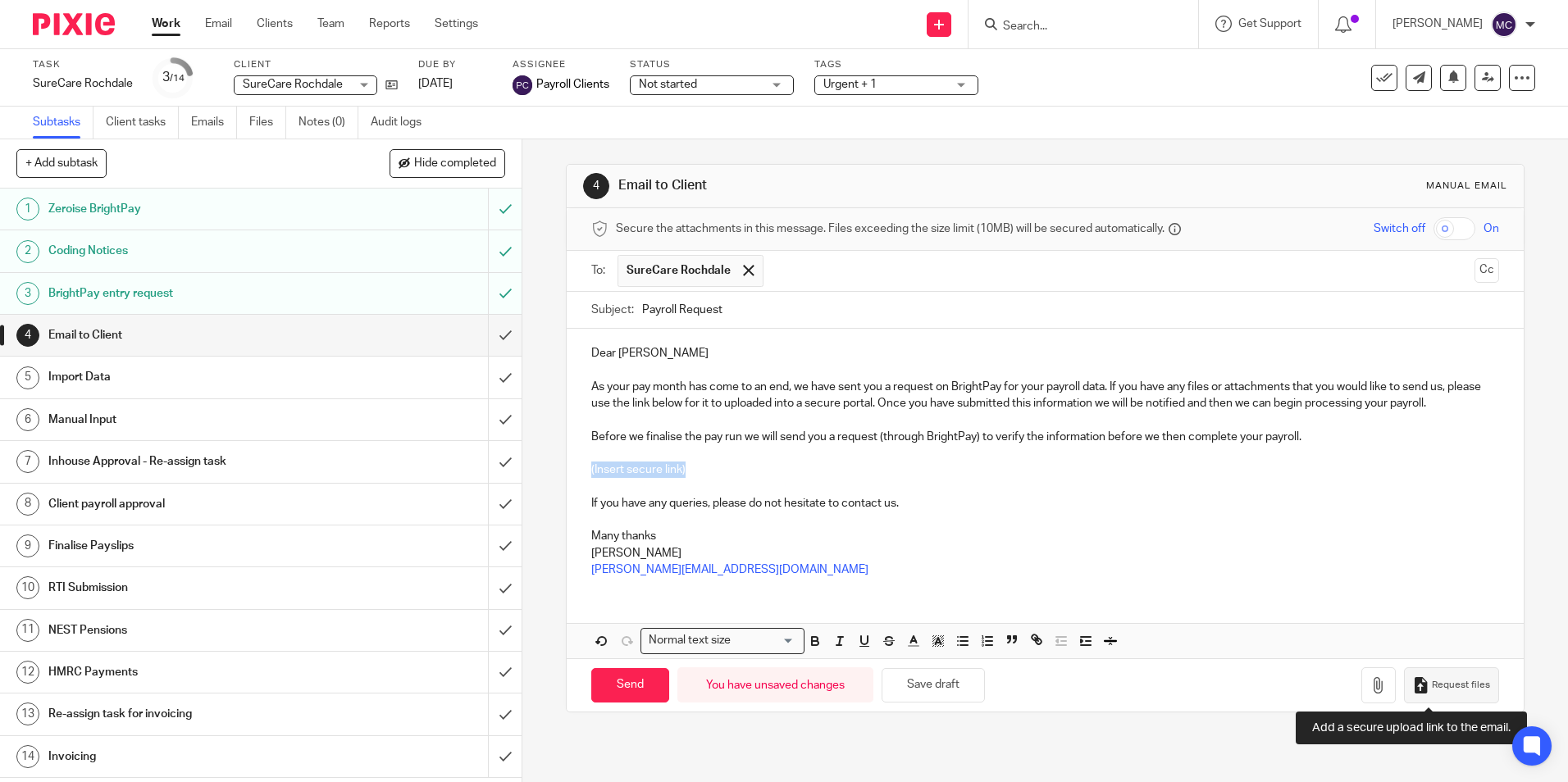
click at [1443, 679] on span "Request files" at bounding box center [1461, 684] width 58 height 13
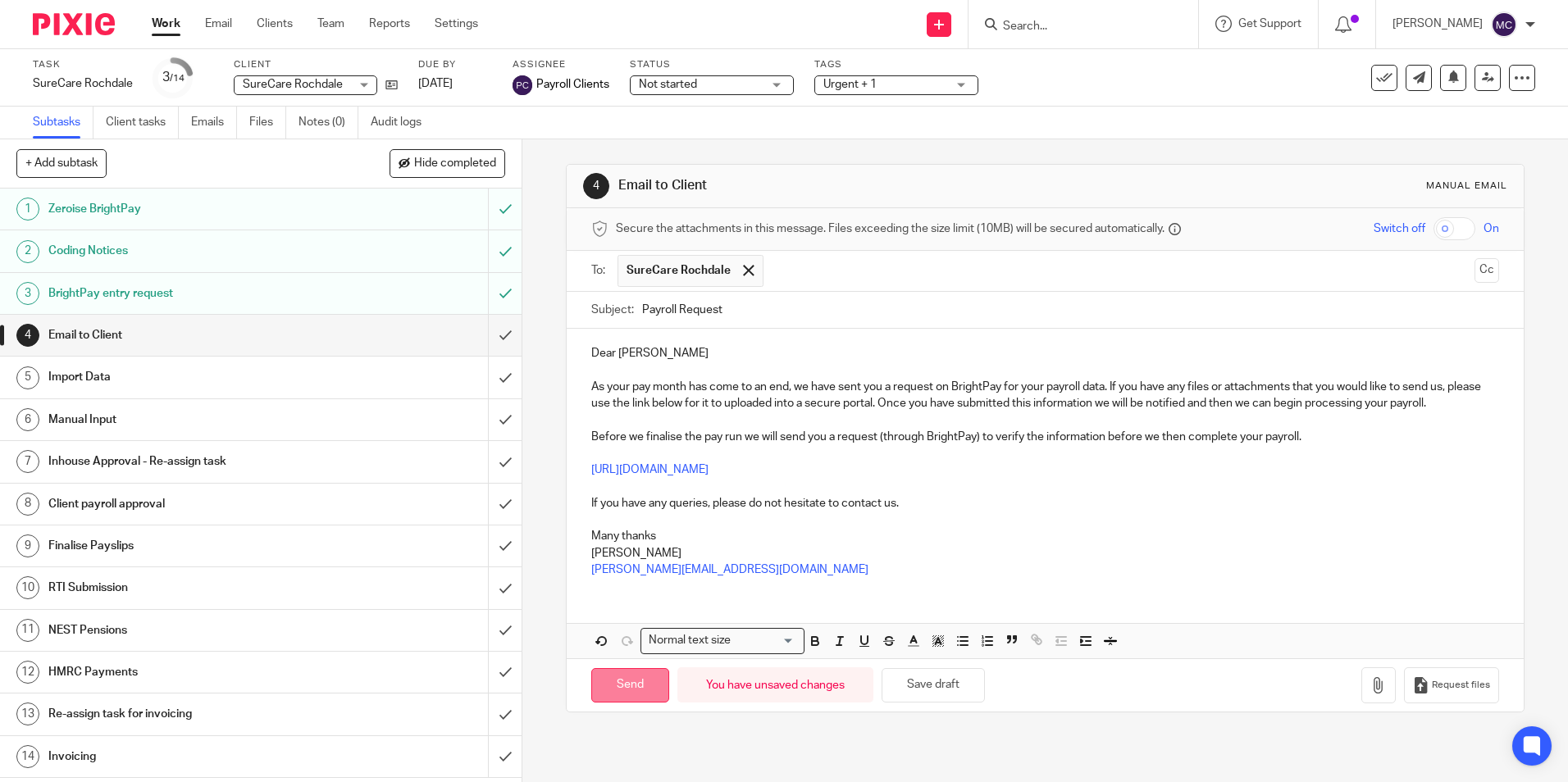
click at [631, 688] on input "Send" at bounding box center [629, 686] width 78 height 36
type input "Sent"
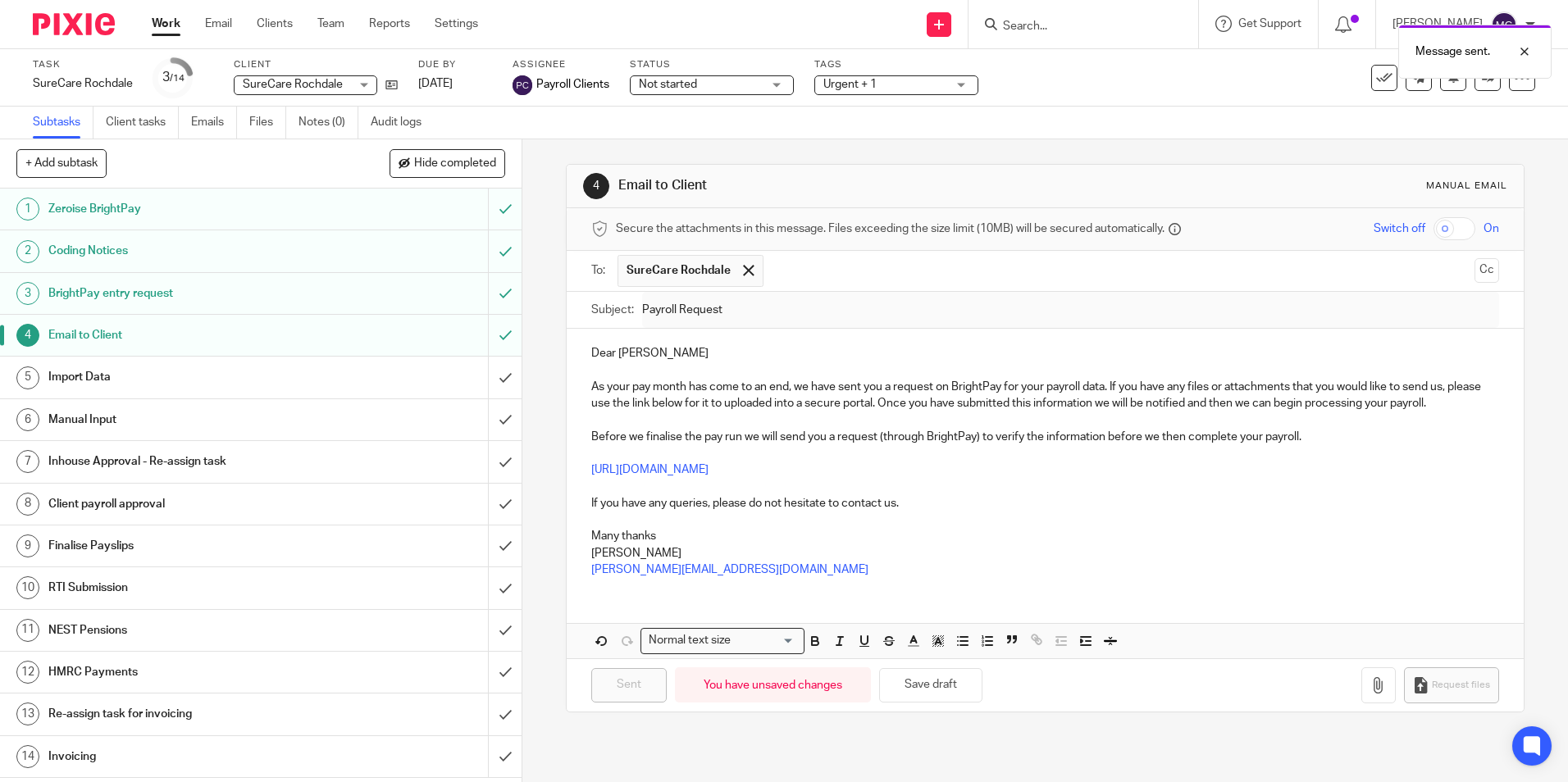
click at [1518, 207] on div "4 Email to Client Manual email Secure the attachments in this message. Files ex…" at bounding box center [1045, 461] width 1045 height 643
click at [1509, 90] on div at bounding box center [1522, 78] width 27 height 27
click at [1459, 187] on span "Make recurring" at bounding box center [1443, 191] width 78 height 12
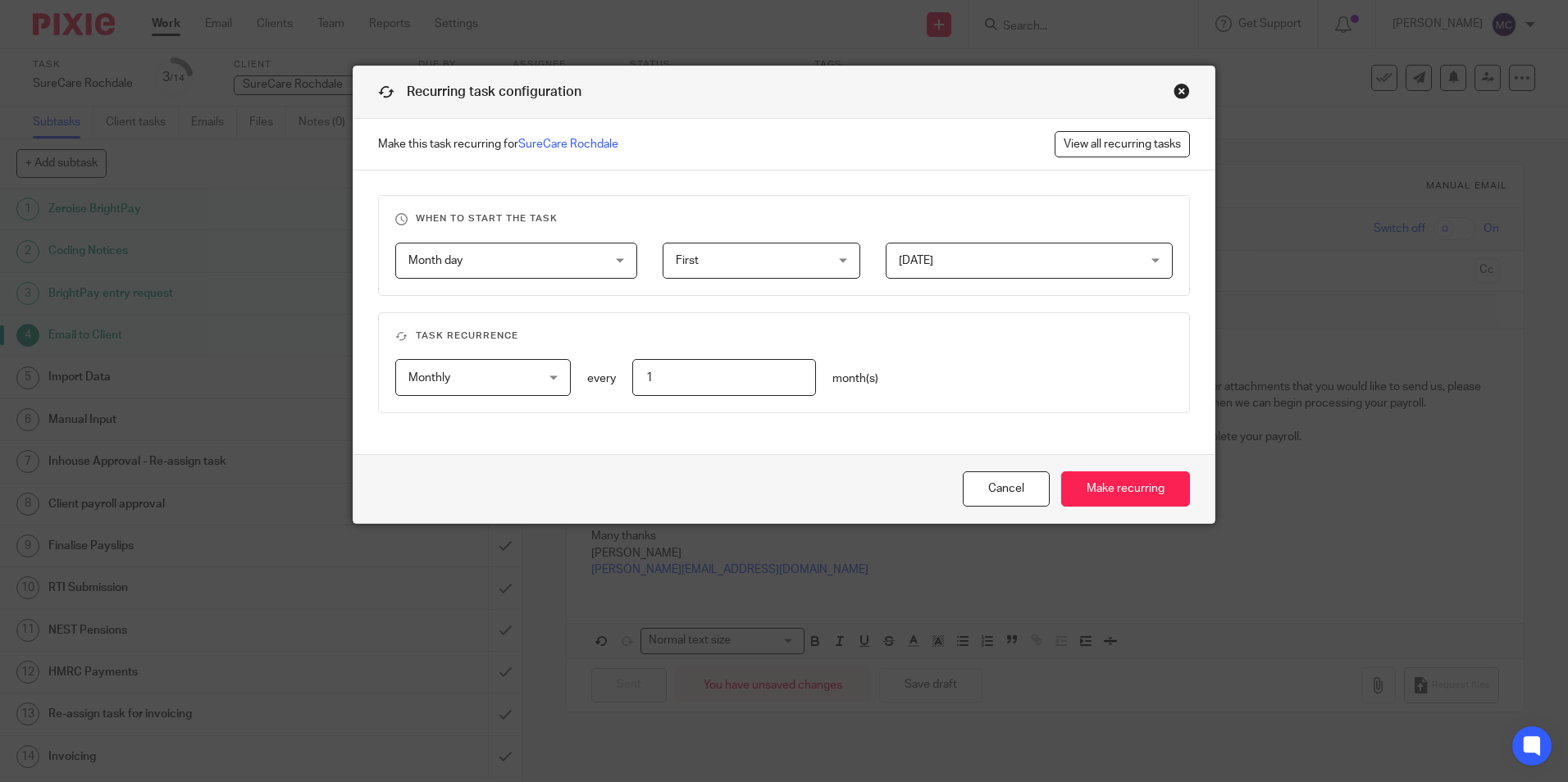
click at [691, 258] on span "First" at bounding box center [686, 261] width 23 height 12
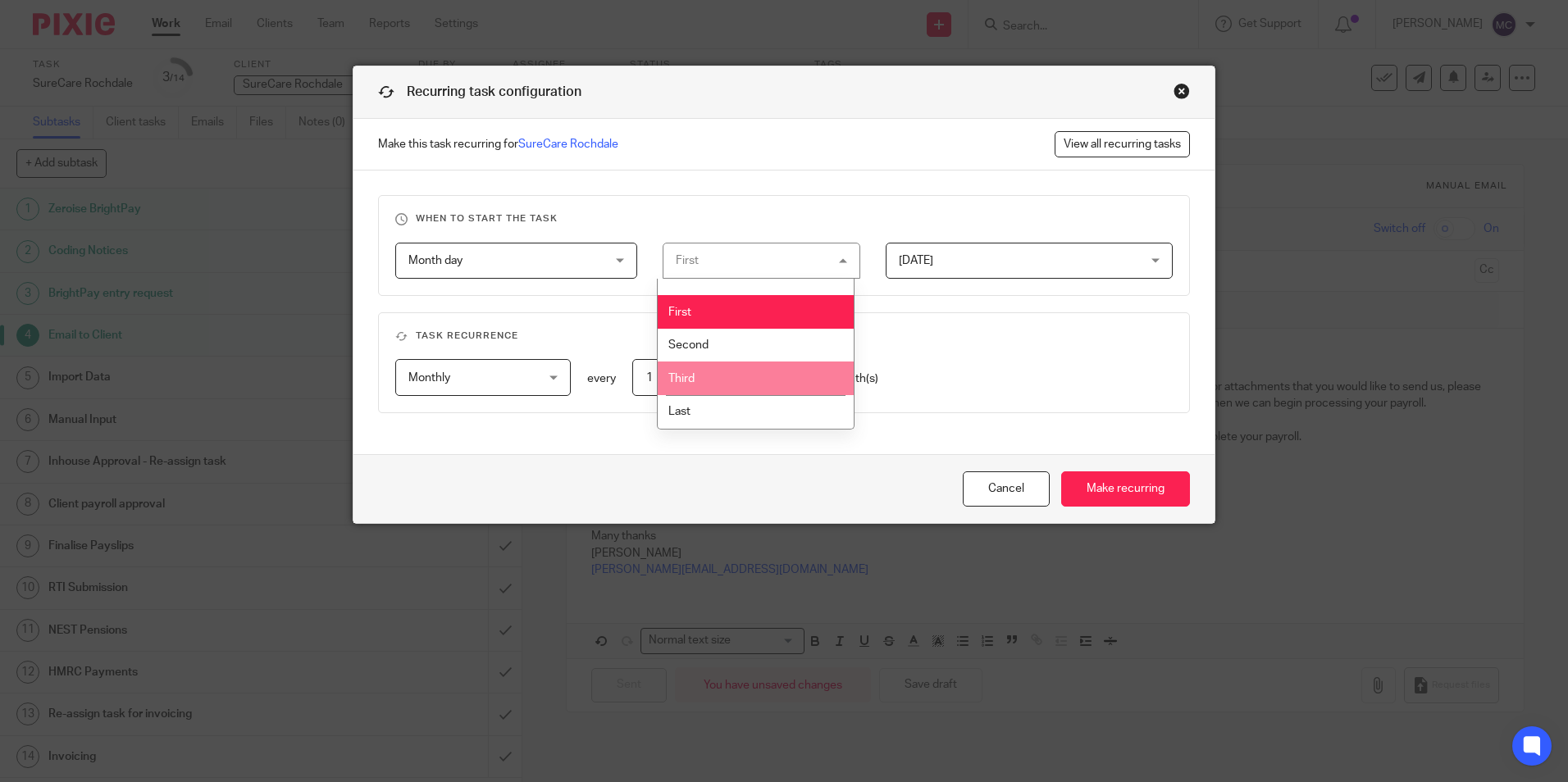
click at [716, 375] on li "Third" at bounding box center [755, 379] width 196 height 34
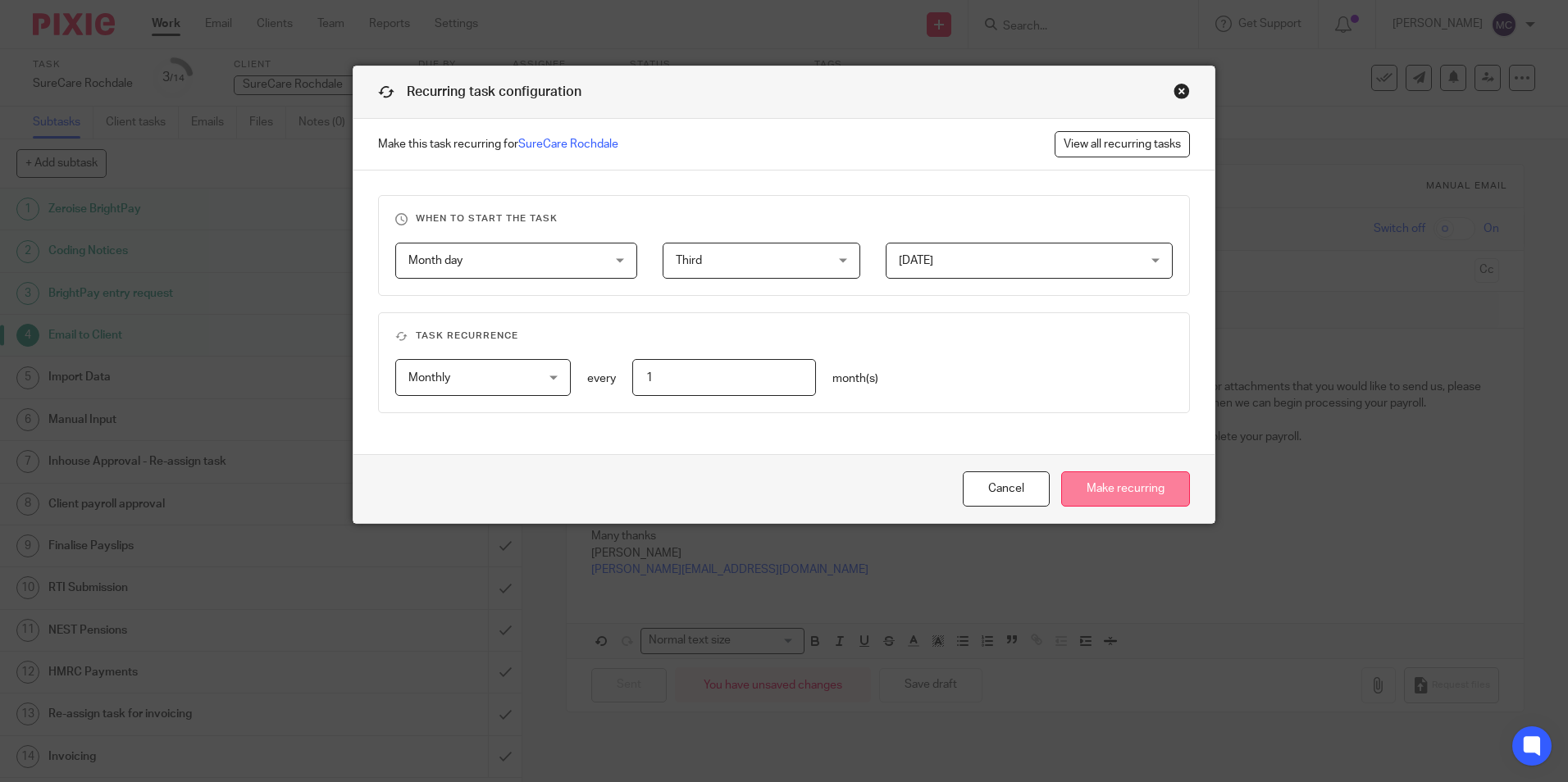
click at [1110, 499] on input "Make recurring" at bounding box center [1125, 489] width 129 height 36
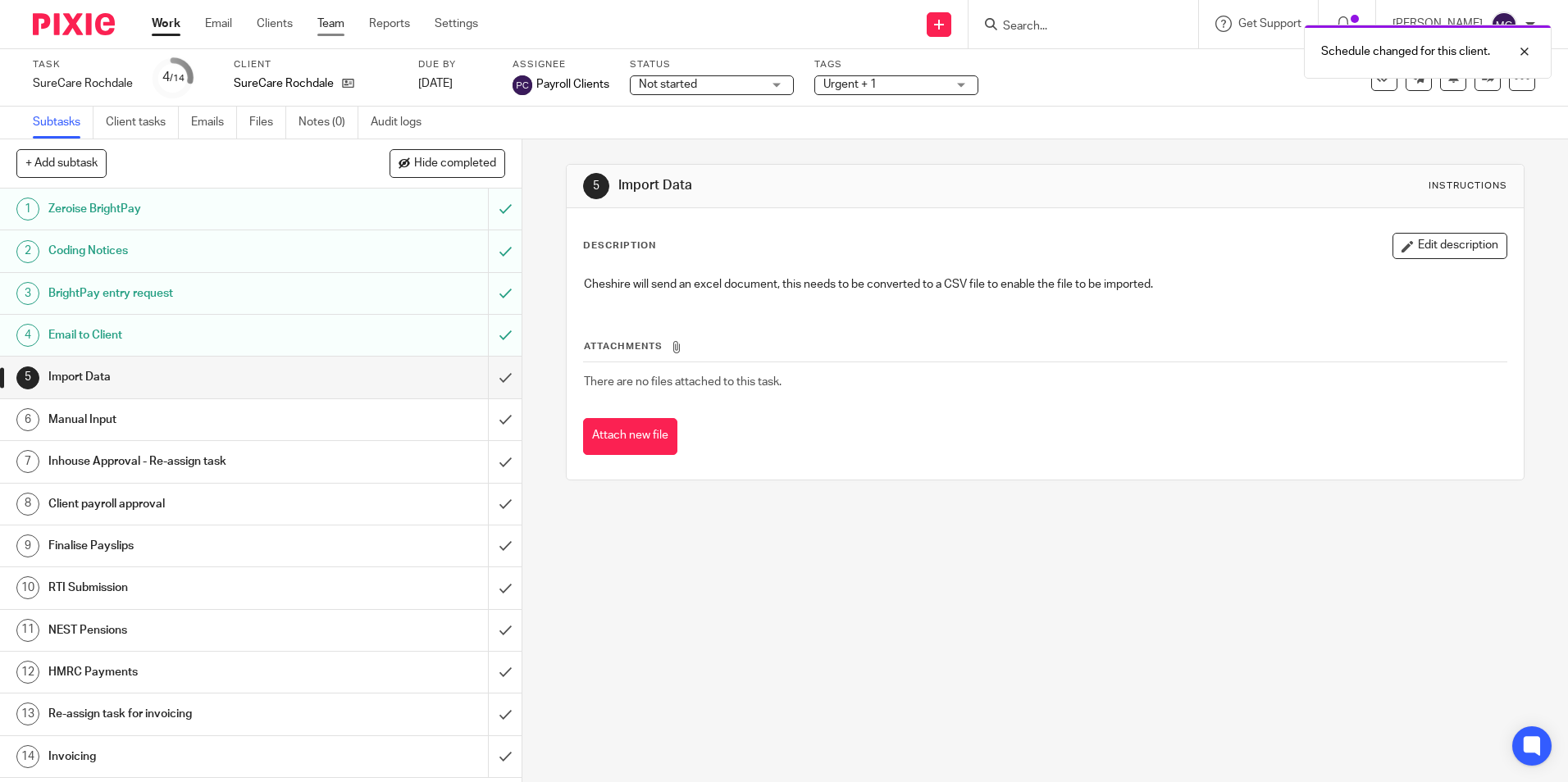
click at [335, 21] on link "Team" at bounding box center [330, 24] width 27 height 17
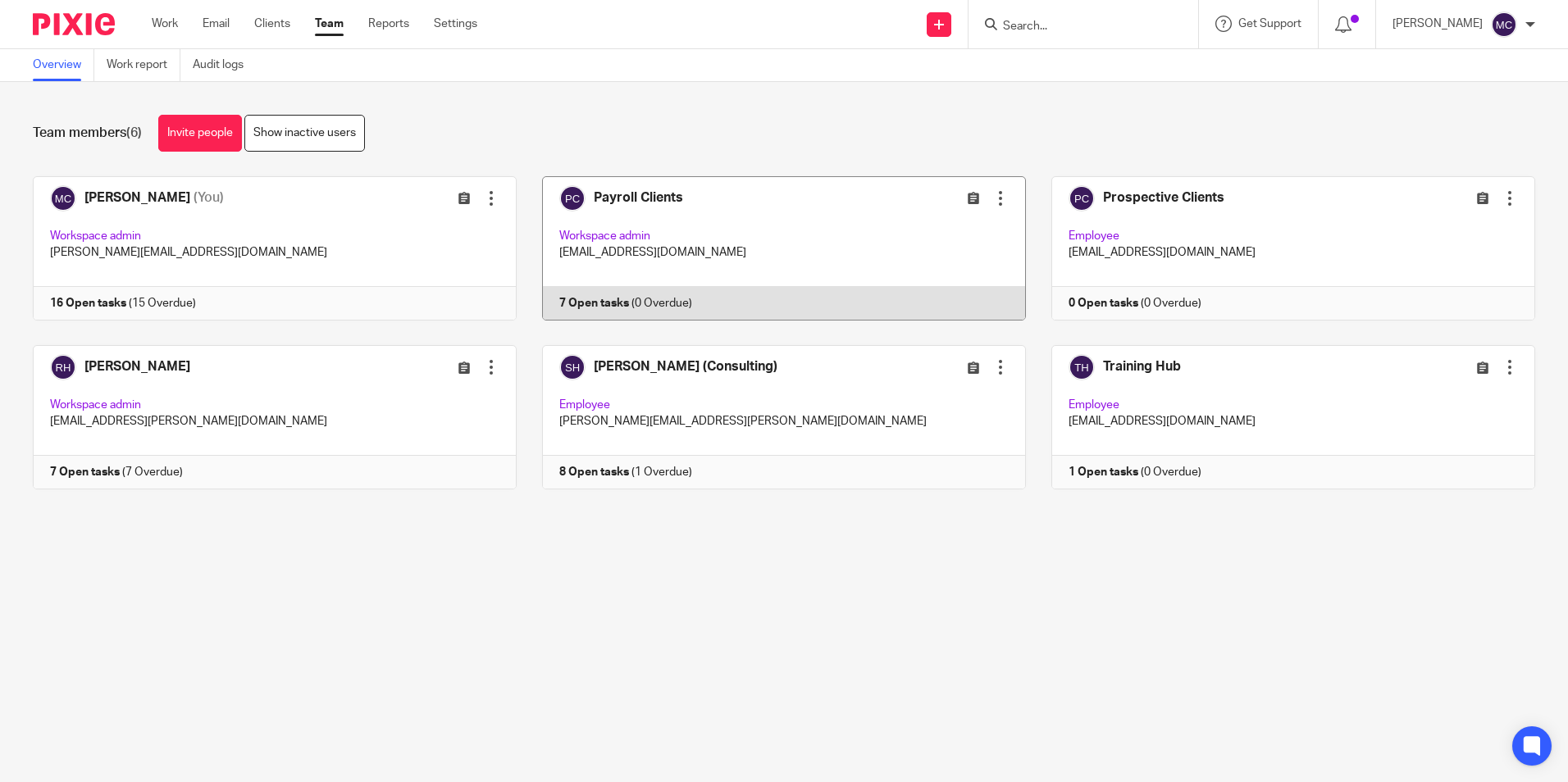
click at [710, 190] on link at bounding box center [771, 249] width 509 height 144
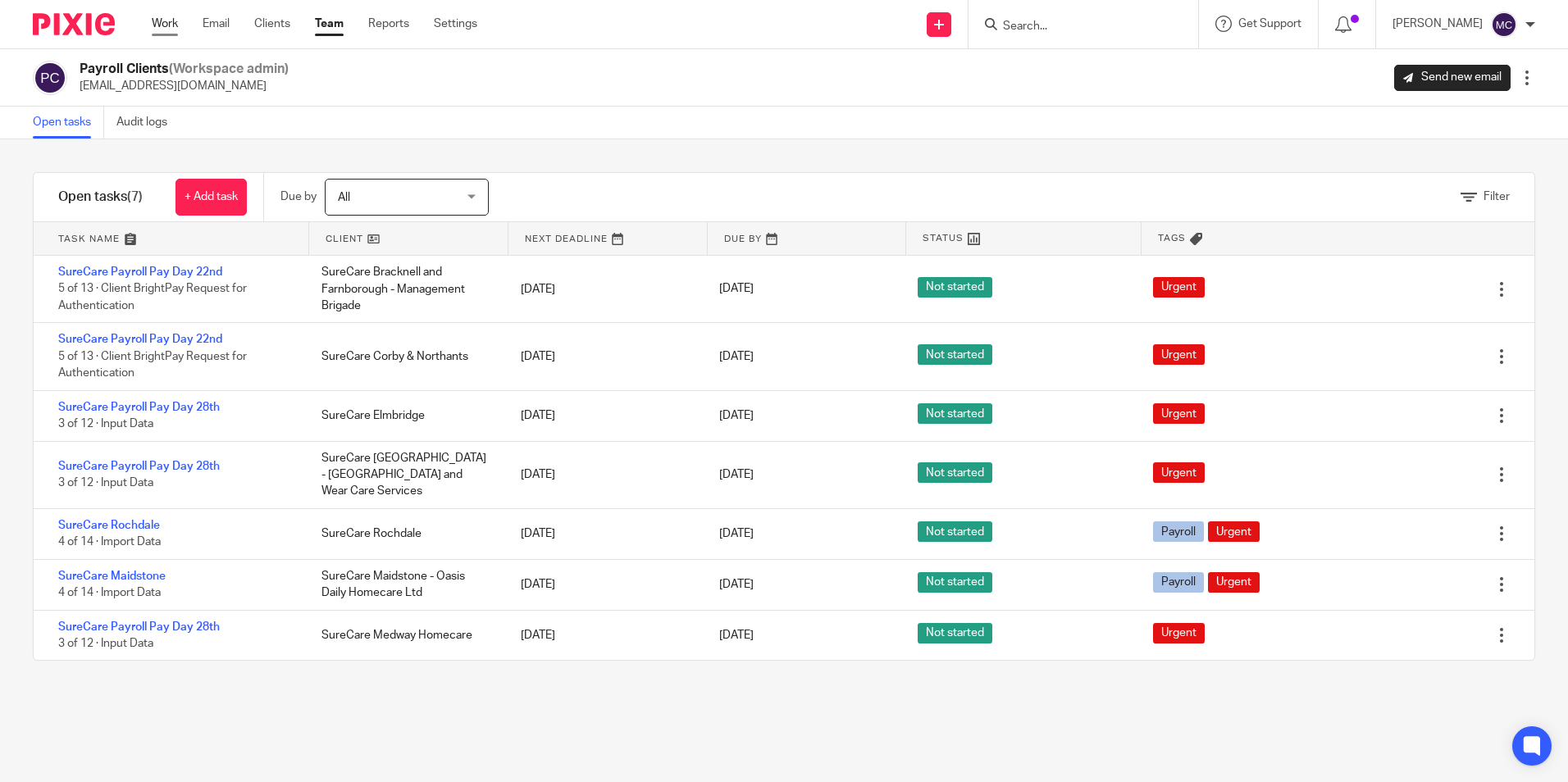
click at [166, 22] on link "Work" at bounding box center [165, 24] width 27 height 17
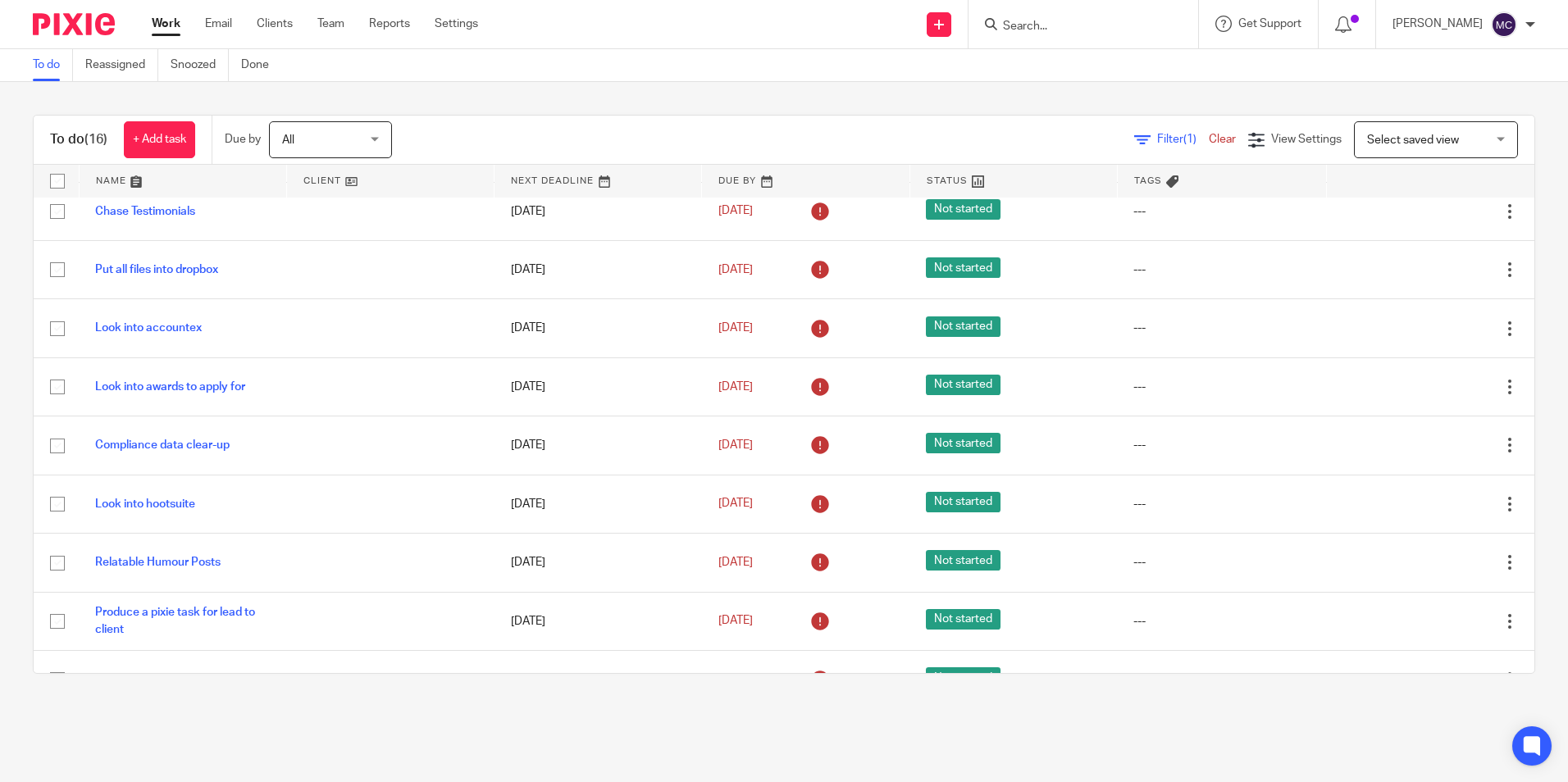
scroll to position [521, 0]
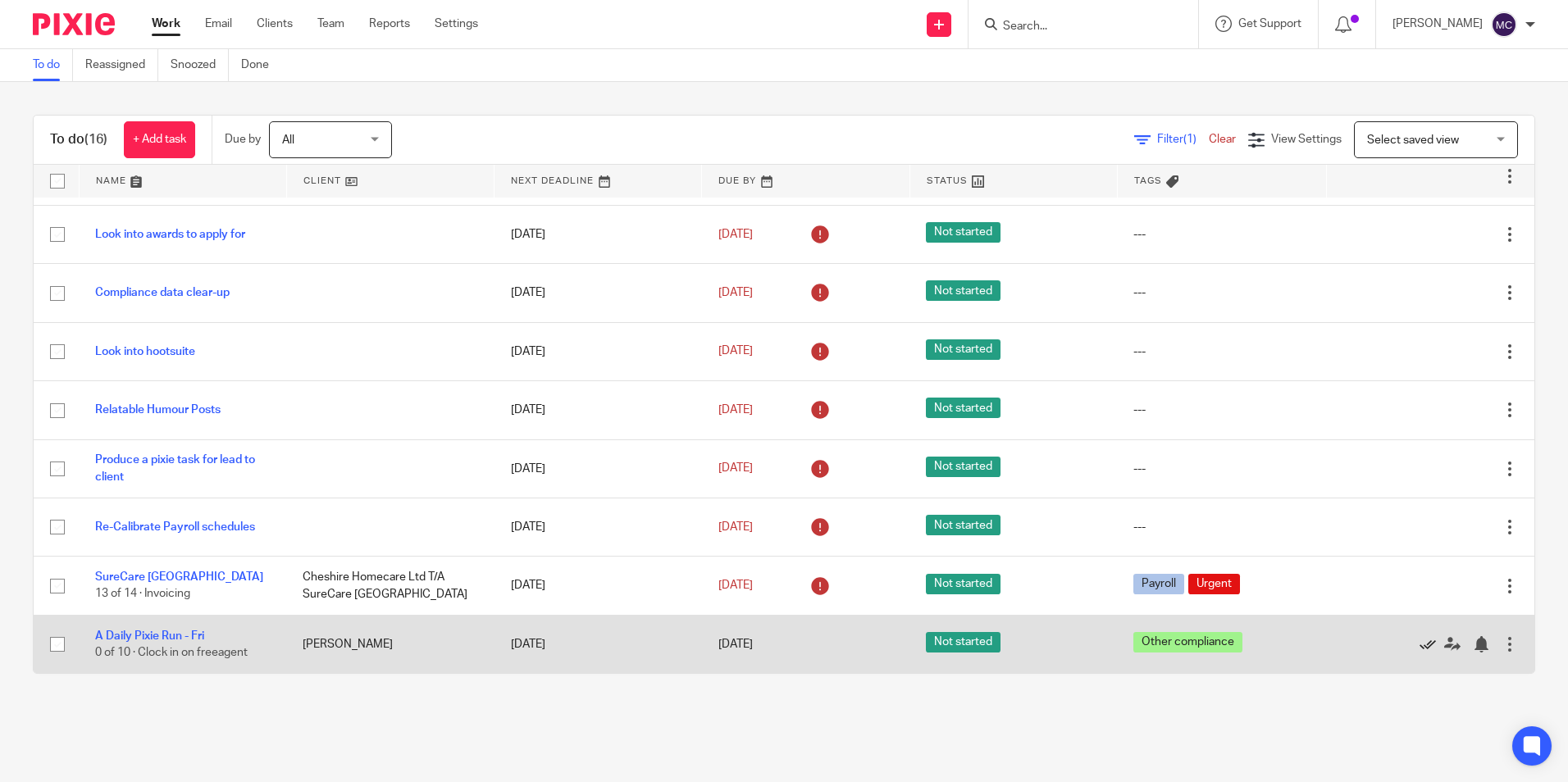
click at [1419, 642] on icon at bounding box center [1427, 644] width 17 height 17
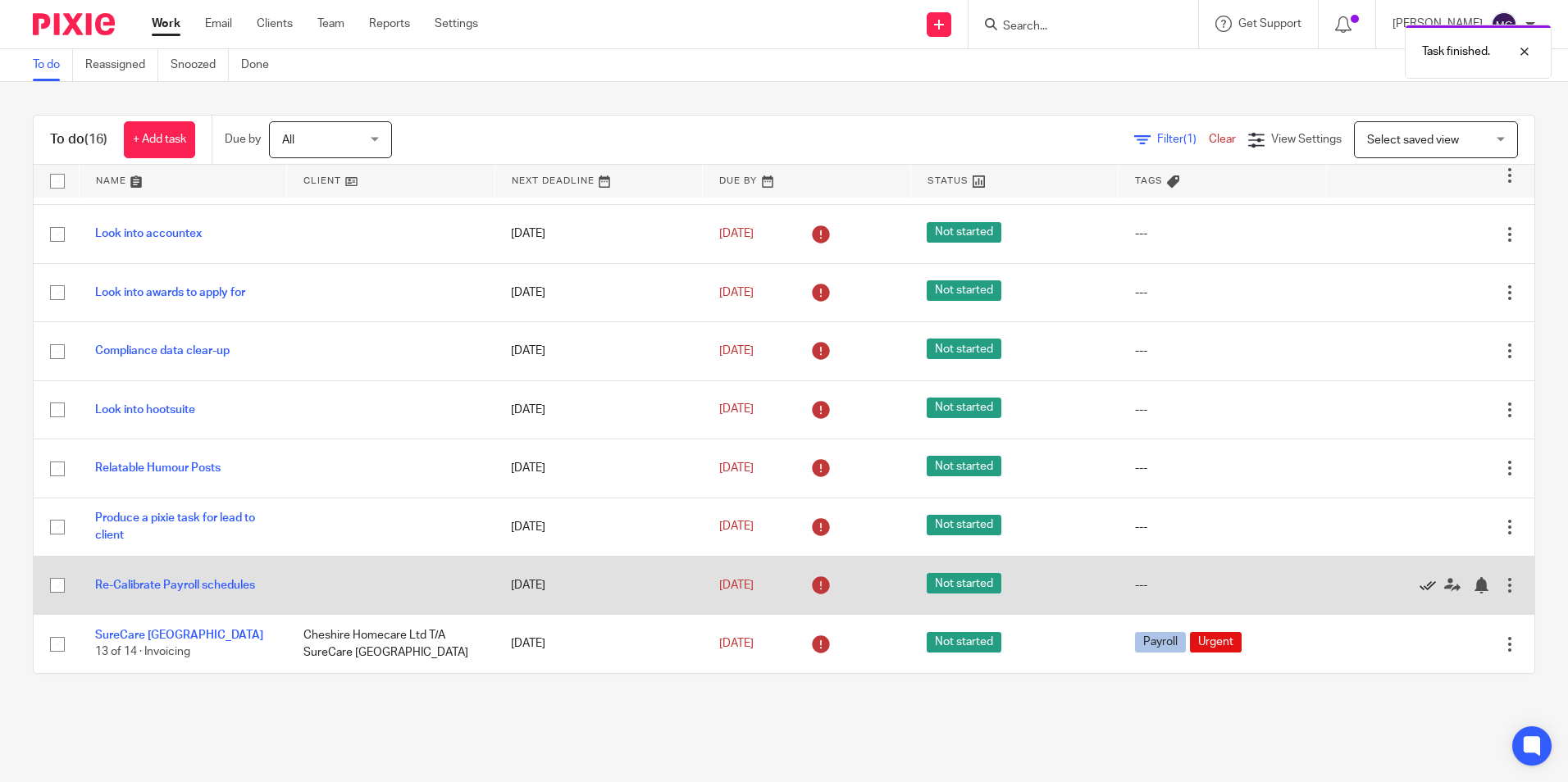
click at [1419, 586] on icon at bounding box center [1427, 585] width 17 height 17
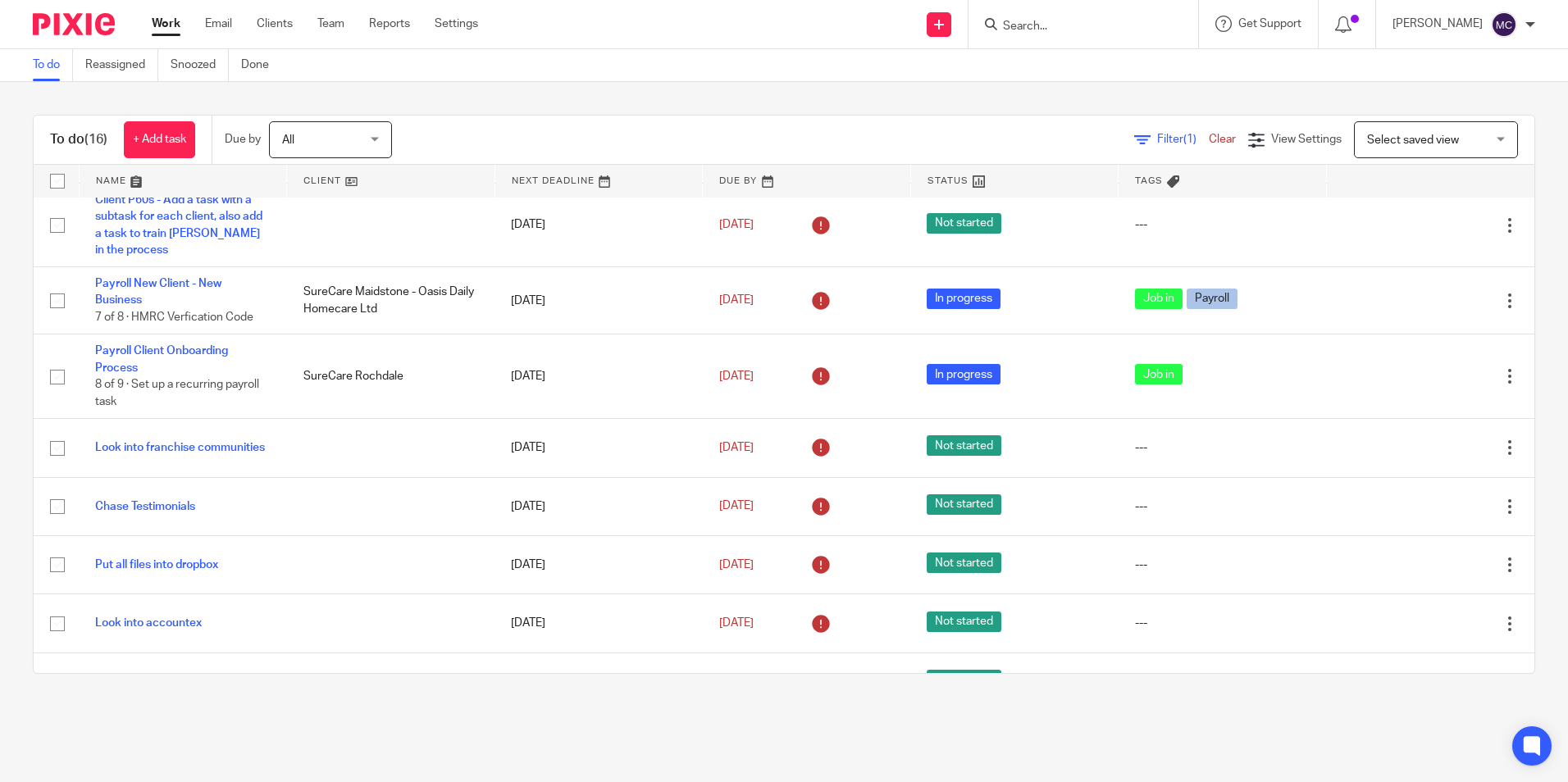
scroll to position [76, 0]
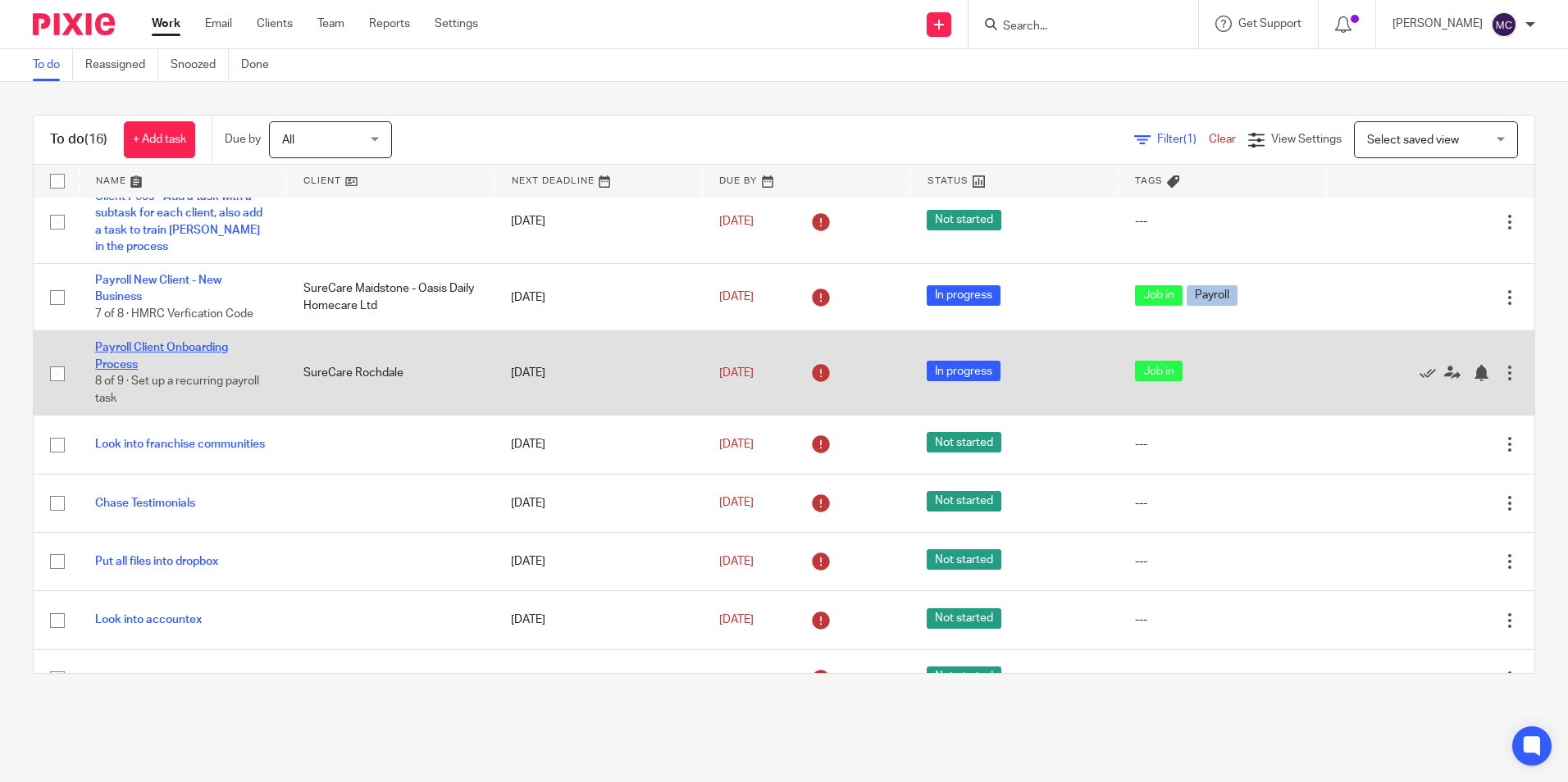
click at [129, 363] on link "Payroll Client Onboarding Process" at bounding box center [161, 356] width 133 height 28
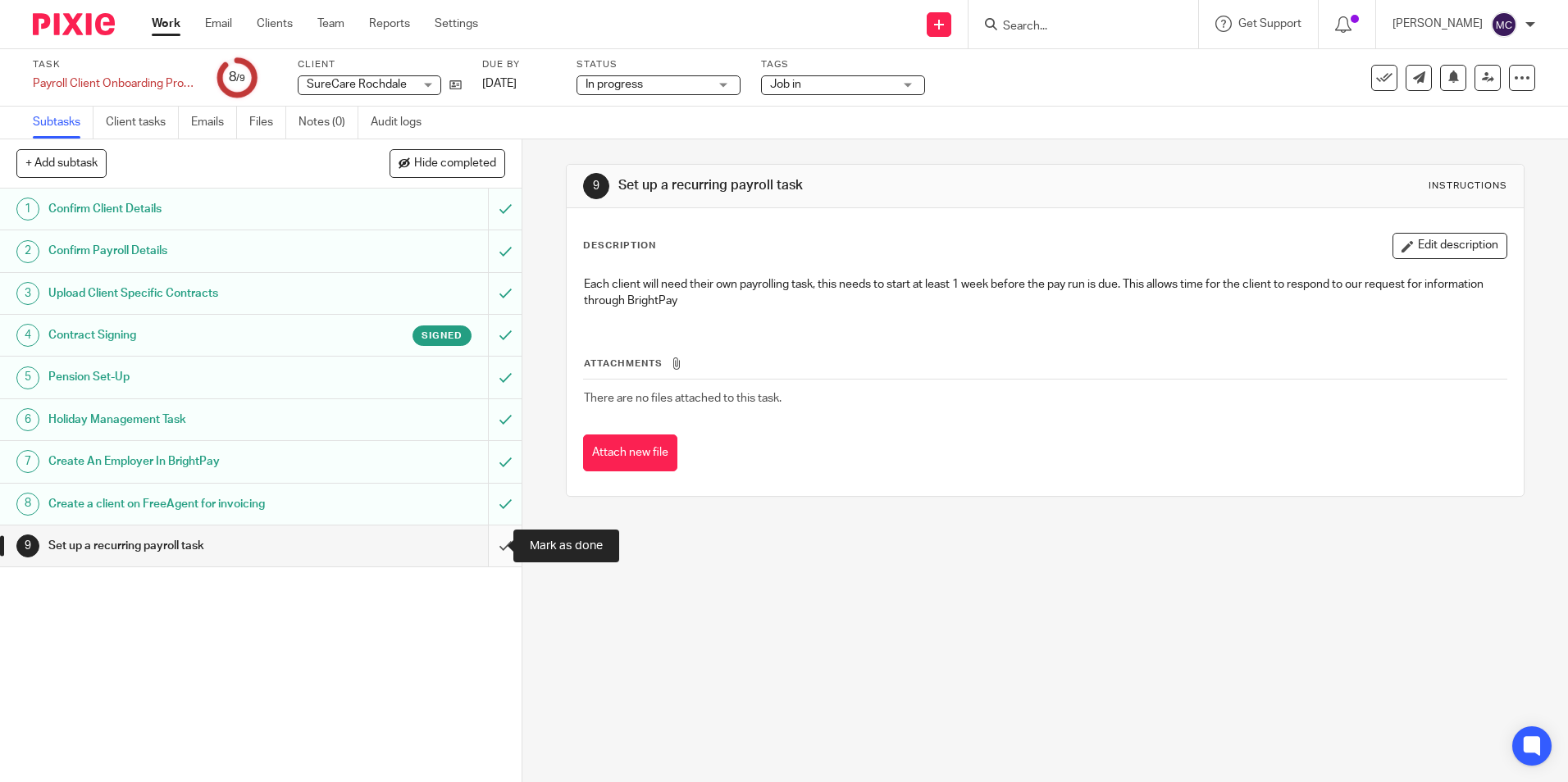
click at [496, 549] on input "submit" at bounding box center [260, 546] width 522 height 41
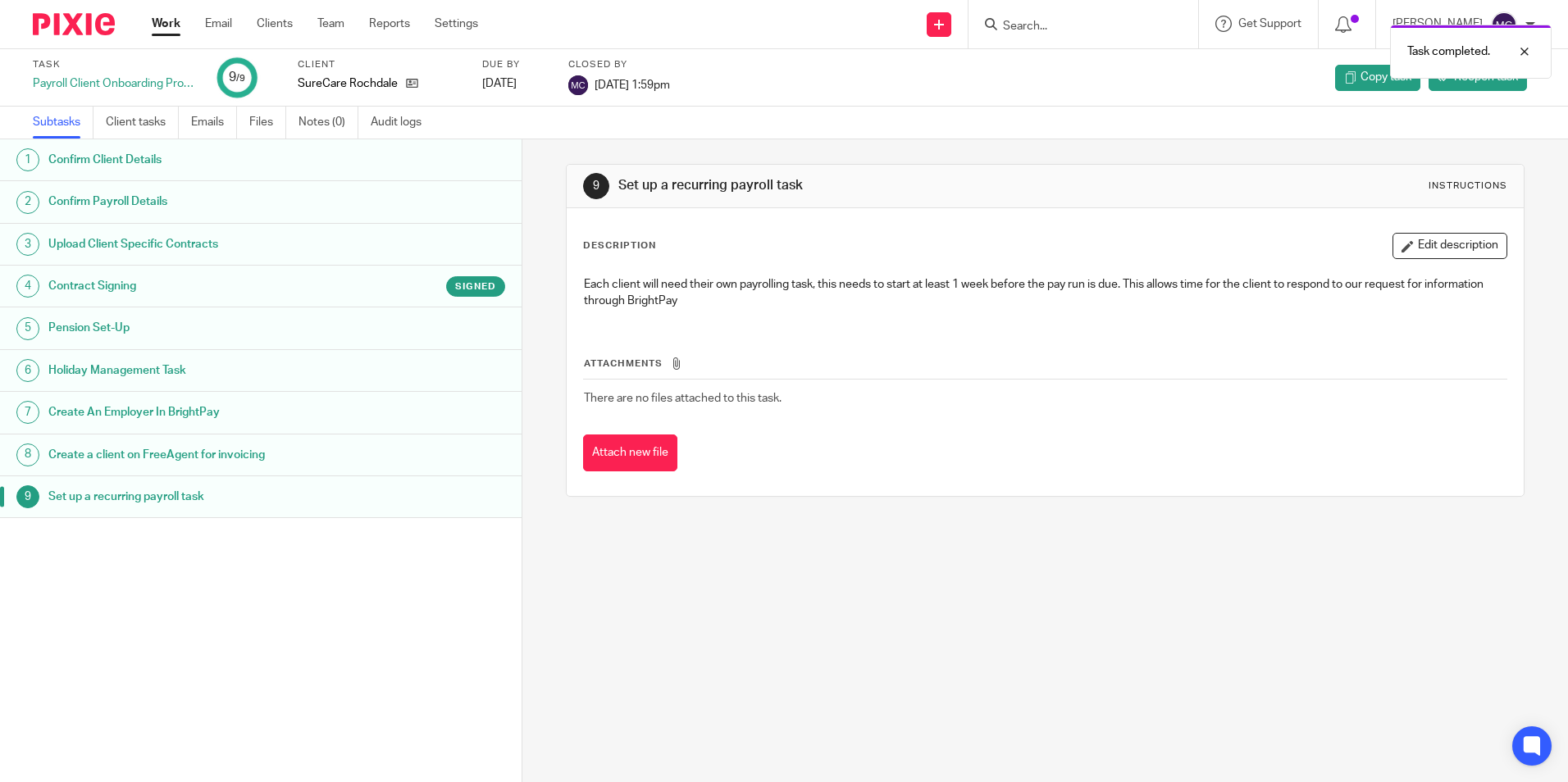
click at [168, 27] on link "Work" at bounding box center [166, 24] width 29 height 17
